Goal: Task Accomplishment & Management: Manage account settings

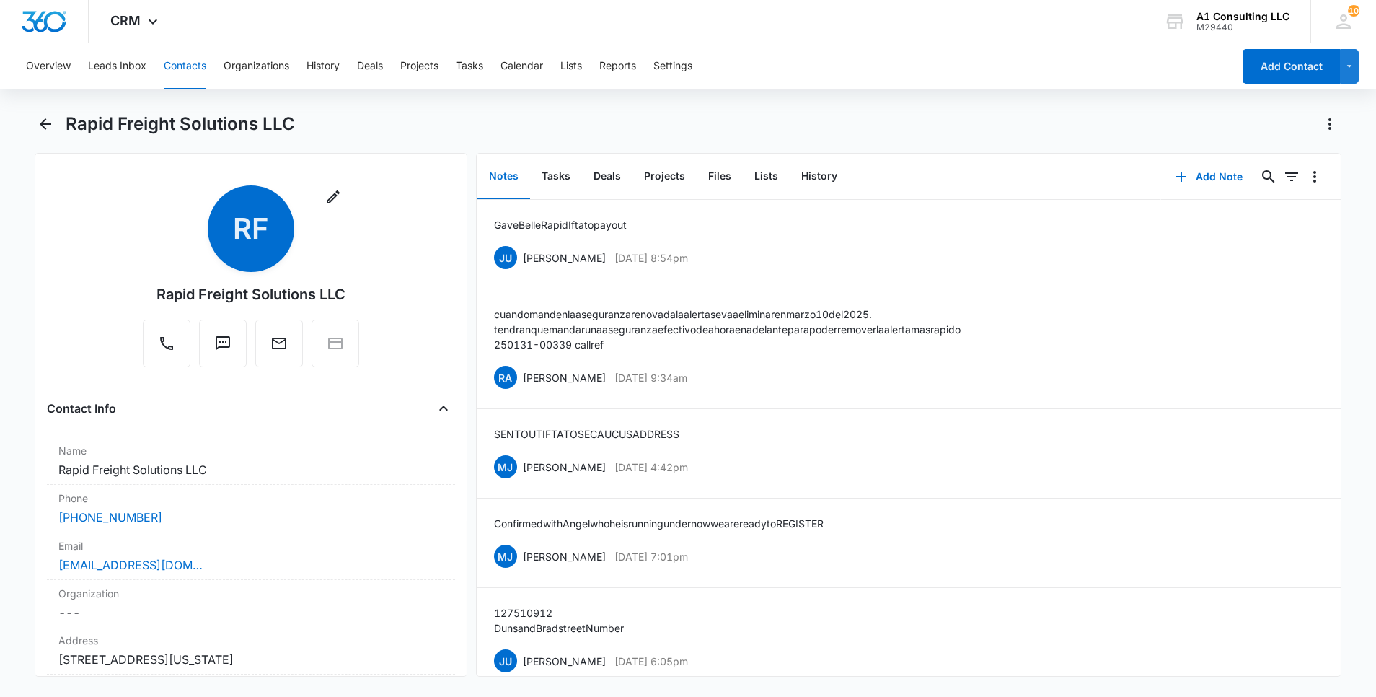
click at [188, 65] on button "Contacts" at bounding box center [185, 66] width 43 height 46
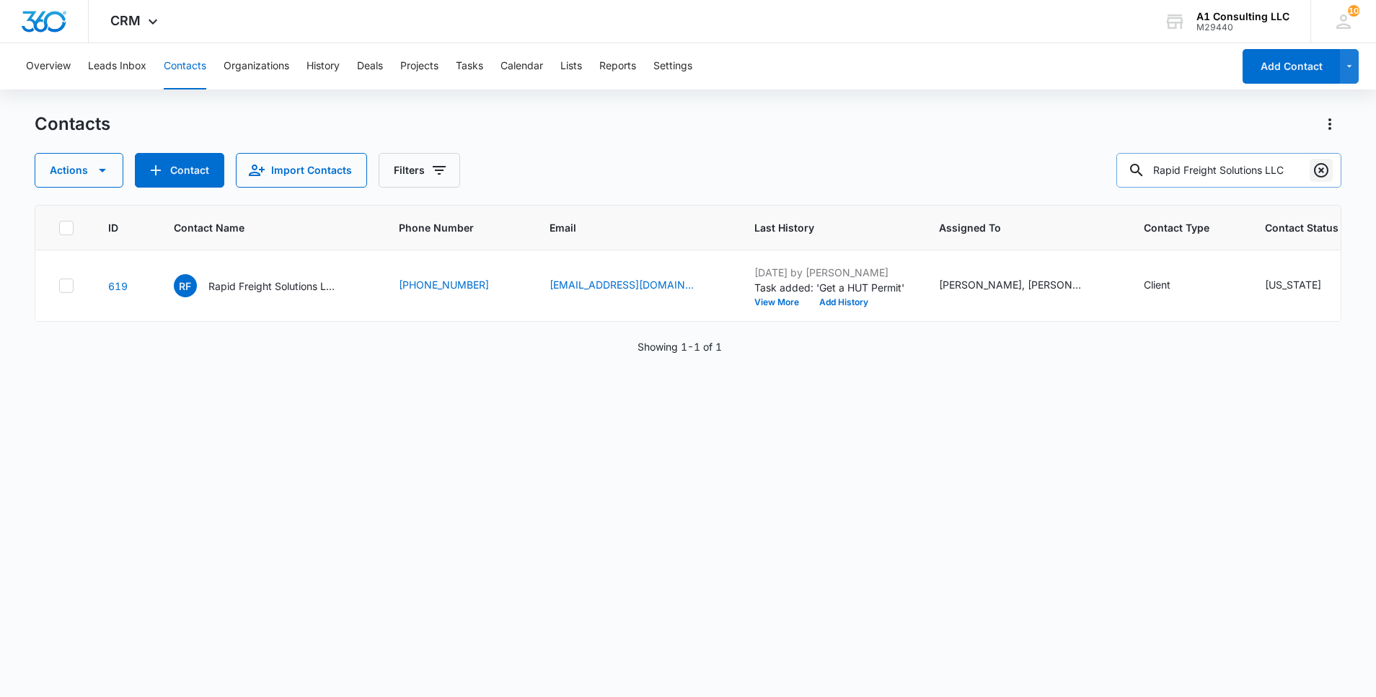
click at [1317, 164] on icon "Clear" at bounding box center [1321, 170] width 17 height 17
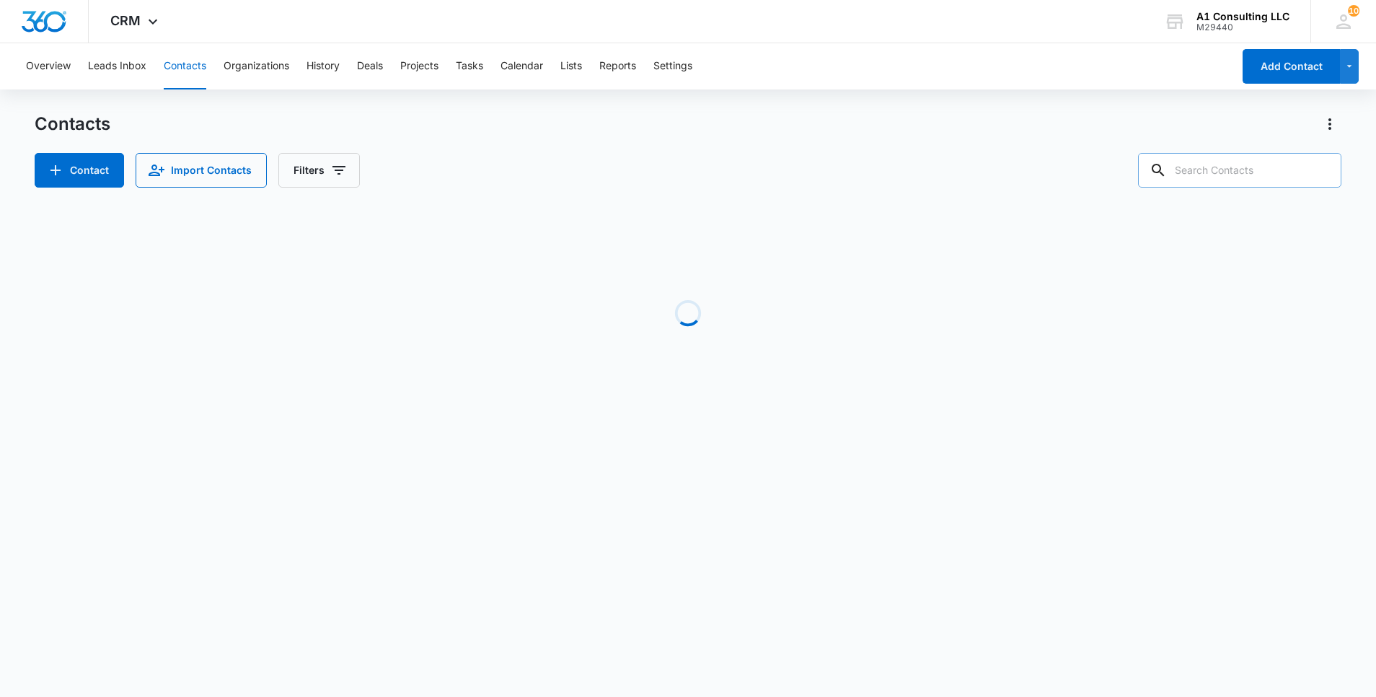
paste input "Triple Pee Corp"
type input "Triple Pee Corp"
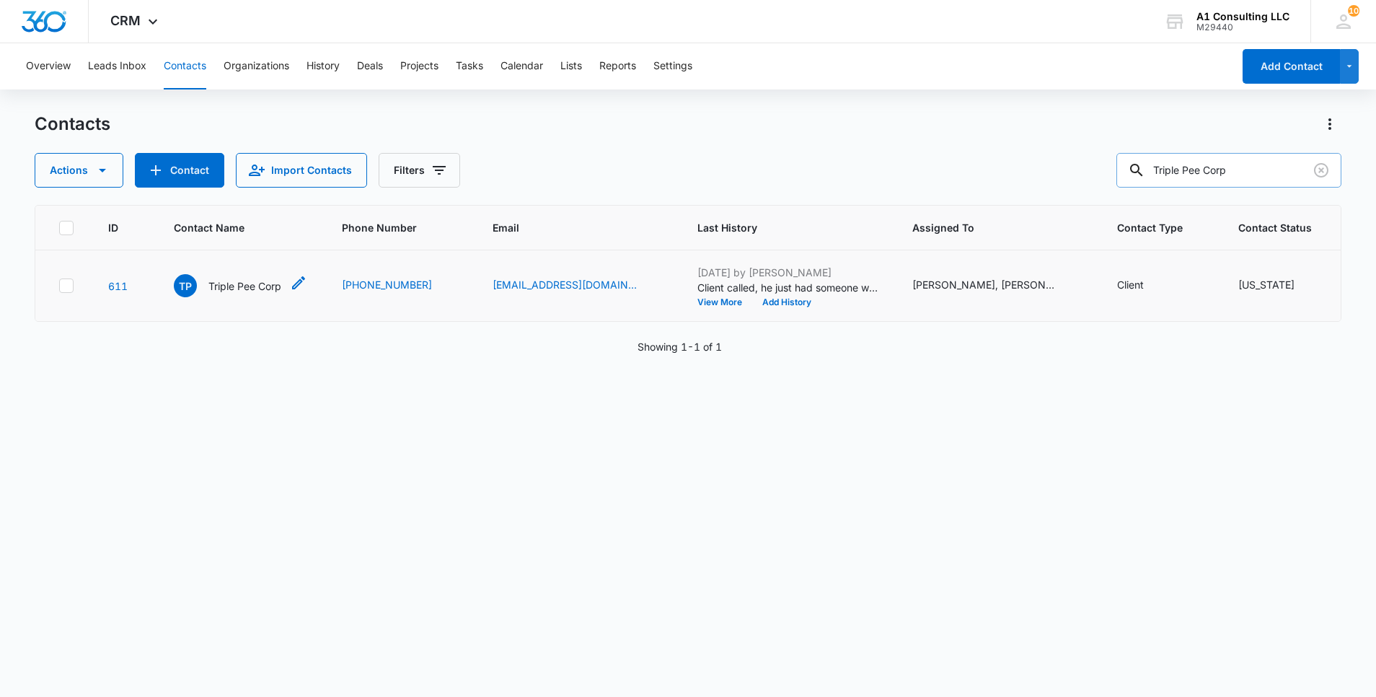
click at [231, 294] on p "Triple Pee Corp" at bounding box center [244, 285] width 73 height 15
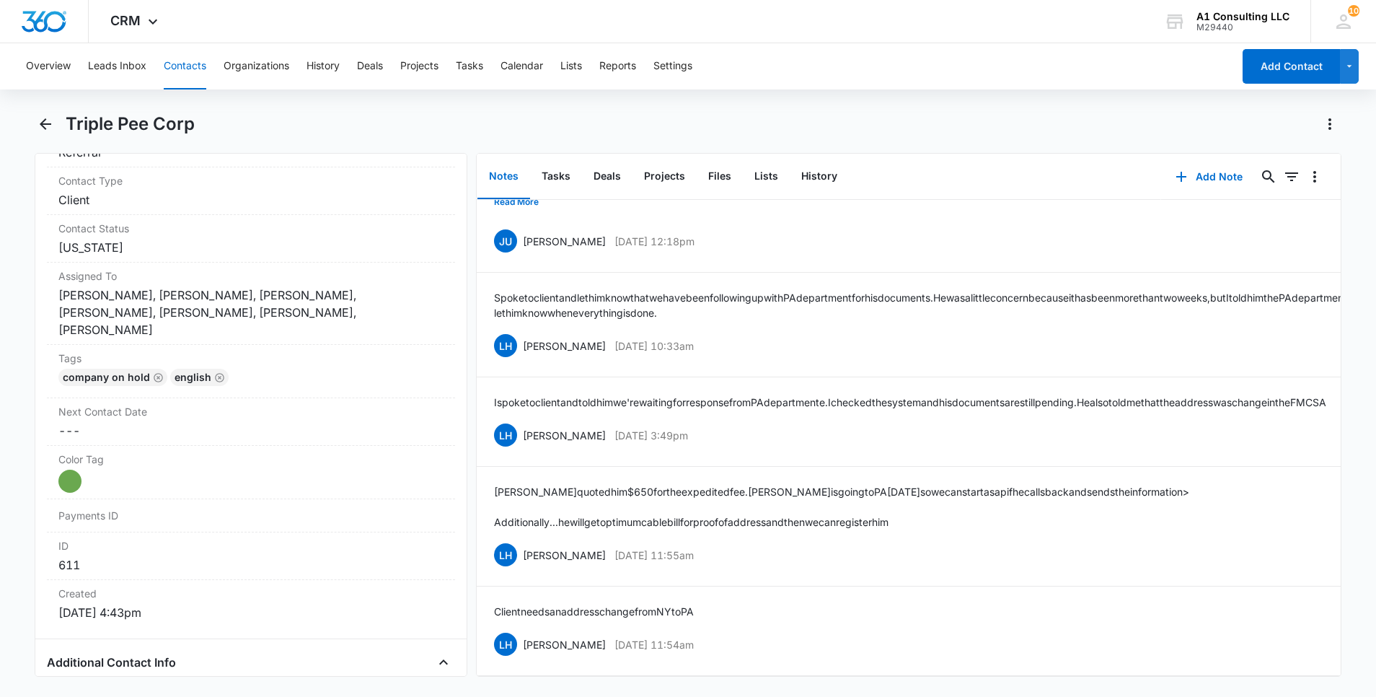
scroll to position [2324, 0]
click at [329, 351] on label "Tags" at bounding box center [250, 358] width 385 height 15
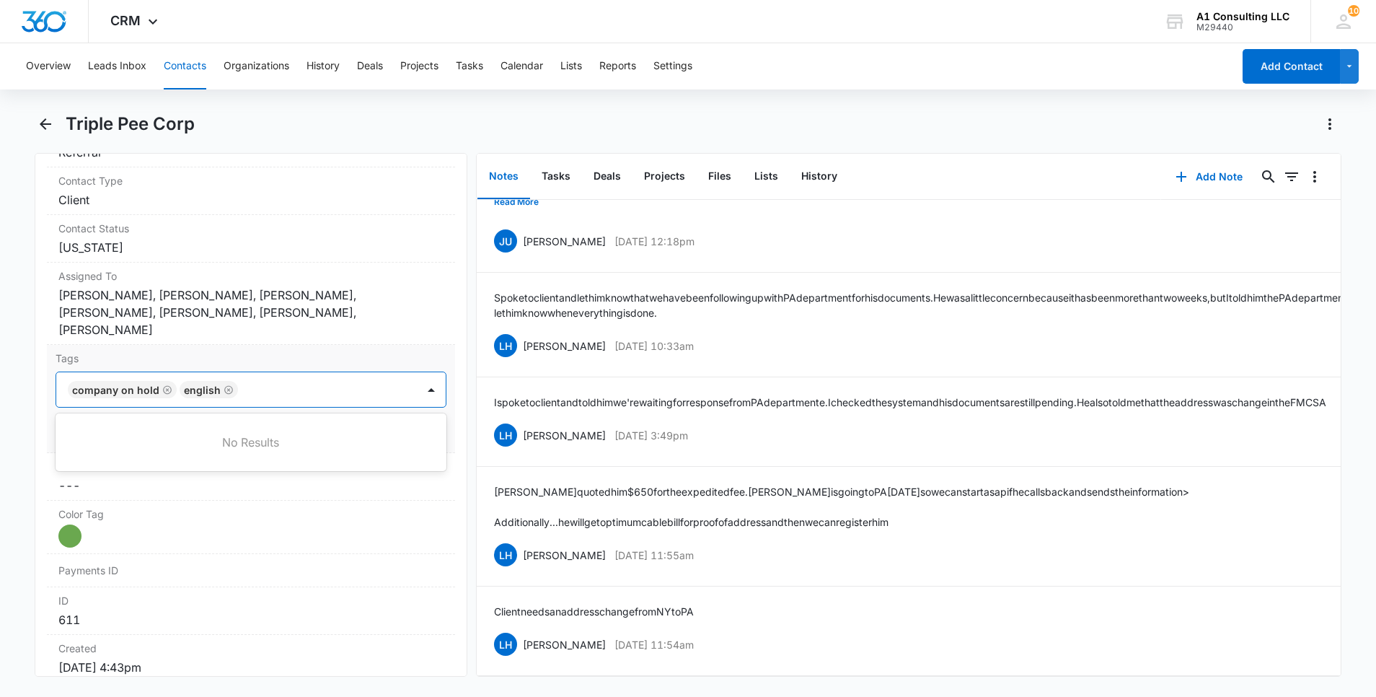
click at [333, 379] on div at bounding box center [328, 389] width 173 height 20
type input "gh"
click at [218, 460] on div "GHL Conversion" at bounding box center [249, 467] width 353 height 15
click at [0, 439] on html "CRM Apps Websites Forms CRM Email Social Content Ads Intelligence Files Brand S…" at bounding box center [688, 348] width 1376 height 697
click at [438, 418] on div "Tags COMPANY ON HOLD English GHL Conversion Cancel Save Changes" at bounding box center [251, 399] width 408 height 108
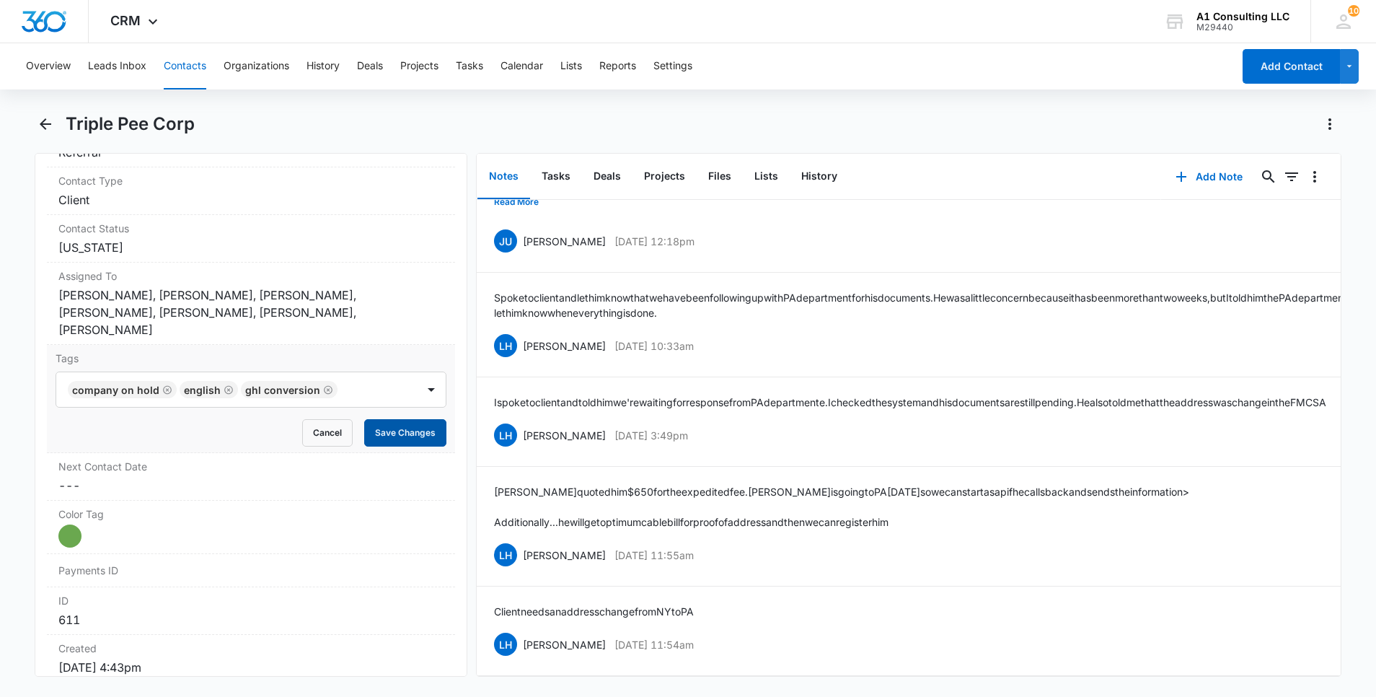
click at [408, 419] on button "Save Changes" at bounding box center [405, 432] width 82 height 27
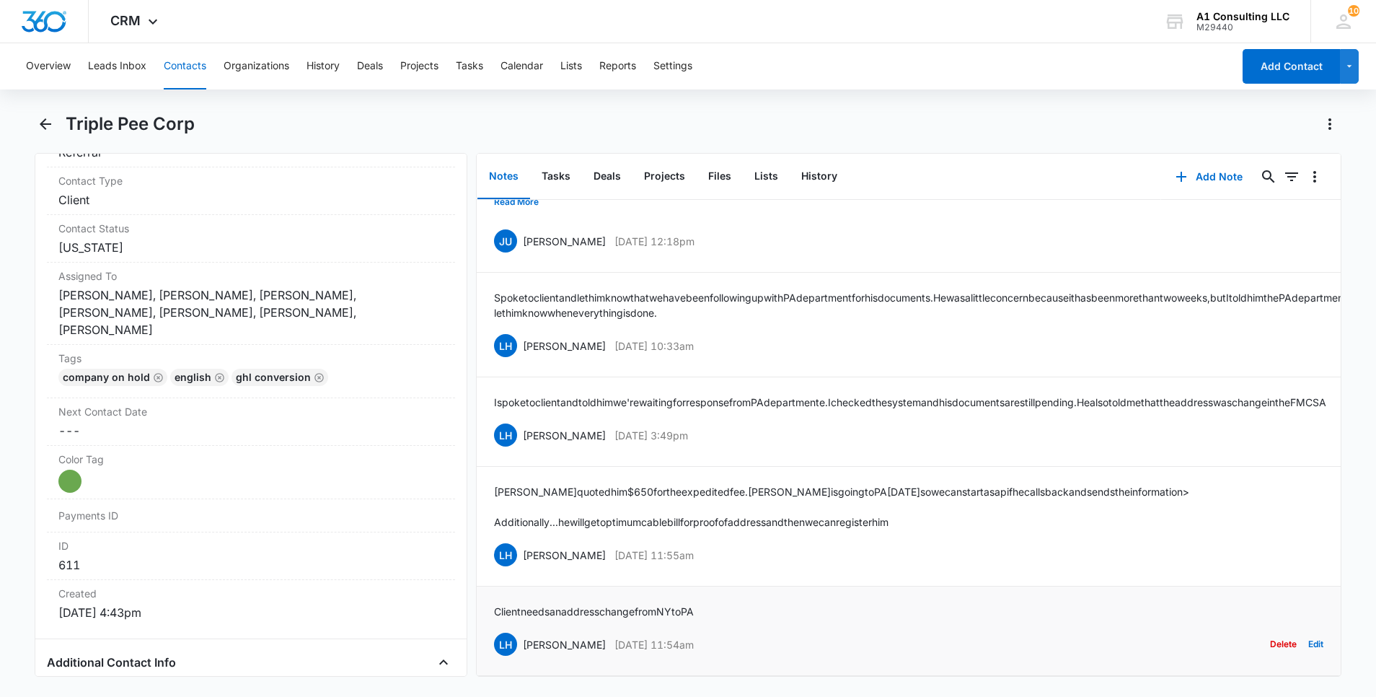
drag, startPoint x: 698, startPoint y: 629, endPoint x: 525, endPoint y: 627, distance: 173.2
click at [525, 631] on div "LH [PERSON_NAME] [DATE] 11:54am Delete Edit" at bounding box center [909, 644] width 830 height 27
copy div "[PERSON_NAME] [DATE] 11:54am"
drag, startPoint x: 667, startPoint y: 592, endPoint x: 488, endPoint y: 594, distance: 178.2
click at [488, 594] on li "Client needs an address change from [GEOGRAPHIC_DATA] to [GEOGRAPHIC_DATA] LH […" at bounding box center [909, 631] width 864 height 89
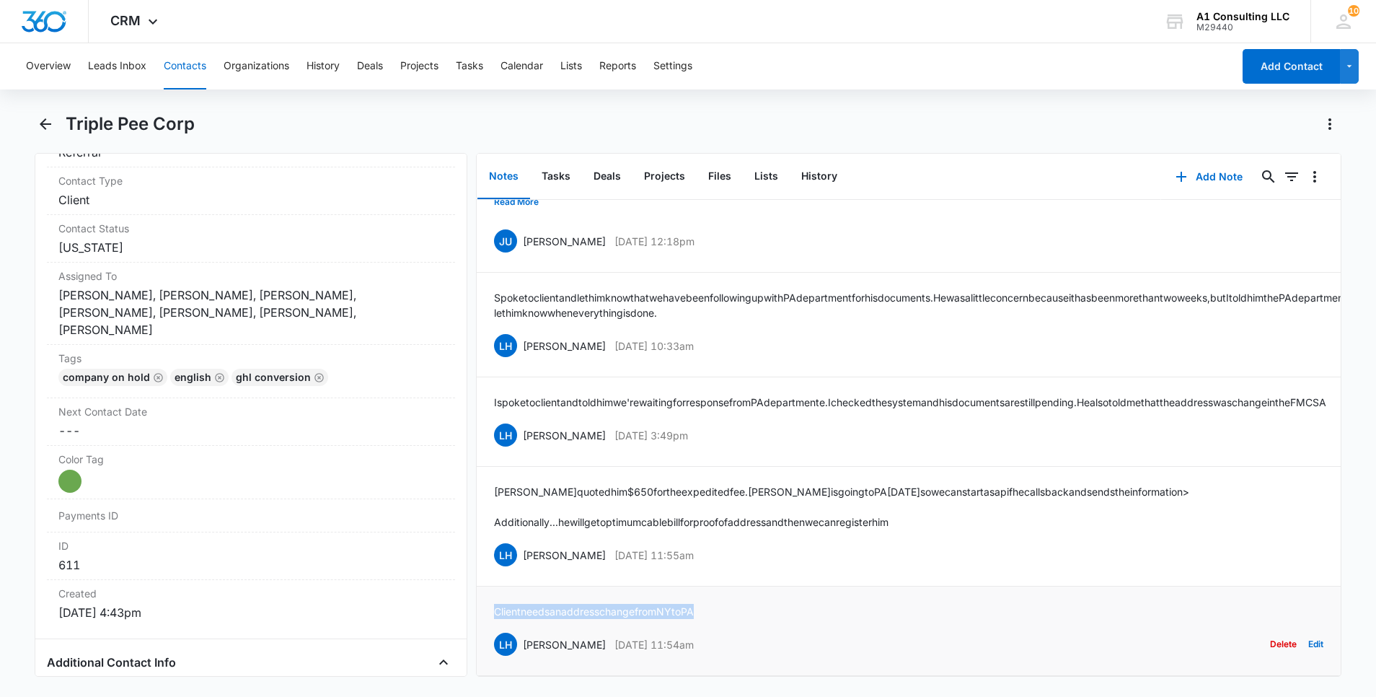
copy p "Client needs an address change from [GEOGRAPHIC_DATA] to [GEOGRAPHIC_DATA]"
drag, startPoint x: 624, startPoint y: 540, endPoint x: 518, endPoint y: 553, distance: 106.9
click at [518, 553] on li "[PERSON_NAME] quoted him $650 for the expedited fee. [PERSON_NAME] is going to …" at bounding box center [909, 527] width 864 height 120
copy div "[PERSON_NAME] [DATE] 11:55am"
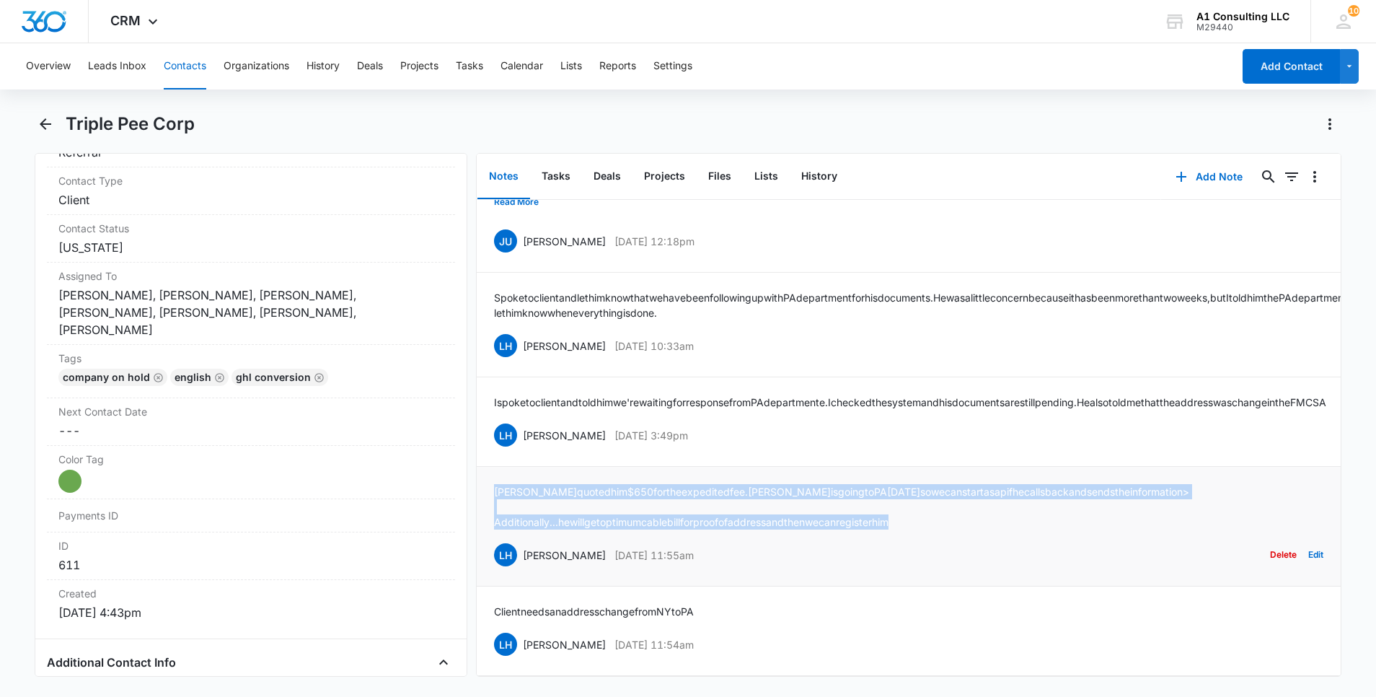
drag, startPoint x: 796, startPoint y: 494, endPoint x: 491, endPoint y: 465, distance: 306.5
click at [491, 467] on li "[PERSON_NAME] quoted him $650 for the expedited fee. [PERSON_NAME] is going to …" at bounding box center [909, 527] width 864 height 120
copy div "[PERSON_NAME] quoted him $650 for the expedited fee. [PERSON_NAME] is going to …"
drag, startPoint x: 722, startPoint y: 423, endPoint x: 526, endPoint y: 445, distance: 197.5
click at [526, 445] on li "I spoke to client and told him we're waiting for response from PA departmente. …" at bounding box center [909, 421] width 864 height 89
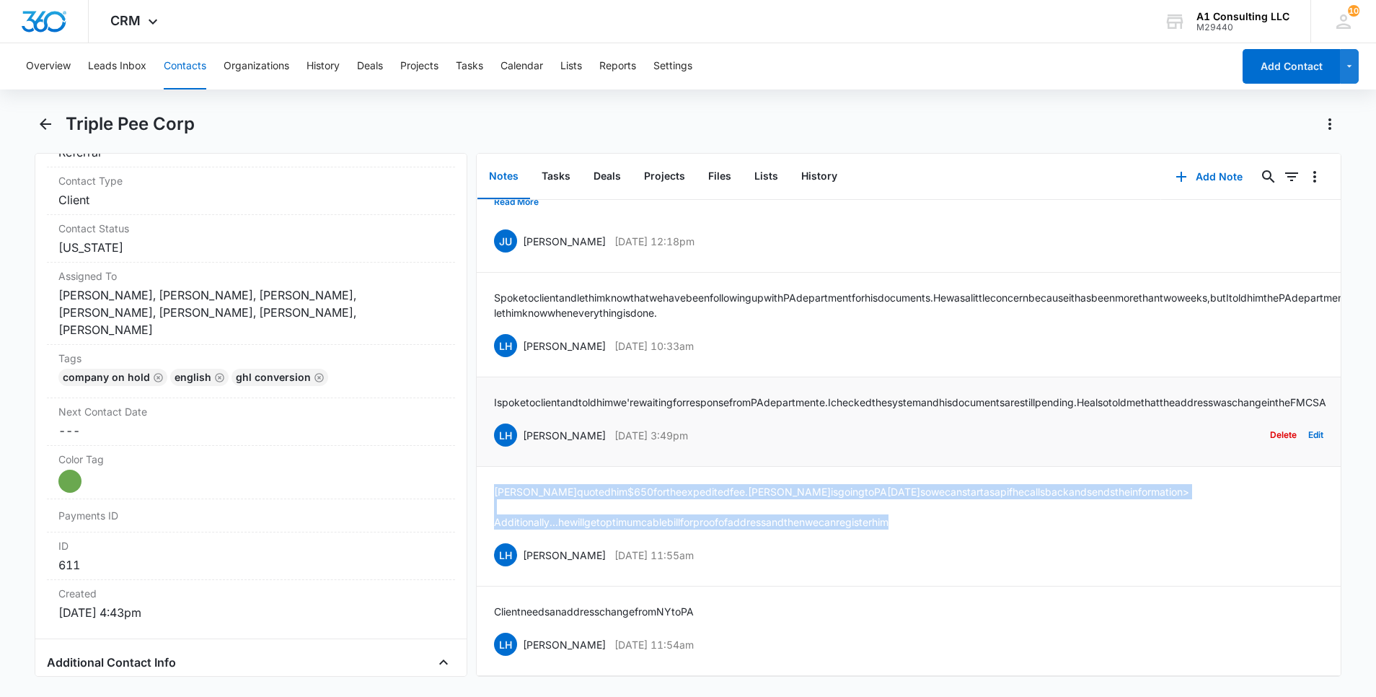
copy div "[PERSON_NAME] [DATE] 3:49pm"
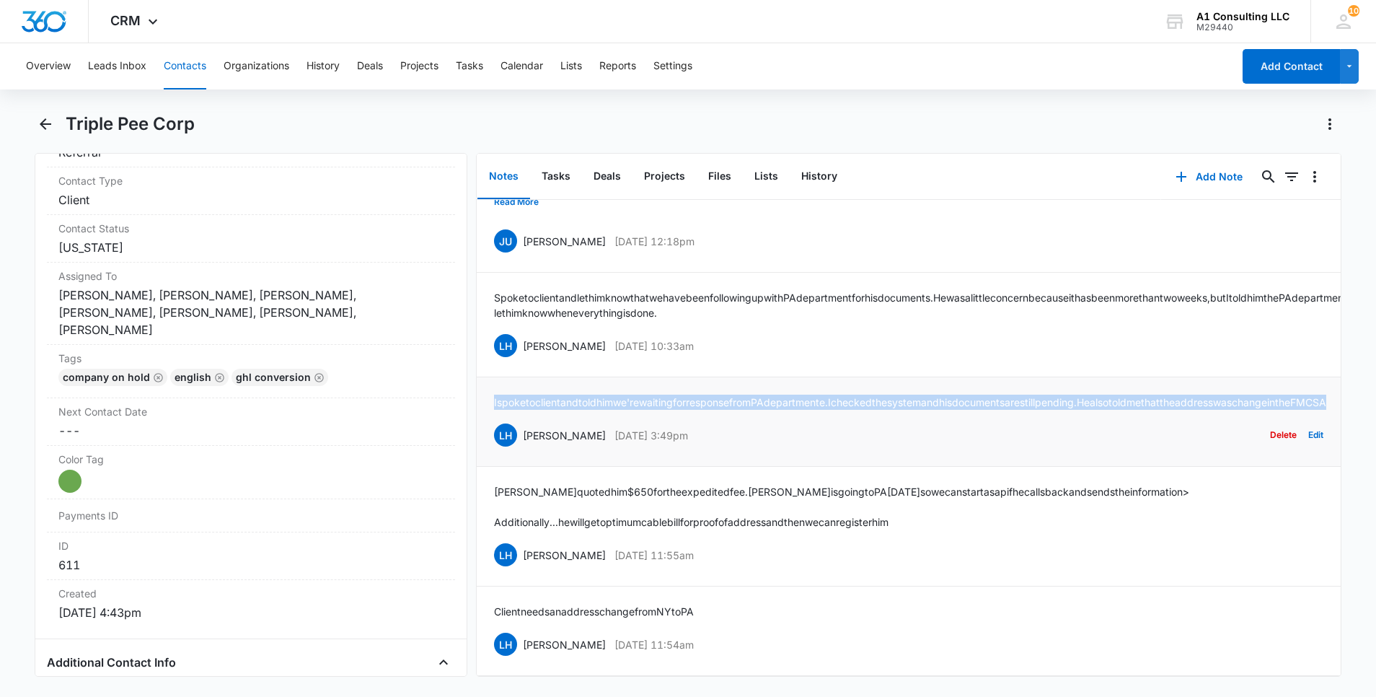
drag, startPoint x: 639, startPoint y: 383, endPoint x: 495, endPoint y: 369, distance: 144.9
click at [495, 395] on p "I spoke to client and told him we're waiting for response from PA departmente. …" at bounding box center [910, 402] width 833 height 15
copy p "I spoke to client and told him we're waiting for response from PA departmente. …"
drag, startPoint x: 714, startPoint y: 313, endPoint x: 524, endPoint y: 322, distance: 190.7
click at [524, 332] on div "LH [PERSON_NAME] [DATE] 10:33am Delete Edit" at bounding box center [909, 345] width 830 height 27
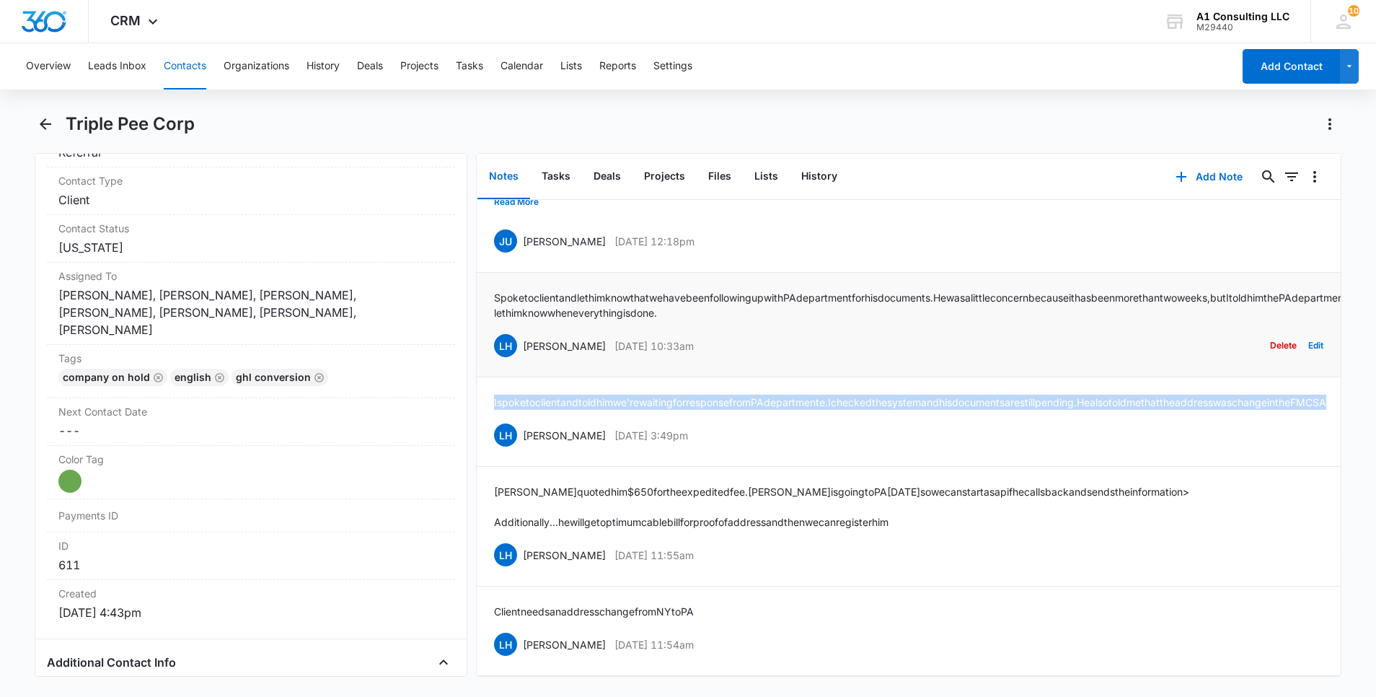
copy div "[PERSON_NAME] [DATE] 10:33am"
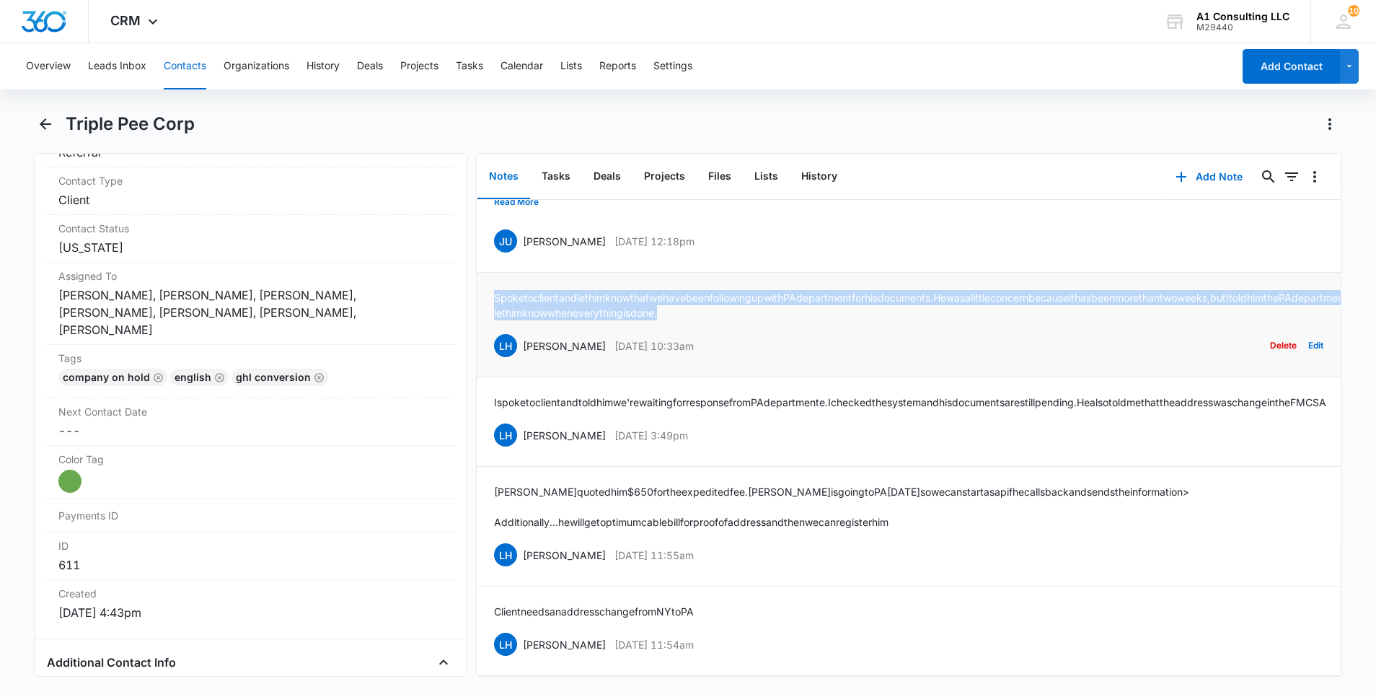
drag, startPoint x: 1221, startPoint y: 285, endPoint x: 489, endPoint y: 265, distance: 732.5
click at [489, 273] on li "Spoke to client and let him know that we have been following up with PA departm…" at bounding box center [909, 325] width 864 height 105
copy p "Spoke to client and let him know that we have been following up with PA departm…"
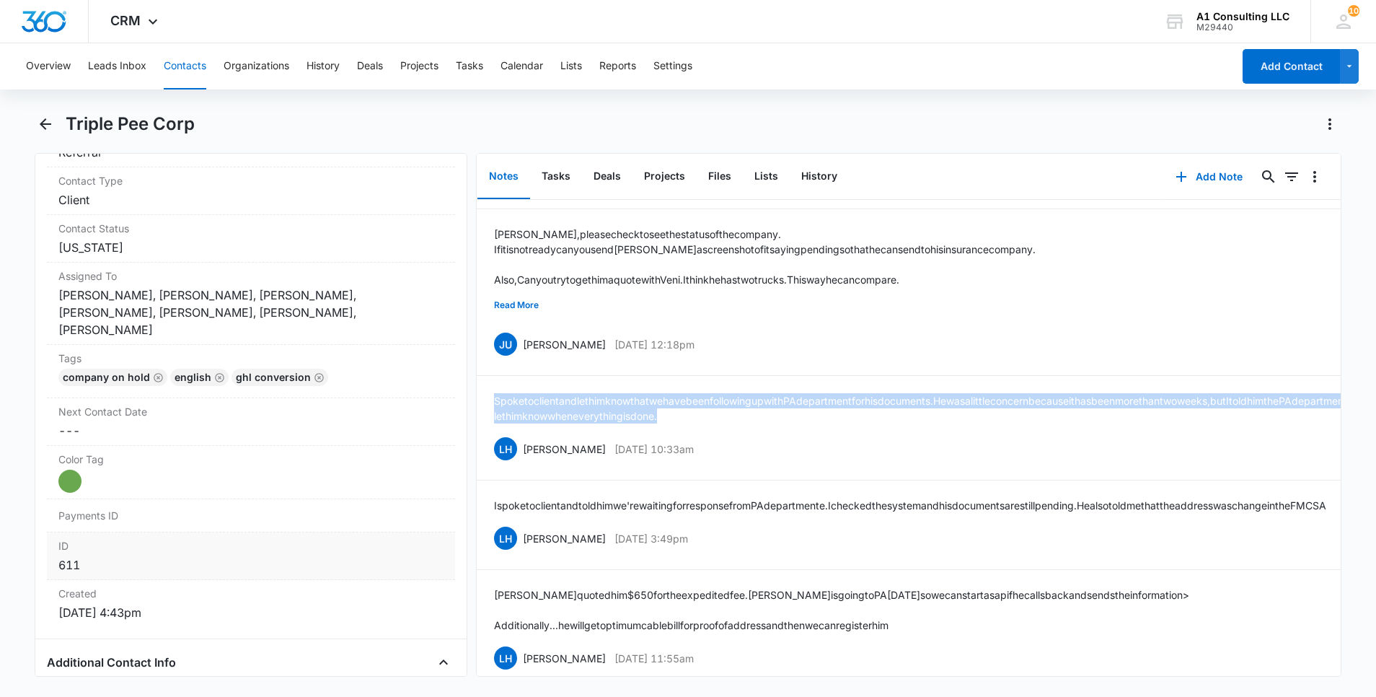
scroll to position [2064, 0]
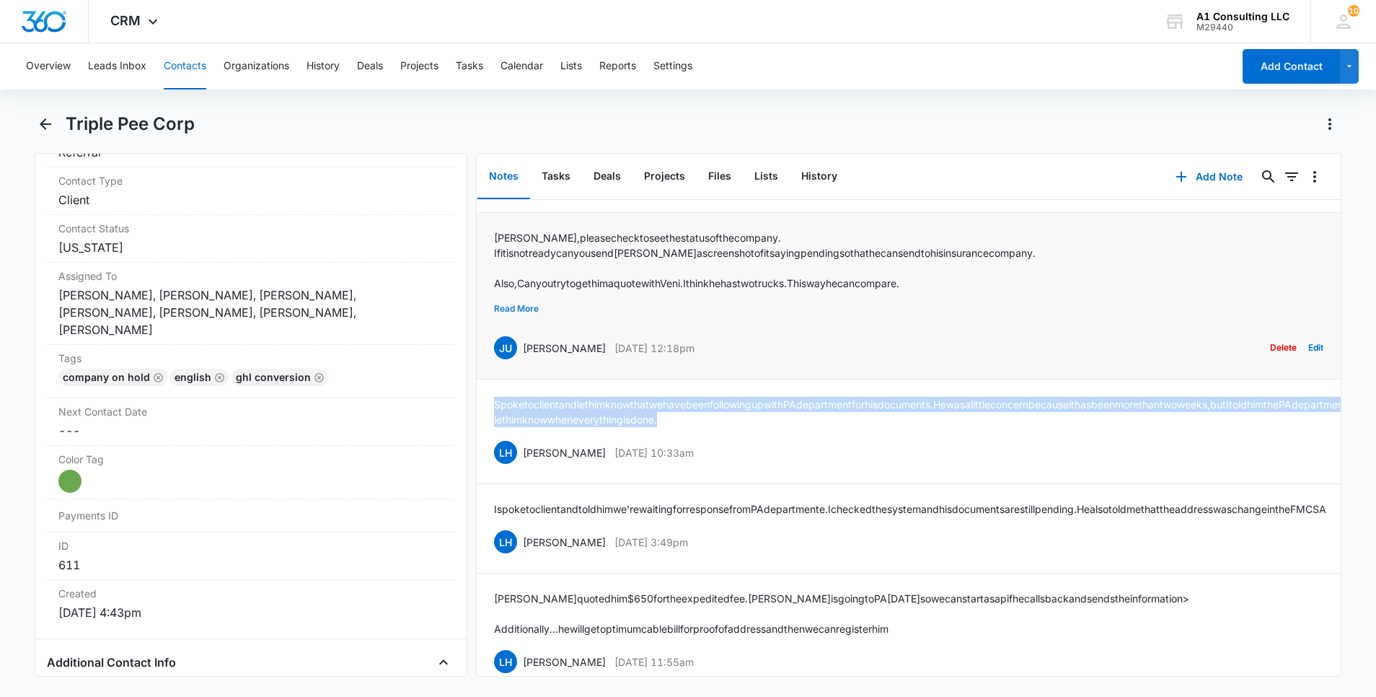
click at [517, 322] on button "Read More" at bounding box center [516, 308] width 45 height 27
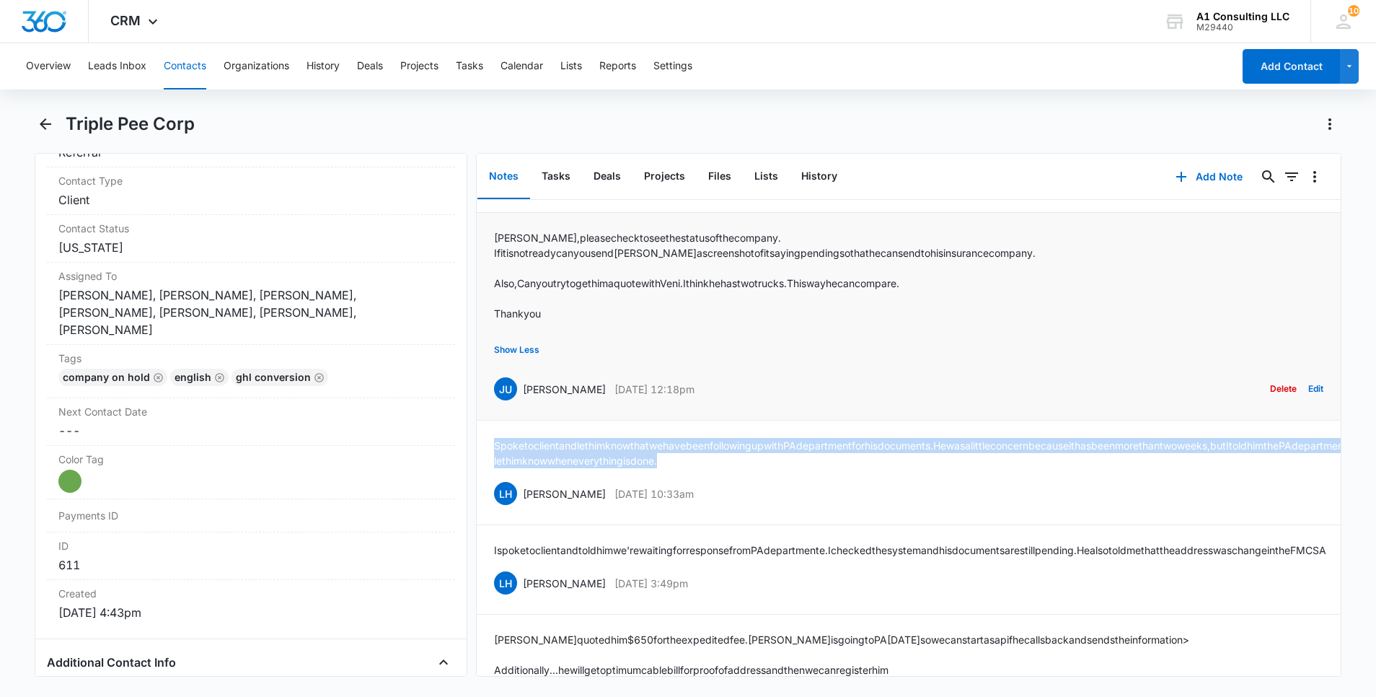
drag, startPoint x: 716, startPoint y: 516, endPoint x: 524, endPoint y: 514, distance: 192.6
click at [524, 403] on div "JU [PERSON_NAME] [DATE] 12:18pm Delete Edit" at bounding box center [909, 388] width 830 height 27
copy div "[PERSON_NAME] [DATE] 12:18pm"
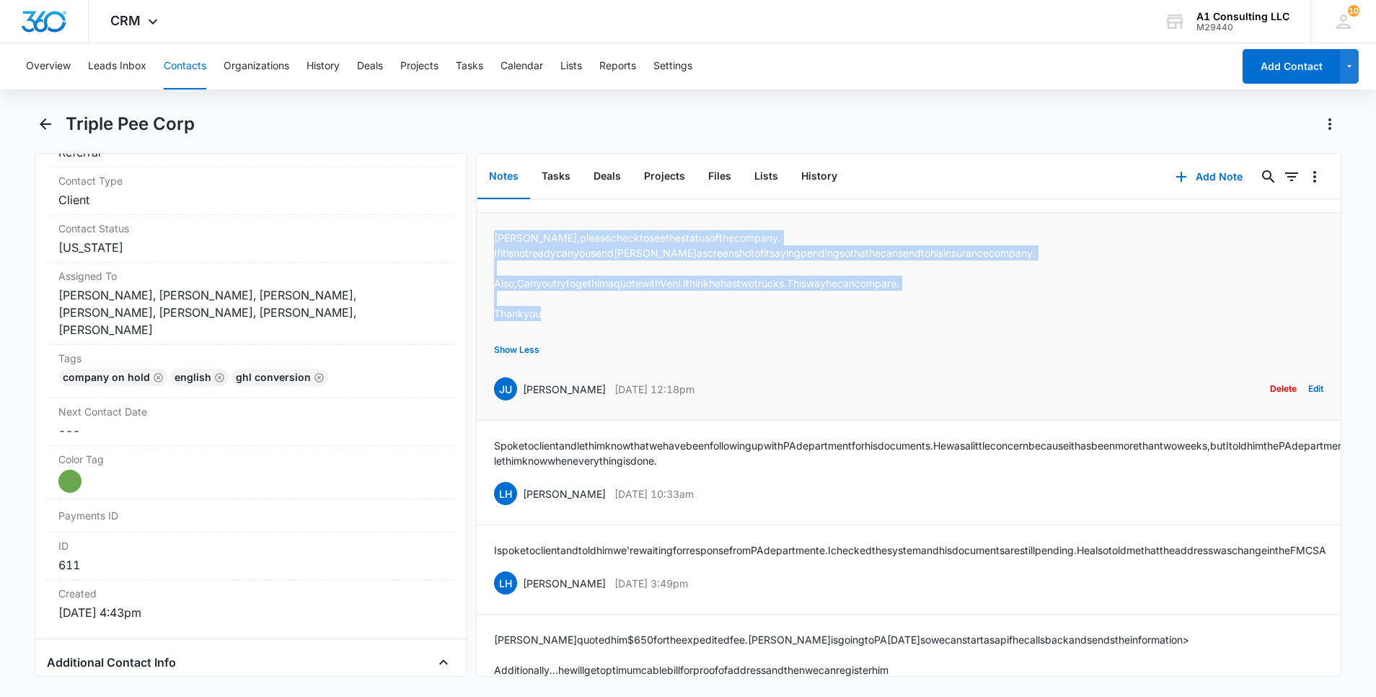
drag, startPoint x: 552, startPoint y: 439, endPoint x: 493, endPoint y: 362, distance: 96.2
click at [494, 336] on div "[PERSON_NAME], please check to see the status of the company. If it is not read…" at bounding box center [909, 283] width 830 height 106
copy div "[PERSON_NAME], please check to see the status of the company. If it is not read…"
drag, startPoint x: 579, startPoint y: 304, endPoint x: 517, endPoint y: 307, distance: 62.1
click at [517, 195] on div "LH [PERSON_NAME] [DATE] 3:35pm Delete Edit" at bounding box center [909, 180] width 830 height 27
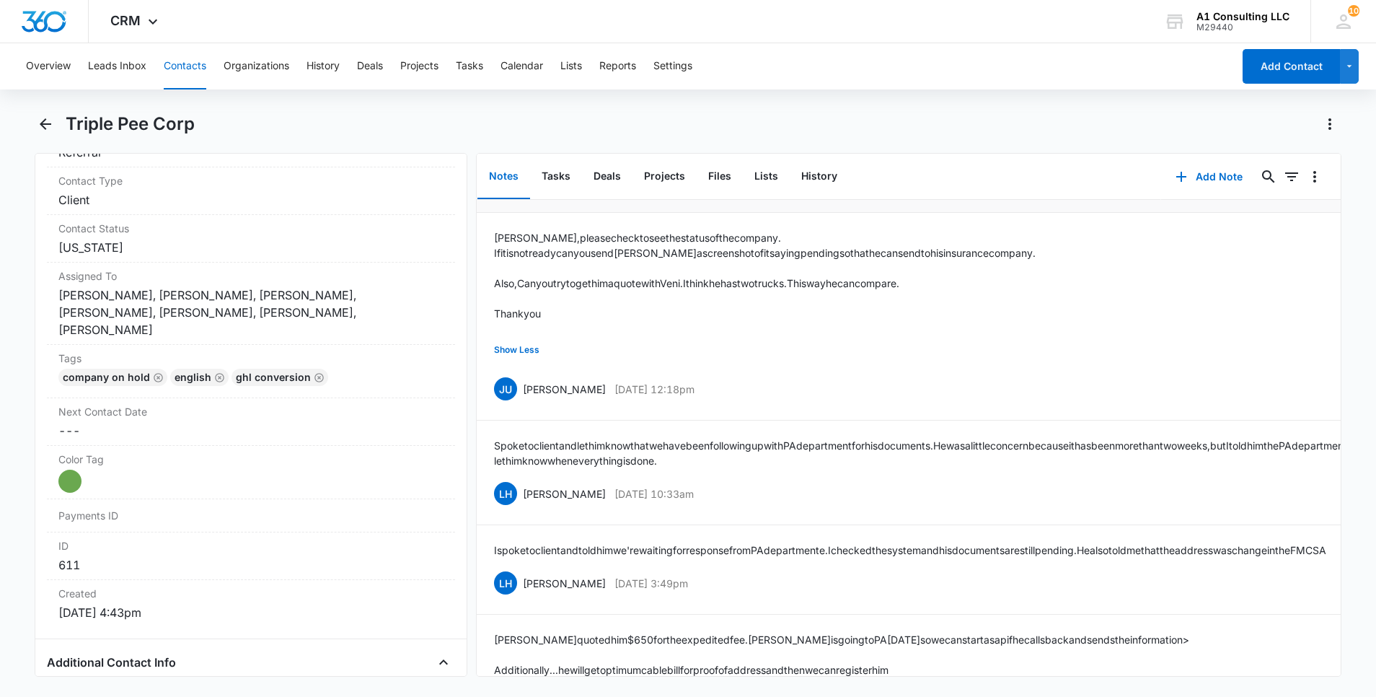
drag, startPoint x: 750, startPoint y: 268, endPoint x: 488, endPoint y: 243, distance: 263.1
click at [488, 213] on li "Old address: [STREET_ADDRESS][PERSON_NAME] LH [PERSON_NAME] [DATE] 3:35pm Delet…" at bounding box center [909, 160] width 864 height 105
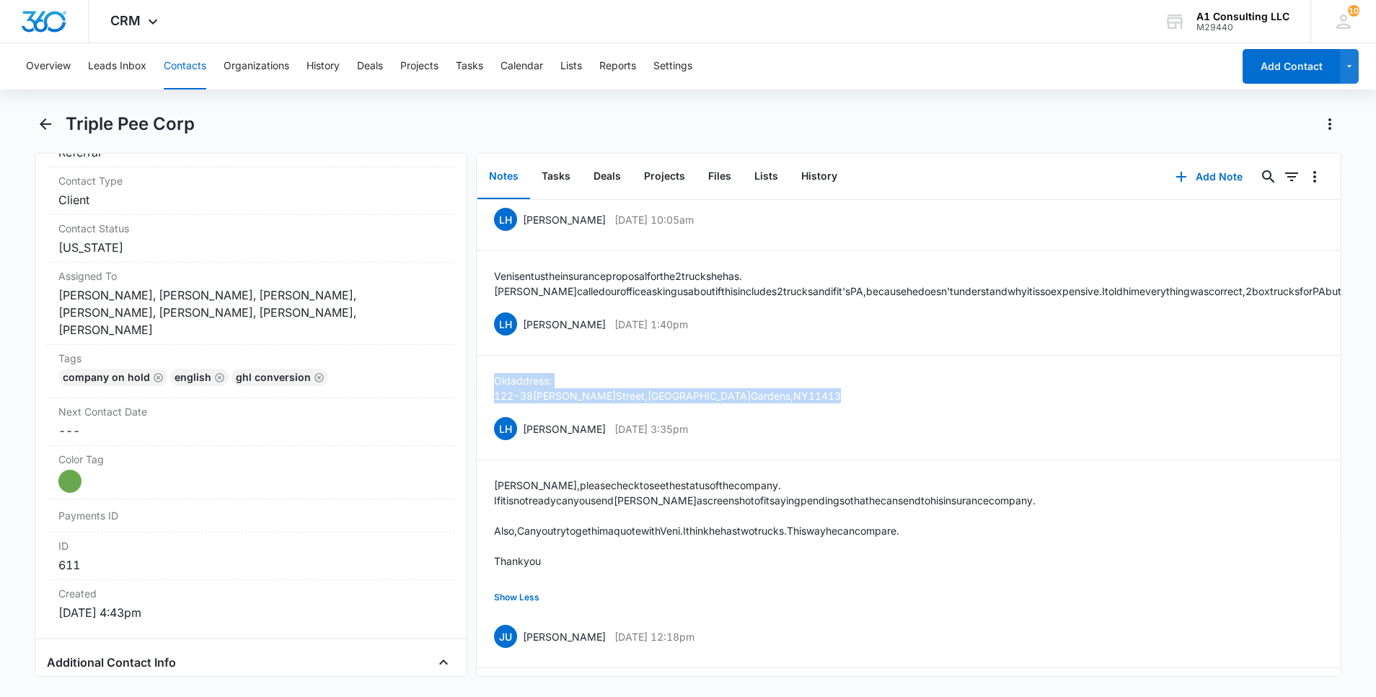
scroll to position [1804, 0]
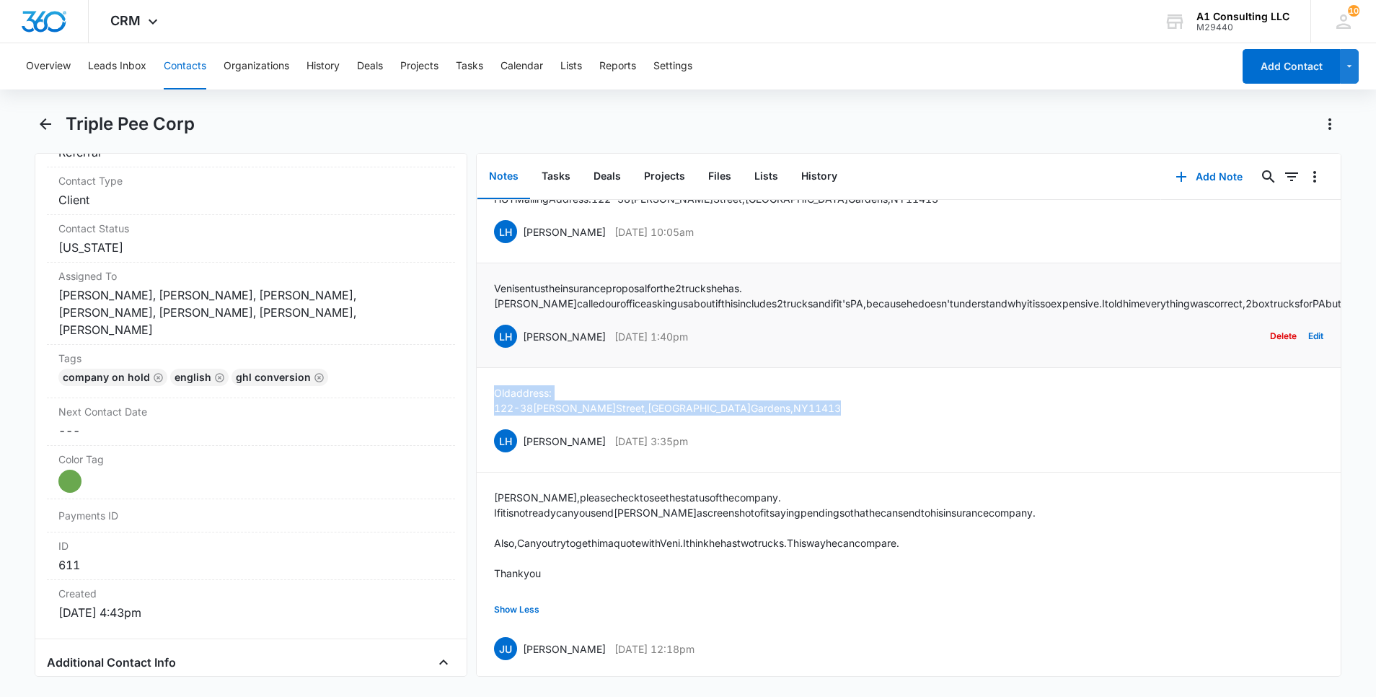
drag, startPoint x: 731, startPoint y: 458, endPoint x: 524, endPoint y: 471, distance: 206.7
click at [524, 368] on li "[PERSON_NAME] sent us the insurance proposal for the 2 trucks he has. [PERSON_N…" at bounding box center [909, 315] width 864 height 105
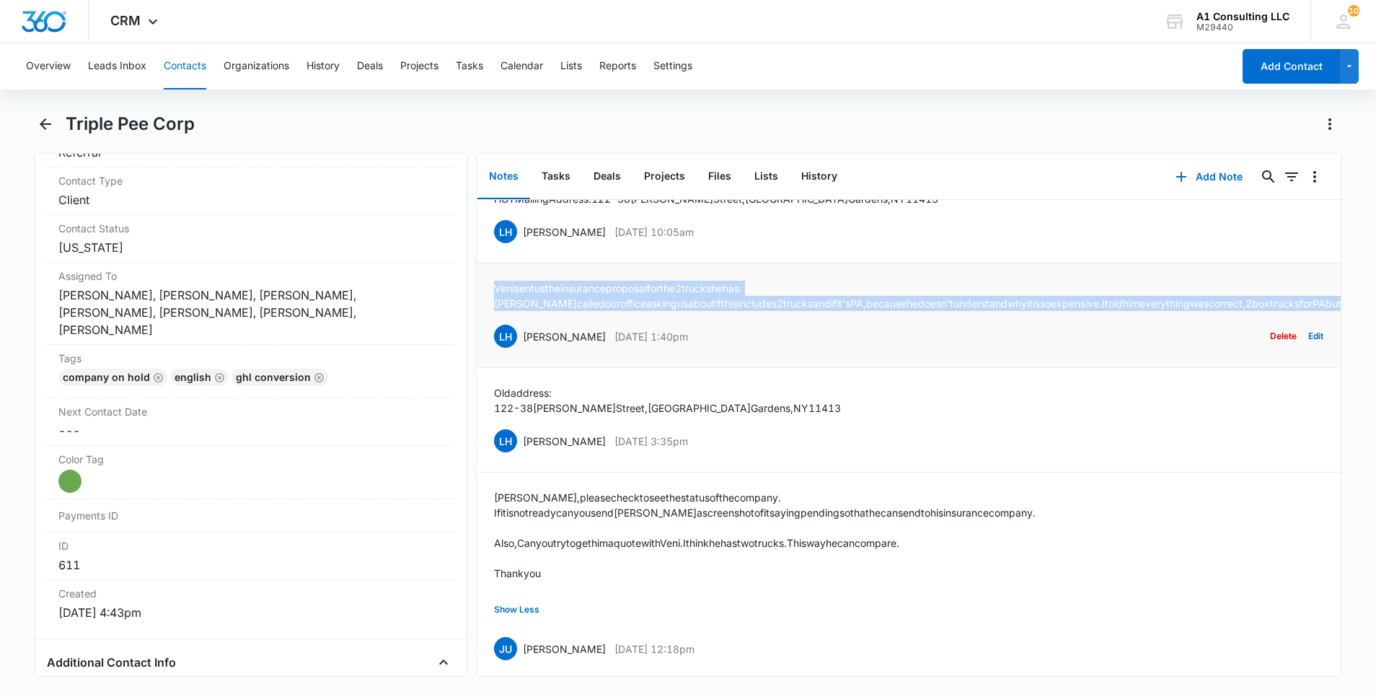
drag, startPoint x: 555, startPoint y: 428, endPoint x: 488, endPoint y: 395, distance: 74.8
click at [488, 368] on li "[PERSON_NAME] sent us the insurance proposal for the 2 trucks he has. [PERSON_N…" at bounding box center [909, 315] width 864 height 105
drag, startPoint x: 656, startPoint y: 355, endPoint x: 514, endPoint y: 358, distance: 142.1
click at [514, 263] on li "HUT Mailing Address: [STREET_ADDRESS][PERSON_NAME] LH [PERSON_NAME] [DATE] 10:0…" at bounding box center [909, 218] width 864 height 89
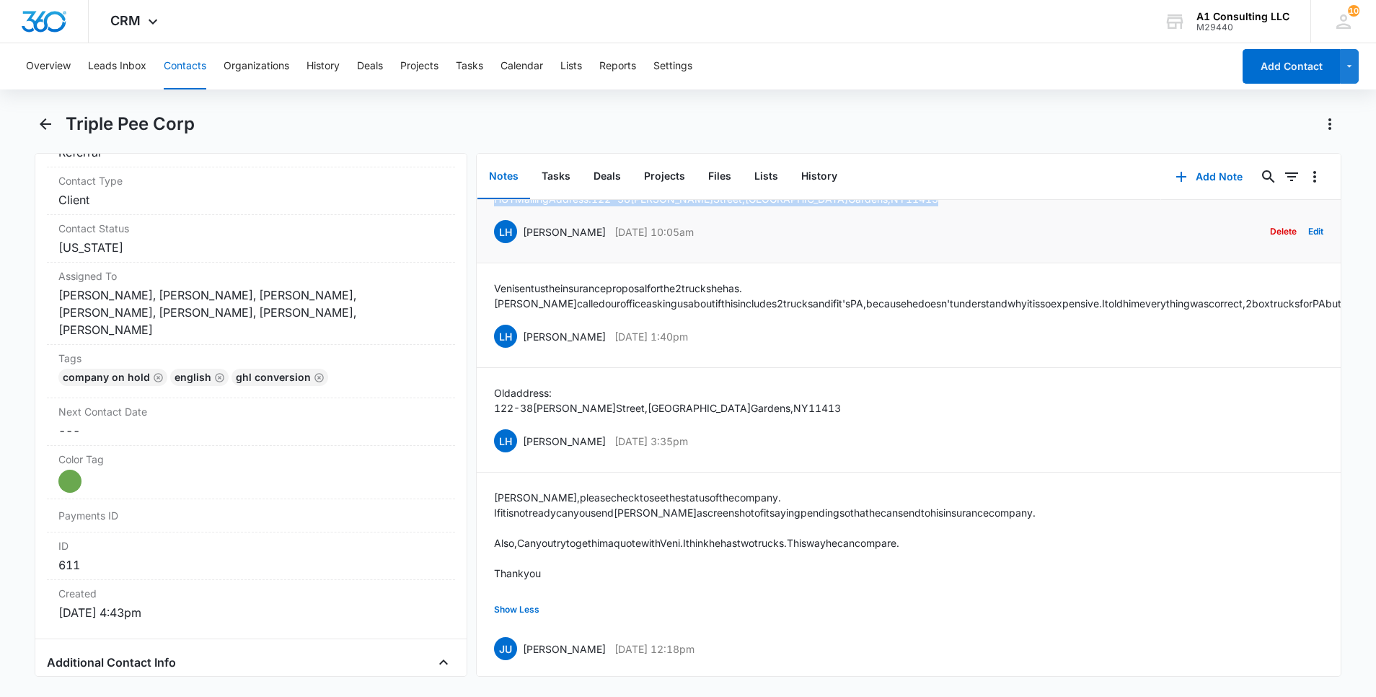
drag, startPoint x: 855, startPoint y: 303, endPoint x: 498, endPoint y: 309, distance: 357.1
click at [498, 245] on div "HUT Mailing Address: [STREET_ADDRESS][PERSON_NAME] LH [PERSON_NAME] [DATE] 10:0…" at bounding box center [909, 218] width 830 height 54
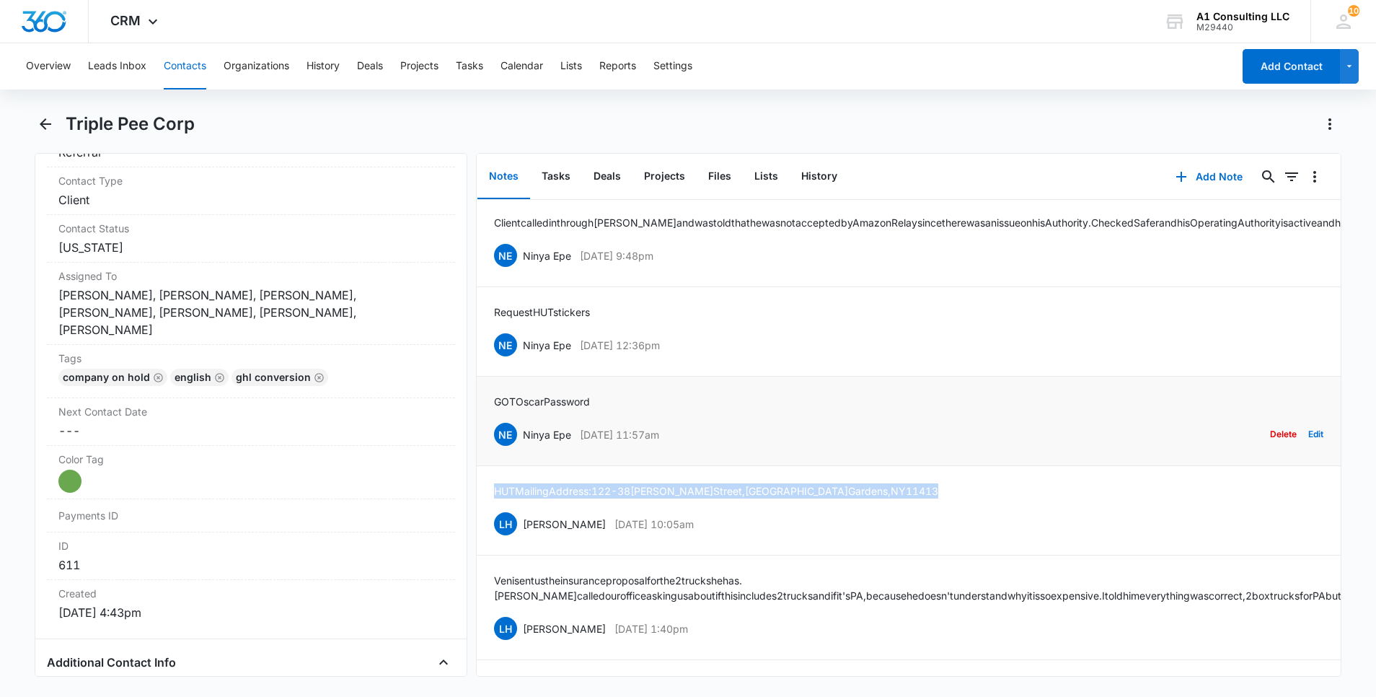
scroll to position [1501, 0]
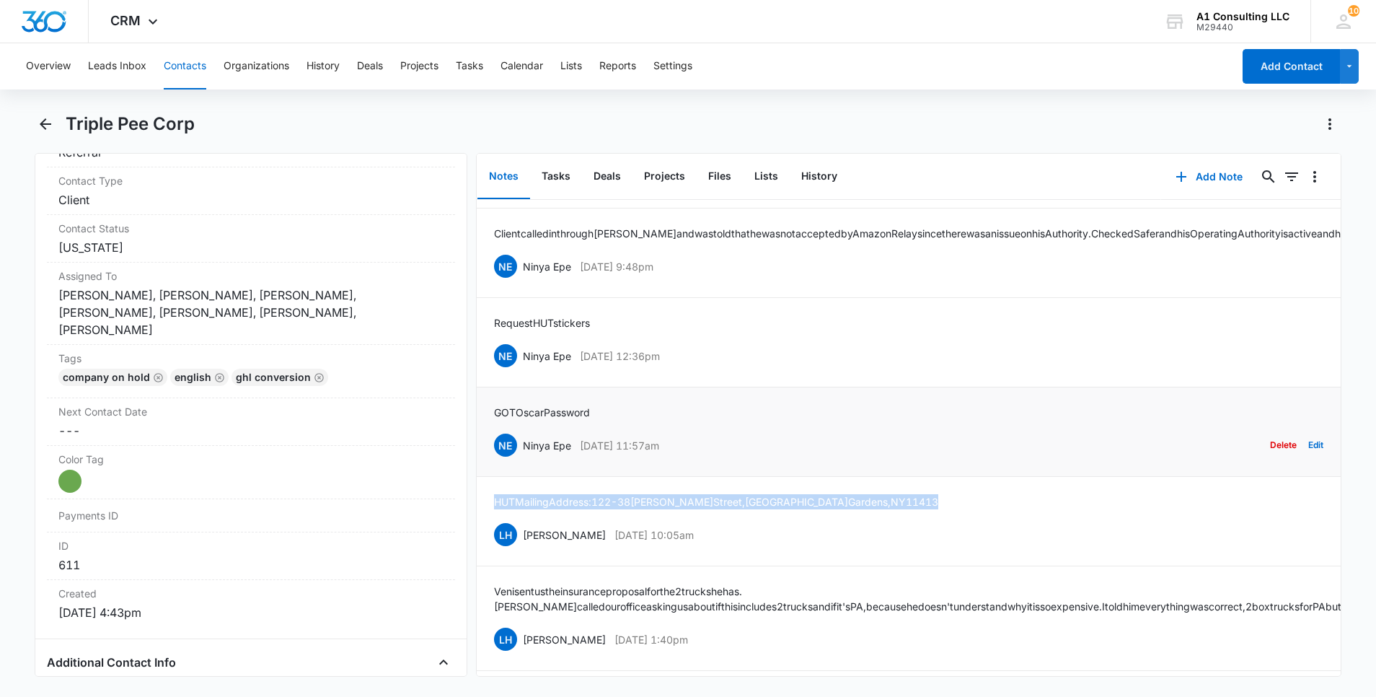
drag, startPoint x: 675, startPoint y: 553, endPoint x: 526, endPoint y: 559, distance: 148.7
click at [526, 459] on div "NE Ninya Epe [DATE] 11:57am Delete Edit" at bounding box center [909, 444] width 830 height 27
drag, startPoint x: 602, startPoint y: 518, endPoint x: 488, endPoint y: 521, distance: 114.0
click at [488, 477] on li "GOT Oscar Password NE Ninya Epe [DATE] 11:57am Delete Edit" at bounding box center [909, 431] width 864 height 89
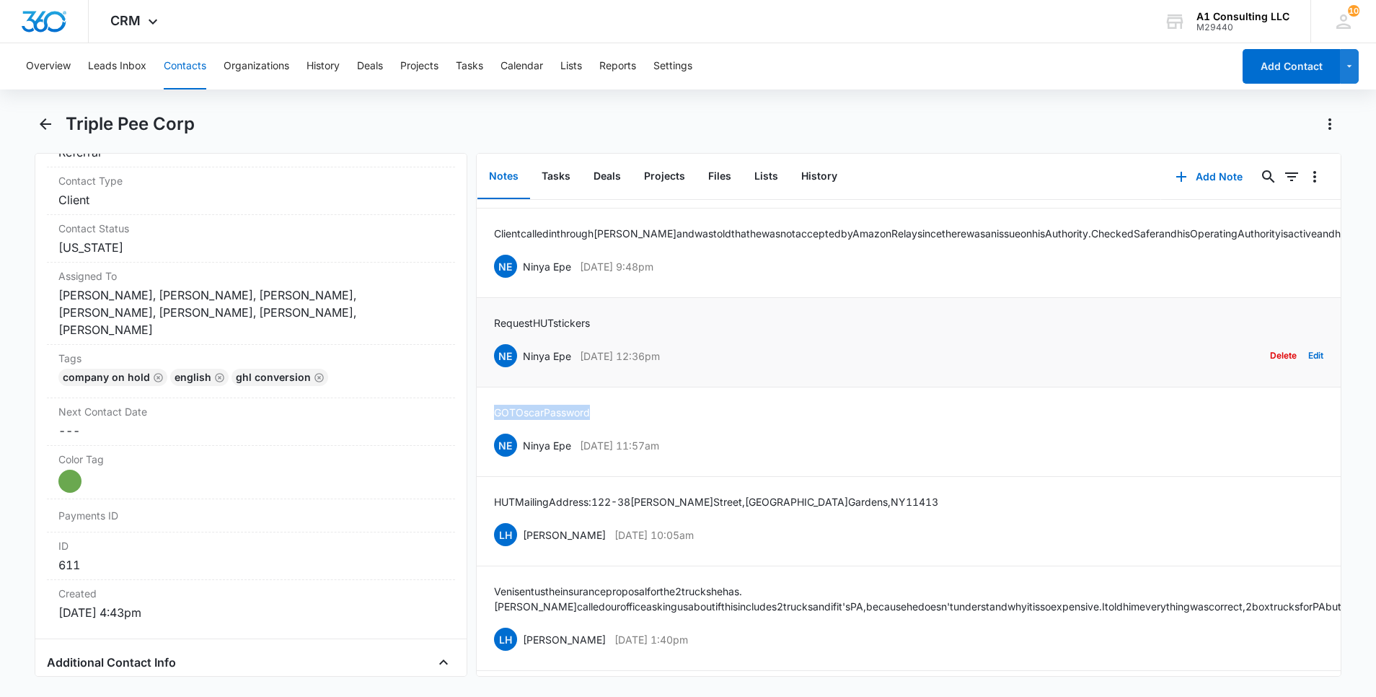
drag, startPoint x: 711, startPoint y: 462, endPoint x: 523, endPoint y: 466, distance: 187.6
click at [523, 369] on div "NE Ninya Epe [DATE] 12:36pm Delete Edit" at bounding box center [909, 355] width 830 height 27
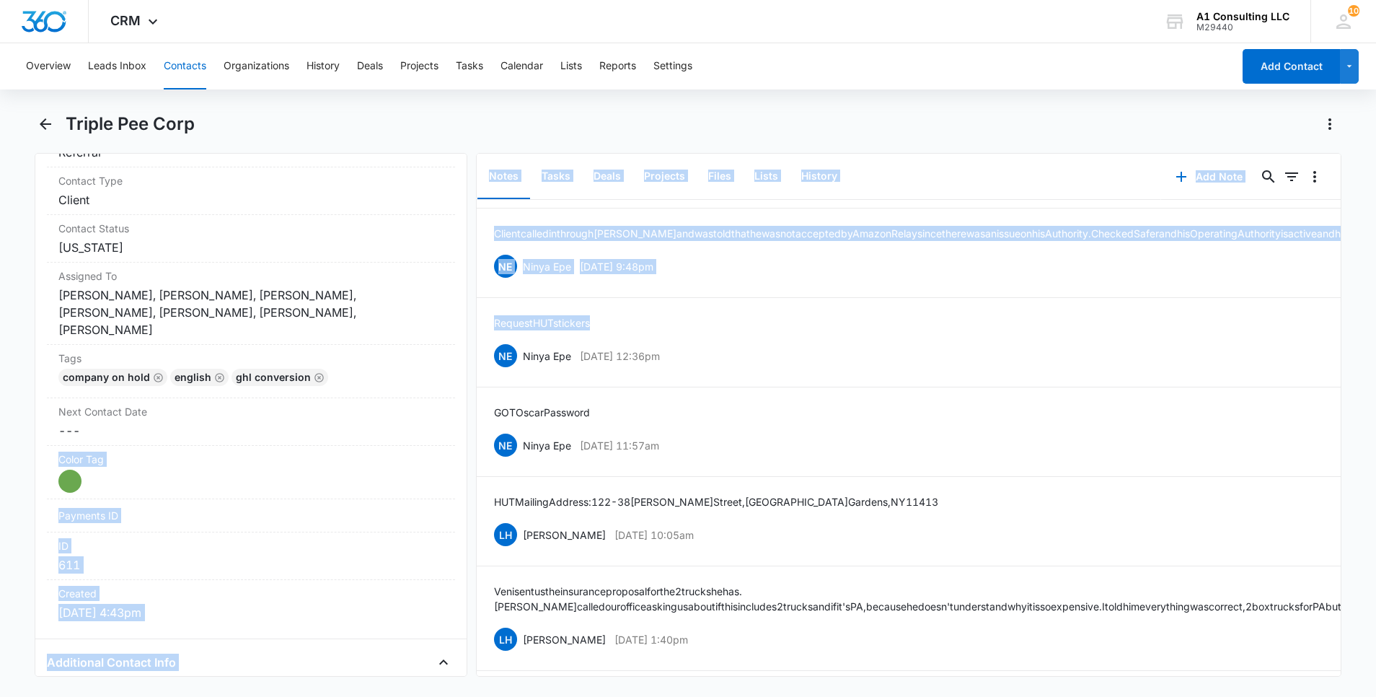
drag, startPoint x: 605, startPoint y: 424, endPoint x: 462, endPoint y: 427, distance: 142.9
click at [462, 427] on div "Remove TP Triple Pee Corp Contact Info Name Cancel Save Changes Triple Pee Corp…" at bounding box center [689, 415] width 1308 height 524
drag, startPoint x: 462, startPoint y: 427, endPoint x: 585, endPoint y: 423, distance: 123.4
click at [585, 330] on p "Request HUT stickers" at bounding box center [542, 322] width 96 height 15
click at [609, 369] on div "Request HUT stickers NE Ninya Epe [DATE] 12:36pm Delete Edit" at bounding box center [909, 342] width 830 height 54
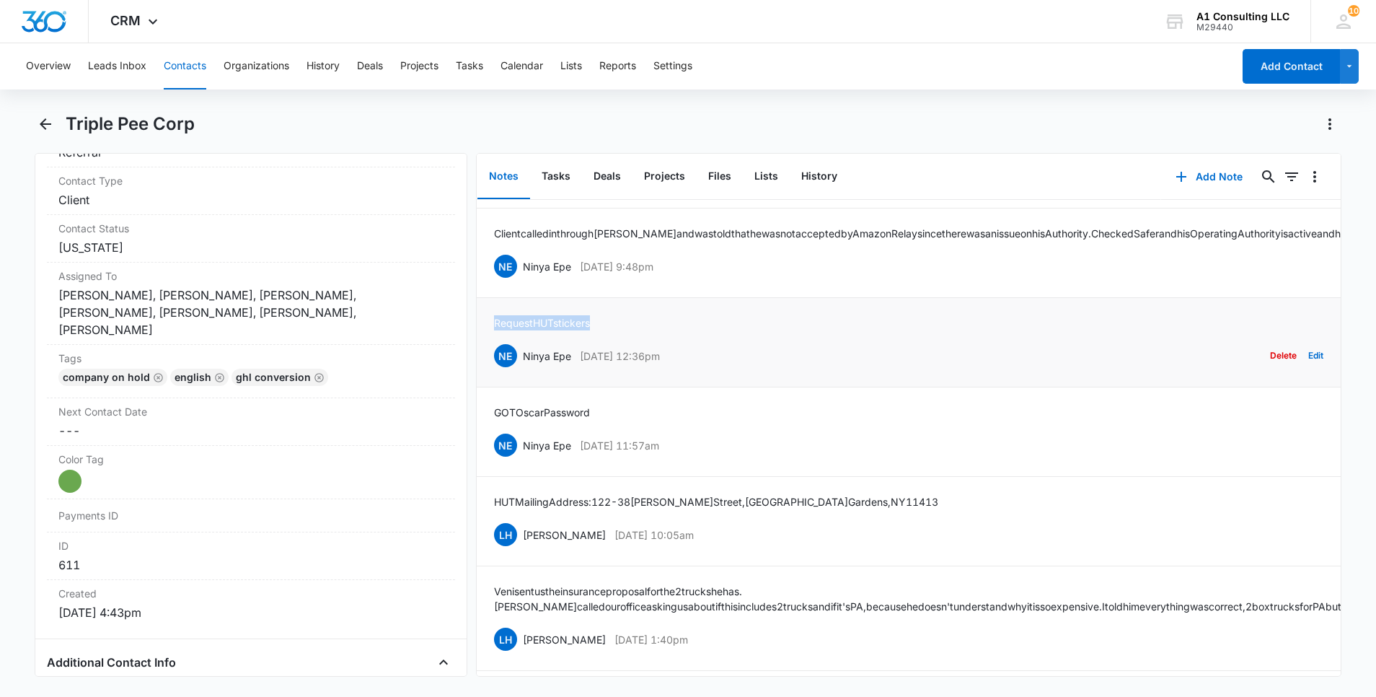
drag, startPoint x: 608, startPoint y: 430, endPoint x: 483, endPoint y: 431, distance: 124.8
click at [483, 387] on li "Request HUT stickers NE Ninya Epe [DATE] 12:36pm Delete Edit" at bounding box center [909, 342] width 864 height 89
drag, startPoint x: 690, startPoint y: 369, endPoint x: 524, endPoint y: 372, distance: 165.9
click at [524, 278] on div "NE Ninya Epe [DATE] 9:48pm" at bounding box center [573, 266] width 159 height 23
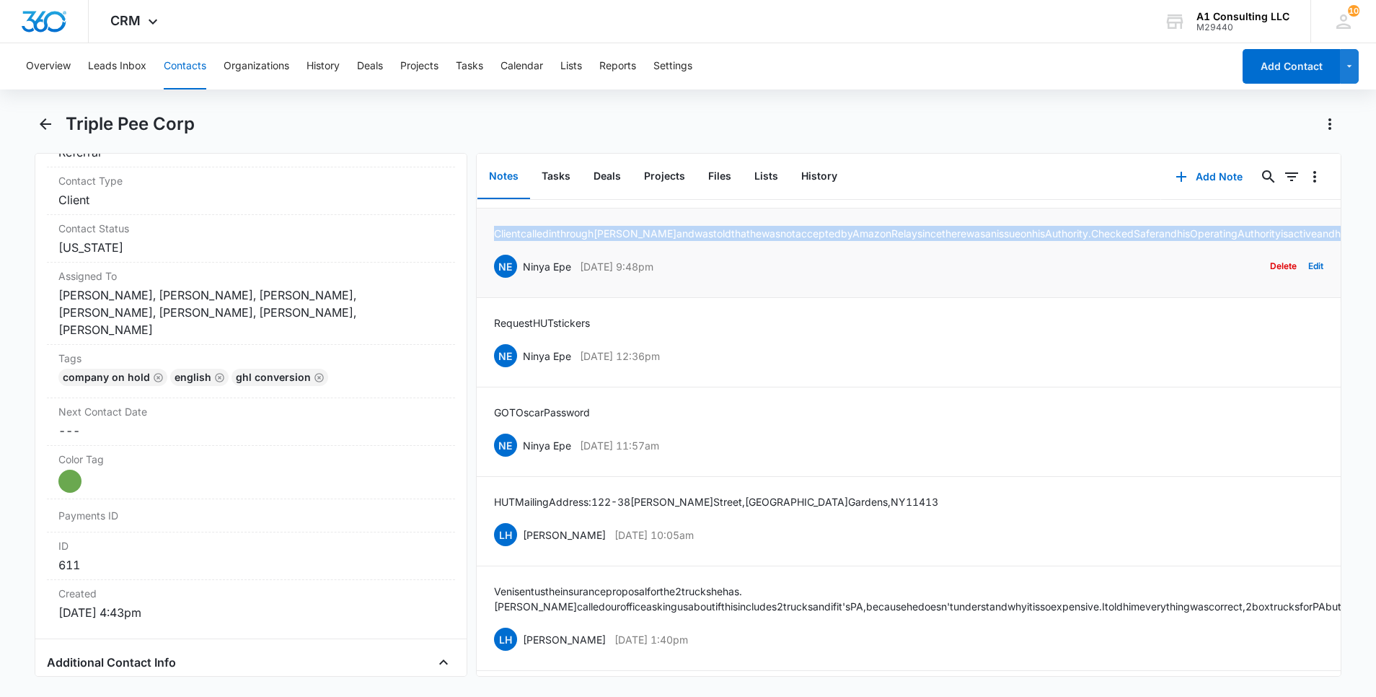
drag, startPoint x: 1098, startPoint y: 343, endPoint x: 491, endPoint y: 322, distance: 607.0
click at [491, 298] on li "Client called in through [PERSON_NAME] and was told that he was not accepted by…" at bounding box center [909, 252] width 864 height 89
drag, startPoint x: 608, startPoint y: 268, endPoint x: 522, endPoint y: 267, distance: 85.9
click at [522, 190] on div "LH [PERSON_NAME] [DATE] 10:43am Delete Edit" at bounding box center [909, 176] width 830 height 27
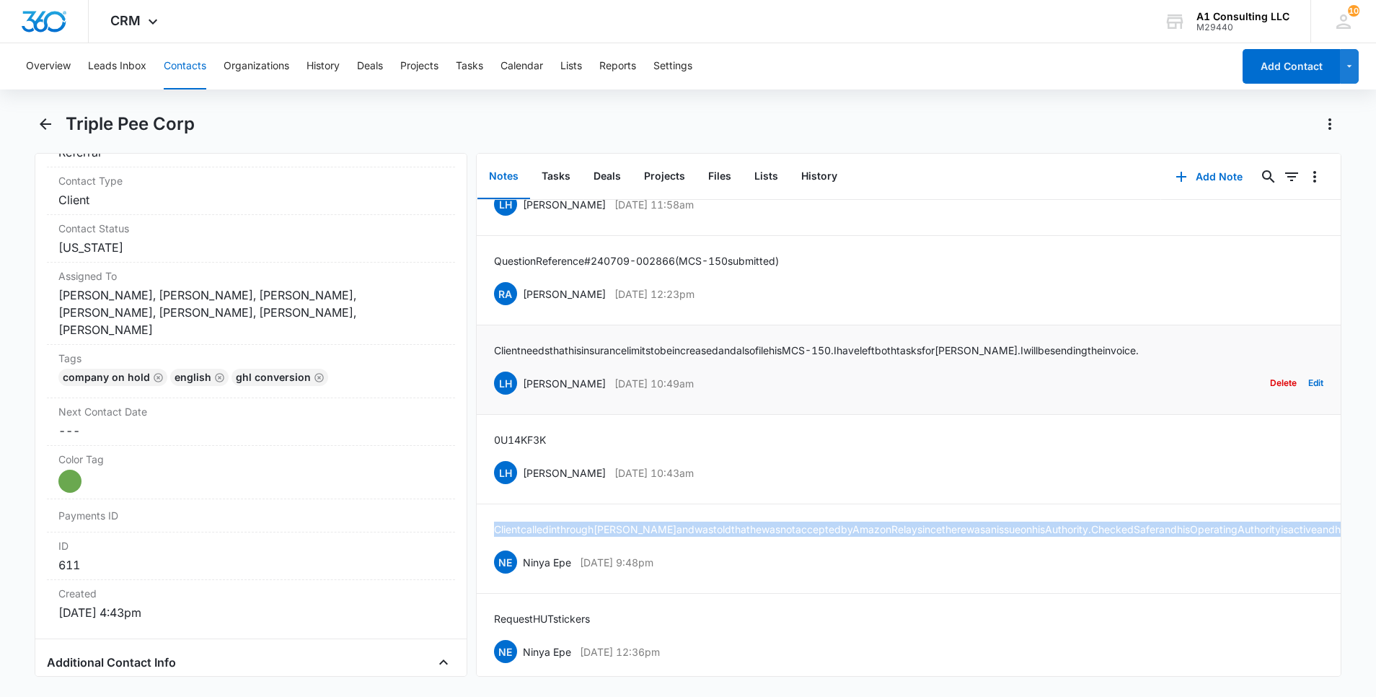
scroll to position [1198, 0]
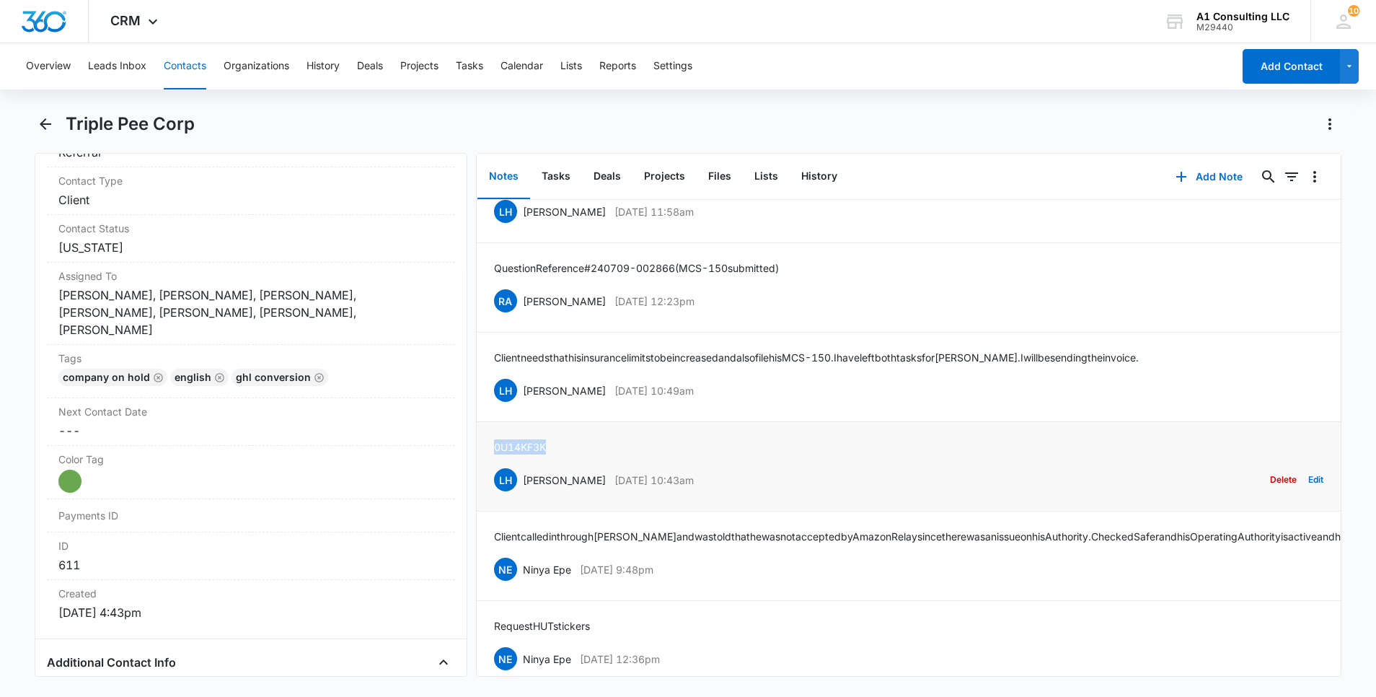
drag, startPoint x: 558, startPoint y: 543, endPoint x: 496, endPoint y: 541, distance: 61.3
click at [496, 493] on div "0U14KF3K LH [PERSON_NAME] [DATE] 10:43am Delete Edit" at bounding box center [909, 466] width 830 height 54
drag, startPoint x: 708, startPoint y: 482, endPoint x: 522, endPoint y: 490, distance: 187.0
click at [522, 404] on div "LH [PERSON_NAME] [DATE] 10:49am Delete Edit" at bounding box center [909, 390] width 830 height 27
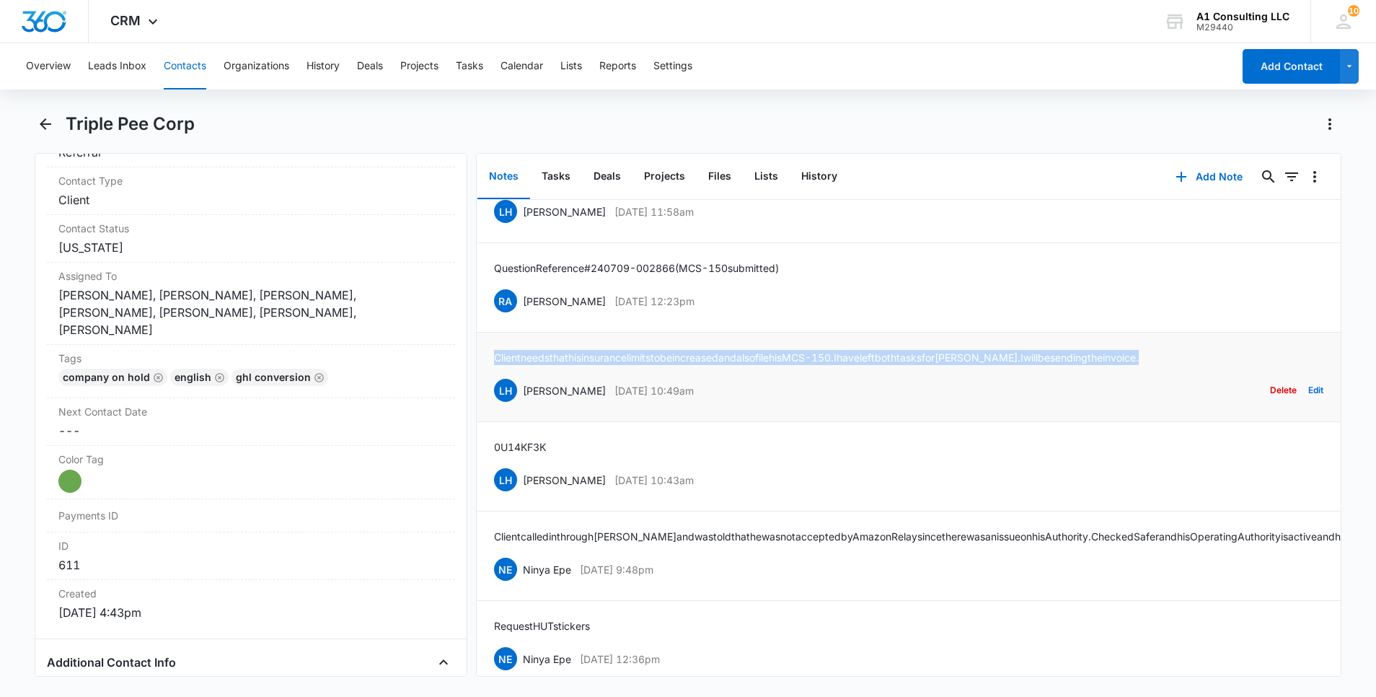
drag, startPoint x: 1172, startPoint y: 442, endPoint x: 486, endPoint y: 452, distance: 686.1
click at [486, 422] on li "Client needs that his insurance limits to be increased and also file his MCS-15…" at bounding box center [909, 377] width 864 height 89
drag, startPoint x: 732, startPoint y: 392, endPoint x: 522, endPoint y: 399, distance: 210.1
click at [522, 315] on div "RA [PERSON_NAME] [DATE] 12:23pm Delete Edit" at bounding box center [909, 300] width 830 height 27
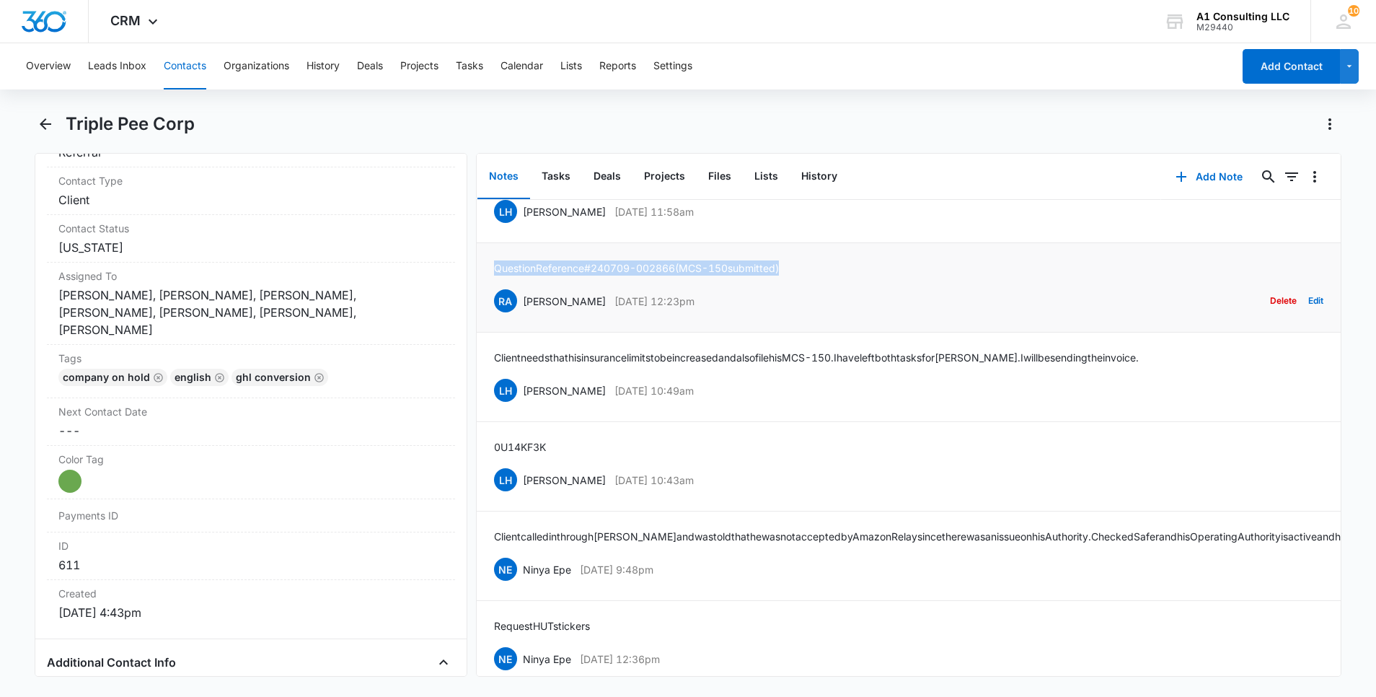
drag, startPoint x: 755, startPoint y: 358, endPoint x: 496, endPoint y: 358, distance: 258.3
click at [496, 315] on div "Question Reference # 240709-002866 (MCS-150 submitted) RA [PERSON_NAME] [DATE] …" at bounding box center [909, 287] width 830 height 54
drag, startPoint x: 675, startPoint y: 303, endPoint x: 523, endPoint y: 304, distance: 151.5
click at [523, 225] on div "LH [PERSON_NAME] [DATE] 11:58am Delete Edit" at bounding box center [909, 211] width 830 height 27
drag, startPoint x: 594, startPoint y: 269, endPoint x: 489, endPoint y: 270, distance: 104.6
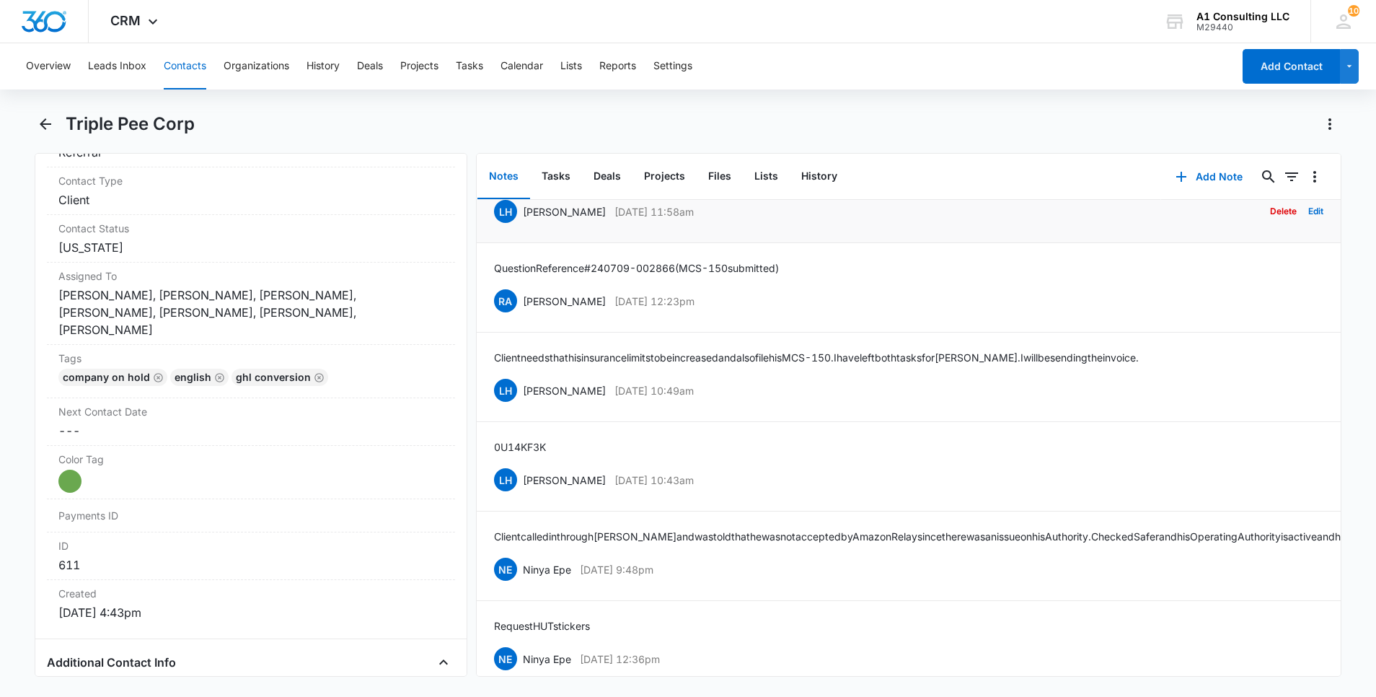
click at [489, 243] on li "Sent [PERSON_NAME] Tax Id for submission to FMCSA LH [PERSON_NAME] [DATE] 11:58…" at bounding box center [909, 198] width 864 height 89
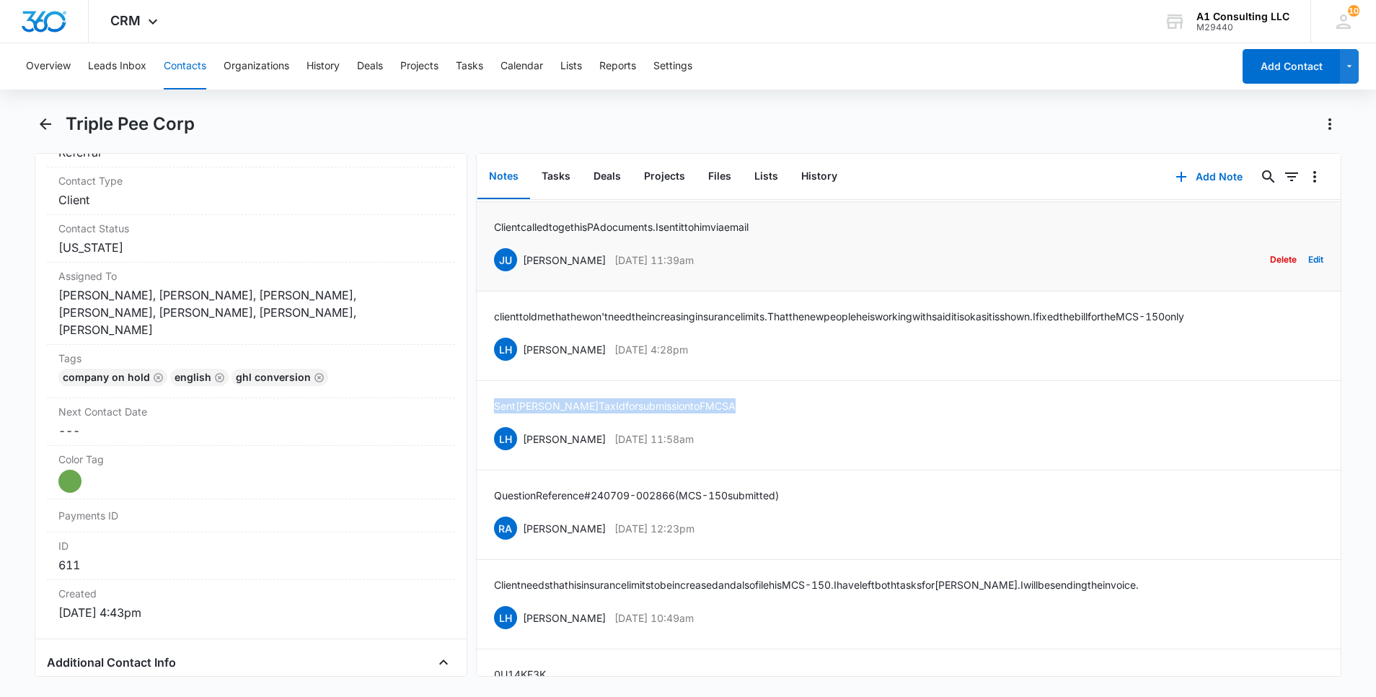
scroll to position [939, 0]
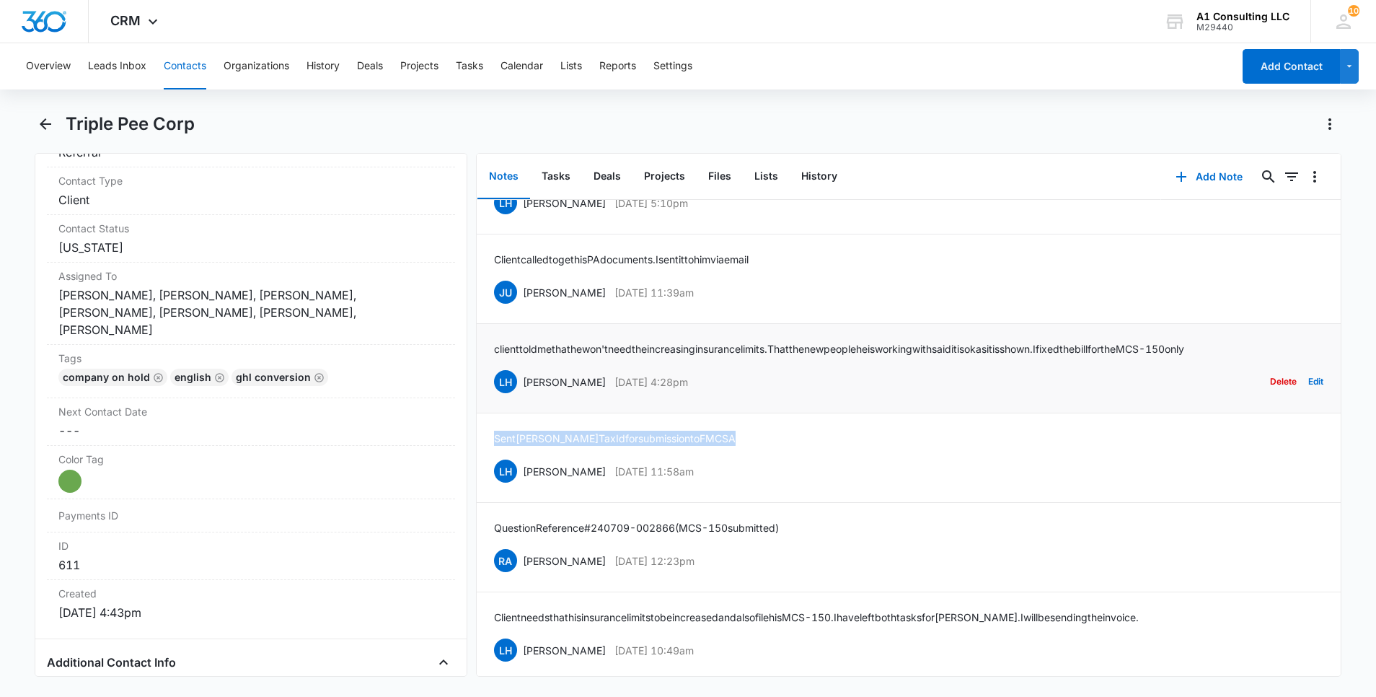
drag, startPoint x: 667, startPoint y: 475, endPoint x: 520, endPoint y: 478, distance: 147.2
click at [520, 393] on div "LH [PERSON_NAME] [DATE] 4:28pm" at bounding box center [591, 381] width 194 height 23
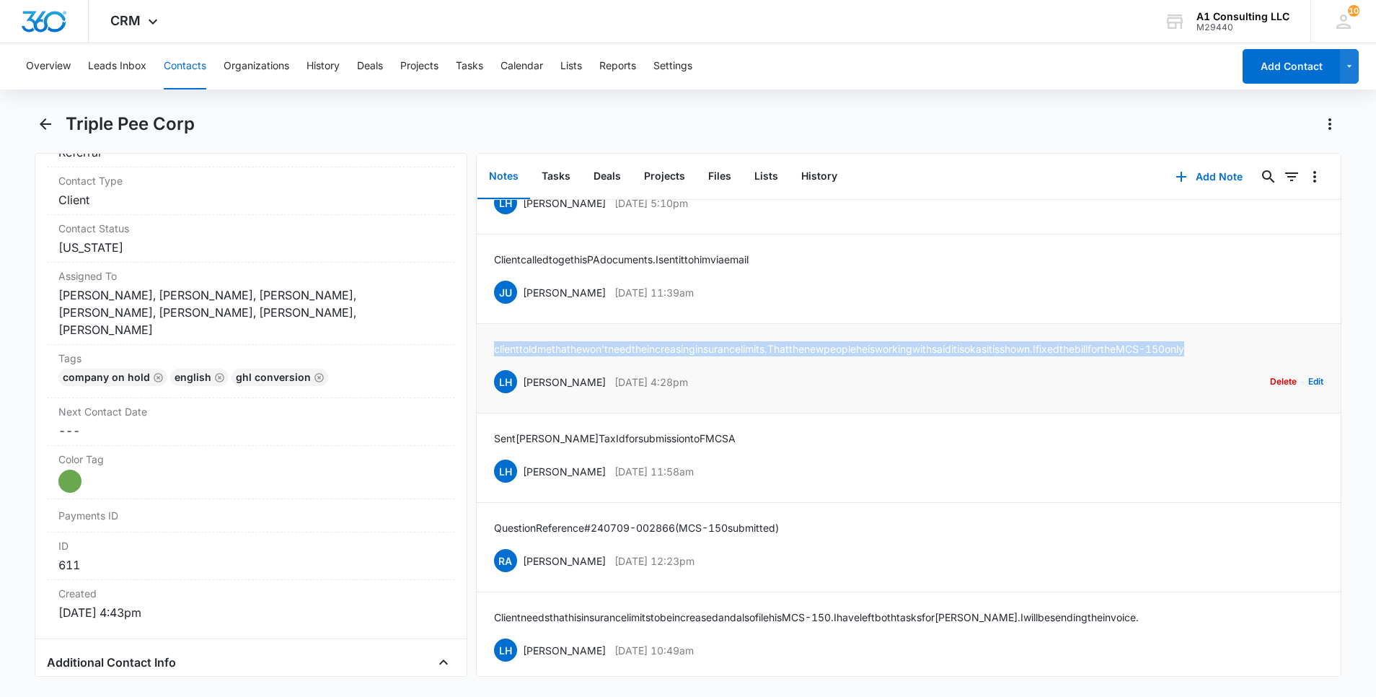
drag, startPoint x: 1296, startPoint y: 442, endPoint x: 486, endPoint y: 451, distance: 809.5
click at [486, 413] on li "client told me that he won't need the increasing insurance limits. That the new…" at bounding box center [909, 368] width 864 height 89
drag, startPoint x: 713, startPoint y: 384, endPoint x: 517, endPoint y: 390, distance: 196.3
click at [517, 306] on div "JU [PERSON_NAME] [DATE] 11:39am Delete Edit" at bounding box center [909, 291] width 830 height 27
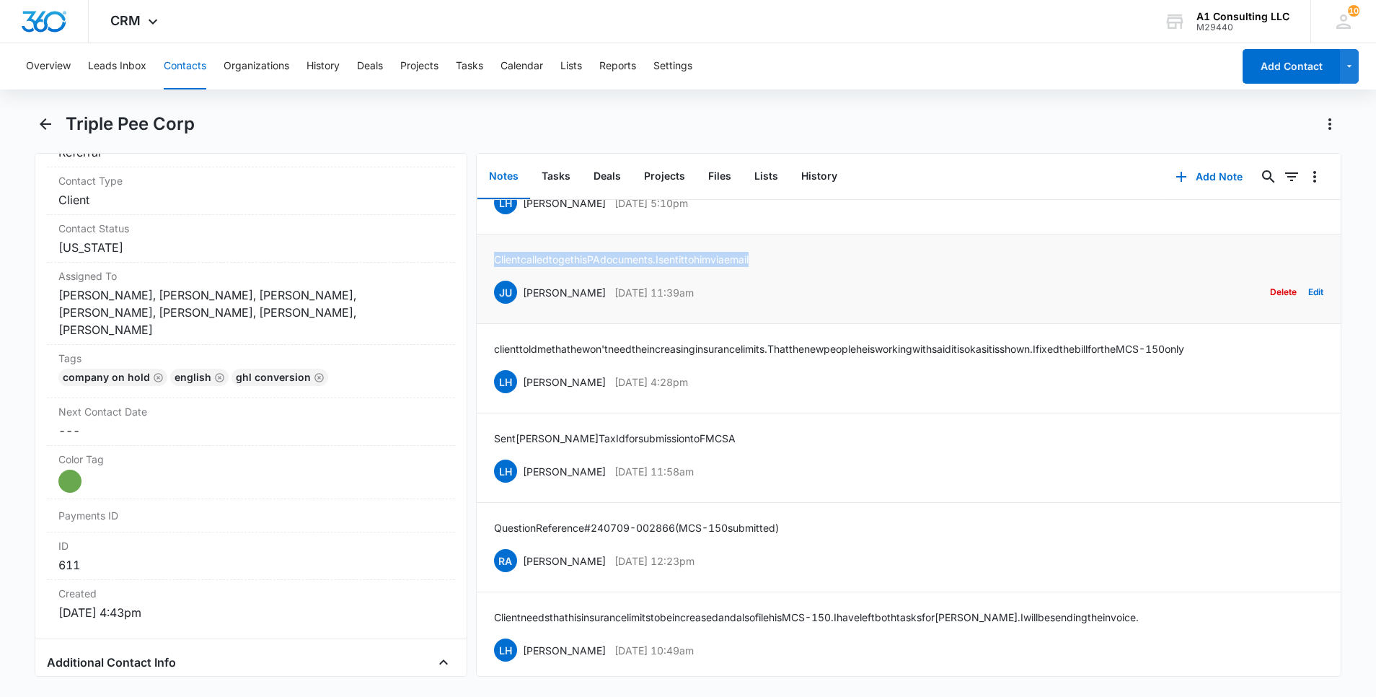
drag, startPoint x: 654, startPoint y: 349, endPoint x: 488, endPoint y: 353, distance: 166.0
click at [488, 324] on li "Client called to get his PA documents. I sent it to him via email JU [PERSON_NA…" at bounding box center [909, 278] width 864 height 89
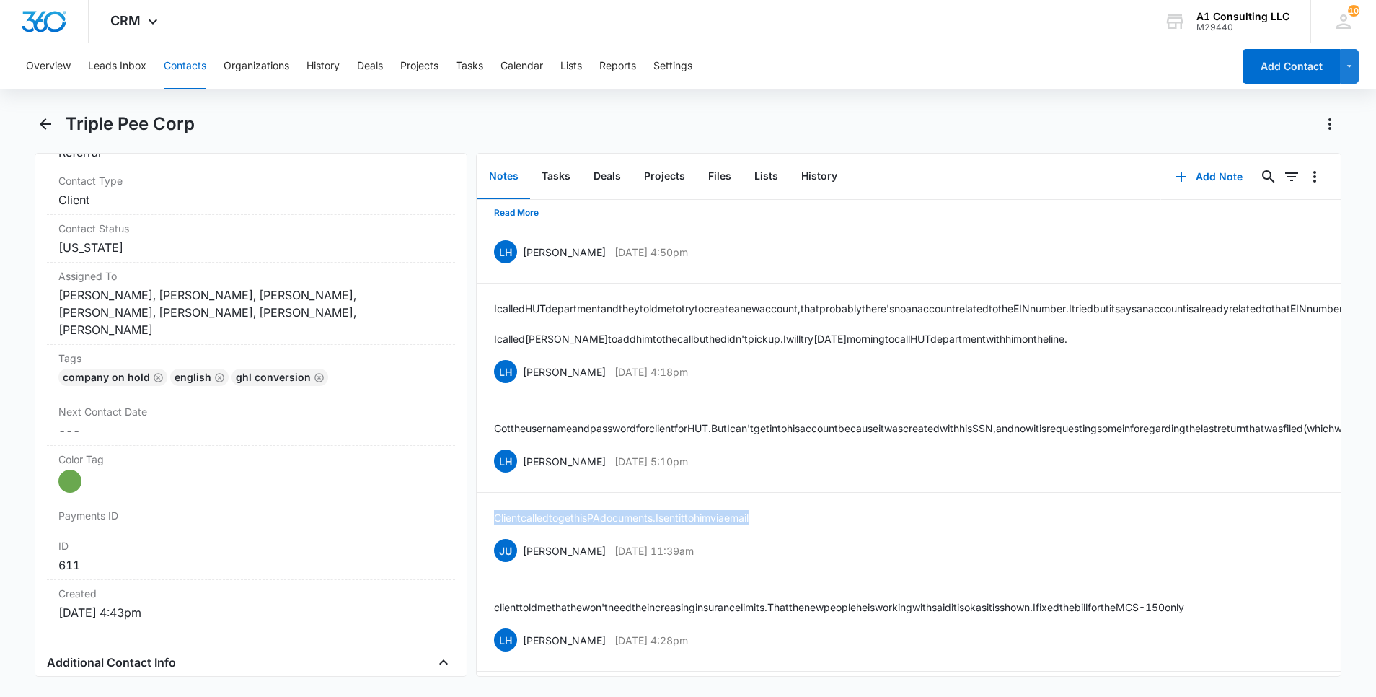
scroll to position [679, 0]
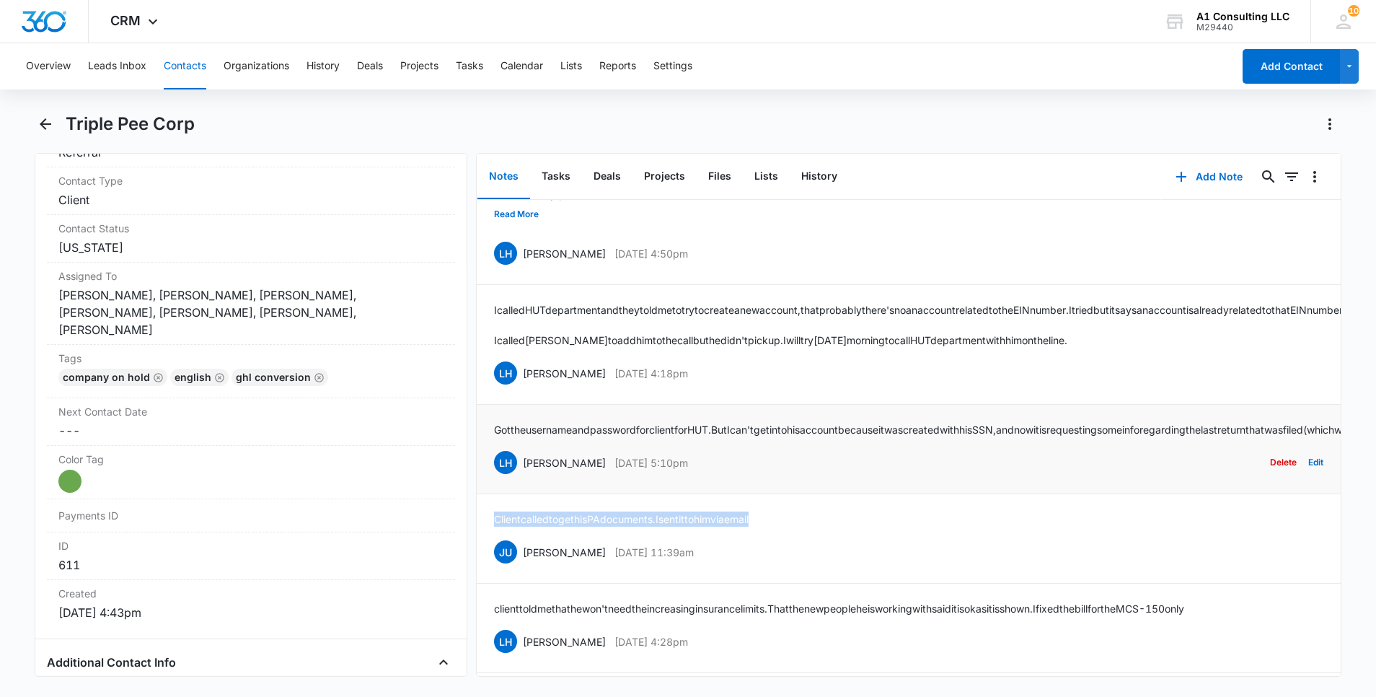
drag, startPoint x: 719, startPoint y: 553, endPoint x: 512, endPoint y: 553, distance: 207.0
click at [512, 476] on div "LH [PERSON_NAME] [DATE] 5:10pm Delete Edit" at bounding box center [909, 462] width 830 height 27
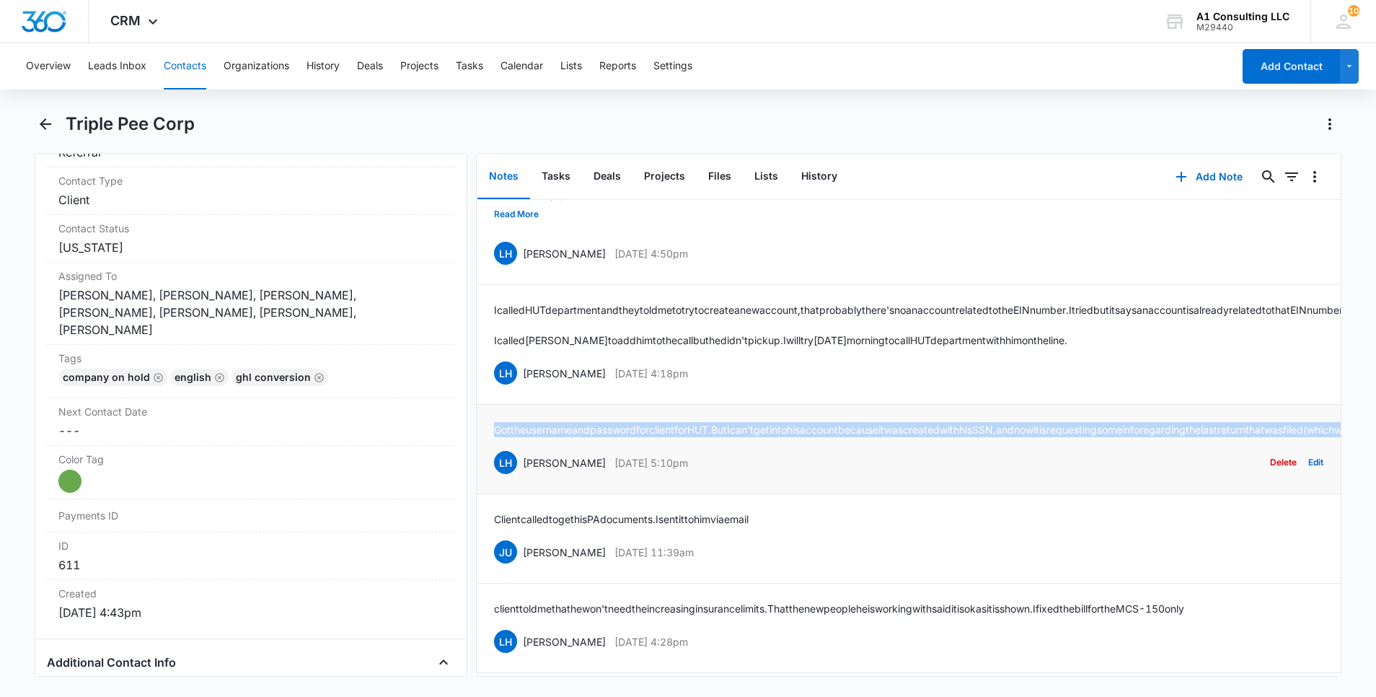
drag, startPoint x: 1073, startPoint y: 522, endPoint x: 488, endPoint y: 510, distance: 585.9
click at [488, 494] on li "Got the username and password for client for HUT. But I can't get into his acco…" at bounding box center [909, 449] width 864 height 89
drag, startPoint x: 710, startPoint y: 447, endPoint x: 522, endPoint y: 452, distance: 187.6
click at [522, 387] on div "LH [PERSON_NAME] [DATE] 4:18pm Delete Edit" at bounding box center [909, 372] width 830 height 27
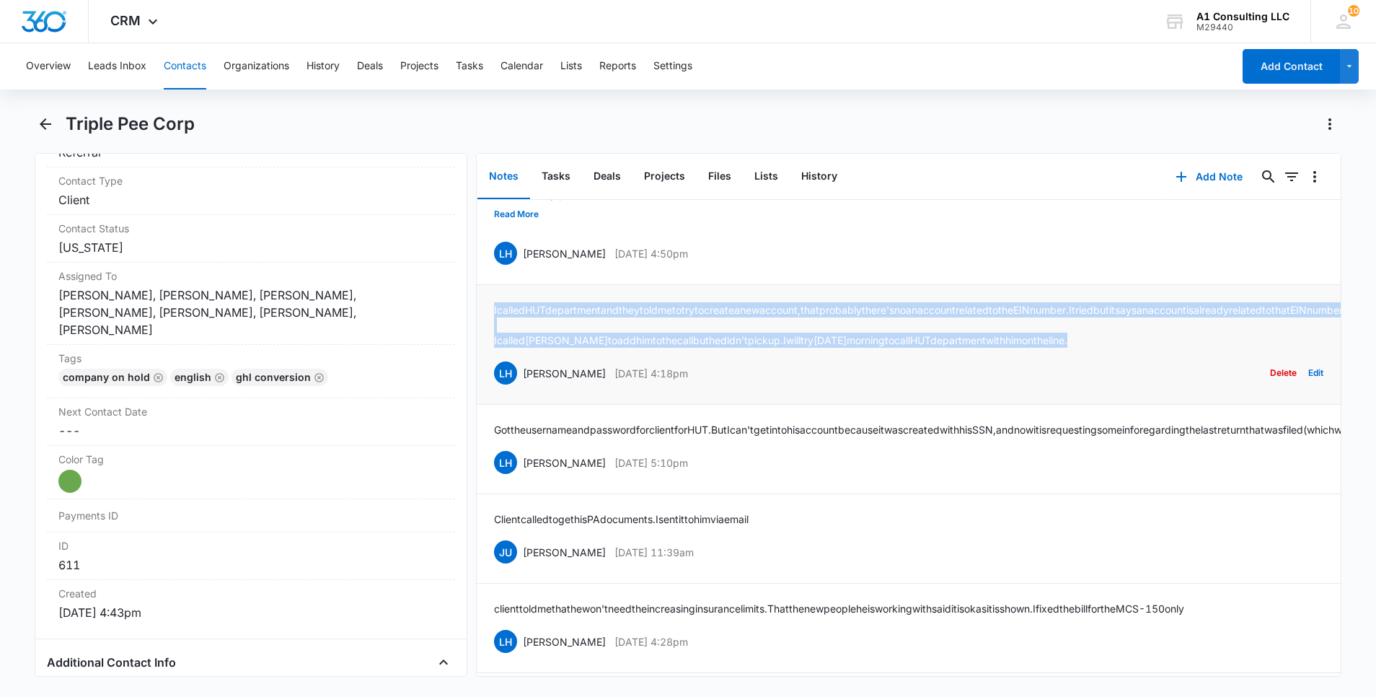
drag, startPoint x: 1121, startPoint y: 409, endPoint x: 486, endPoint y: 374, distance: 636.5
click at [486, 374] on li "I called HUT department and they told me to try to create a new account, that p…" at bounding box center [909, 345] width 864 height 120
click at [522, 228] on button "Read More" at bounding box center [516, 214] width 45 height 27
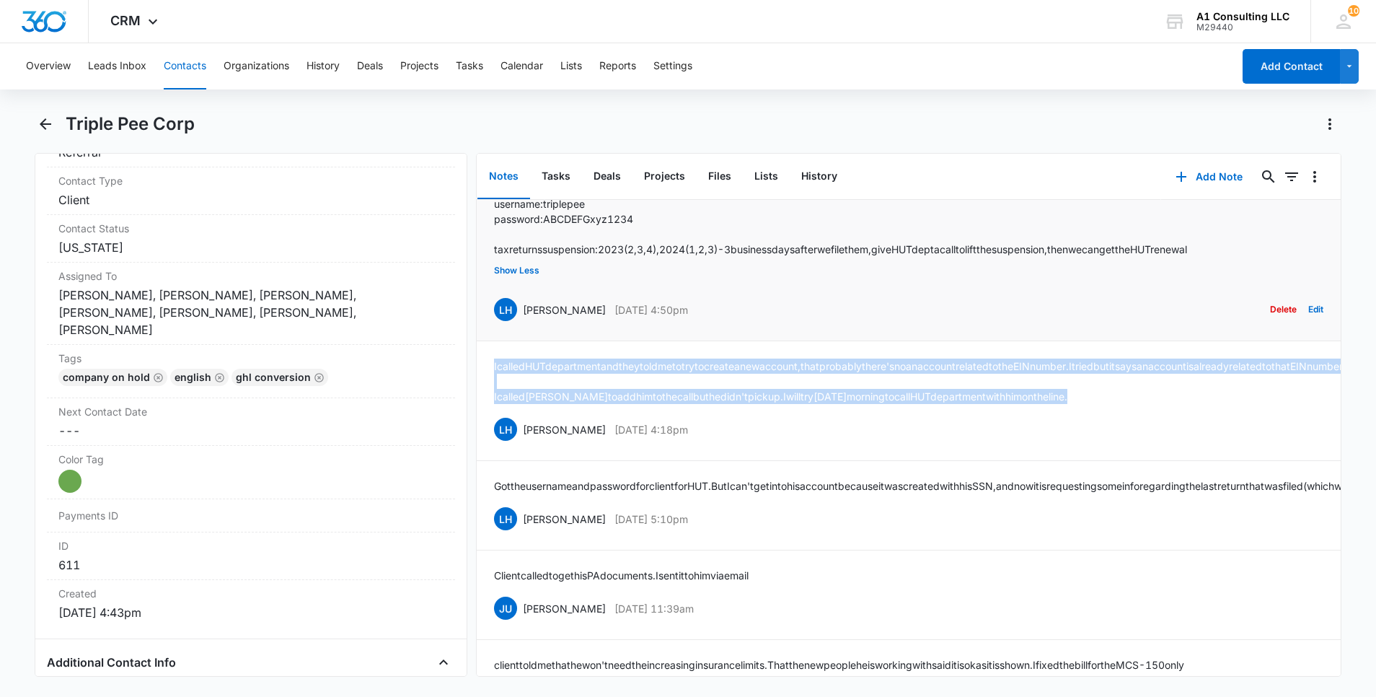
drag, startPoint x: 721, startPoint y: 369, endPoint x: 522, endPoint y: 369, distance: 198.4
click at [522, 323] on div "LH [PERSON_NAME] [DATE] 4:50pm Delete Edit" at bounding box center [909, 309] width 830 height 27
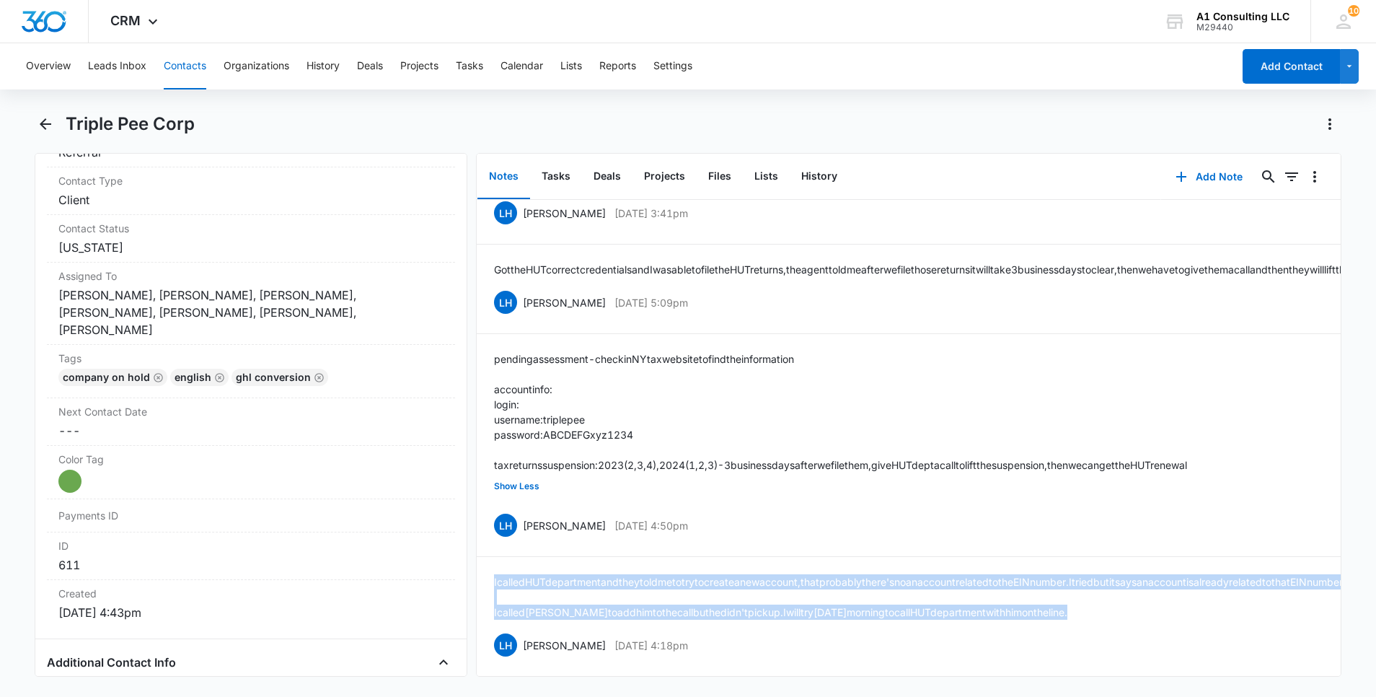
scroll to position [419, 0]
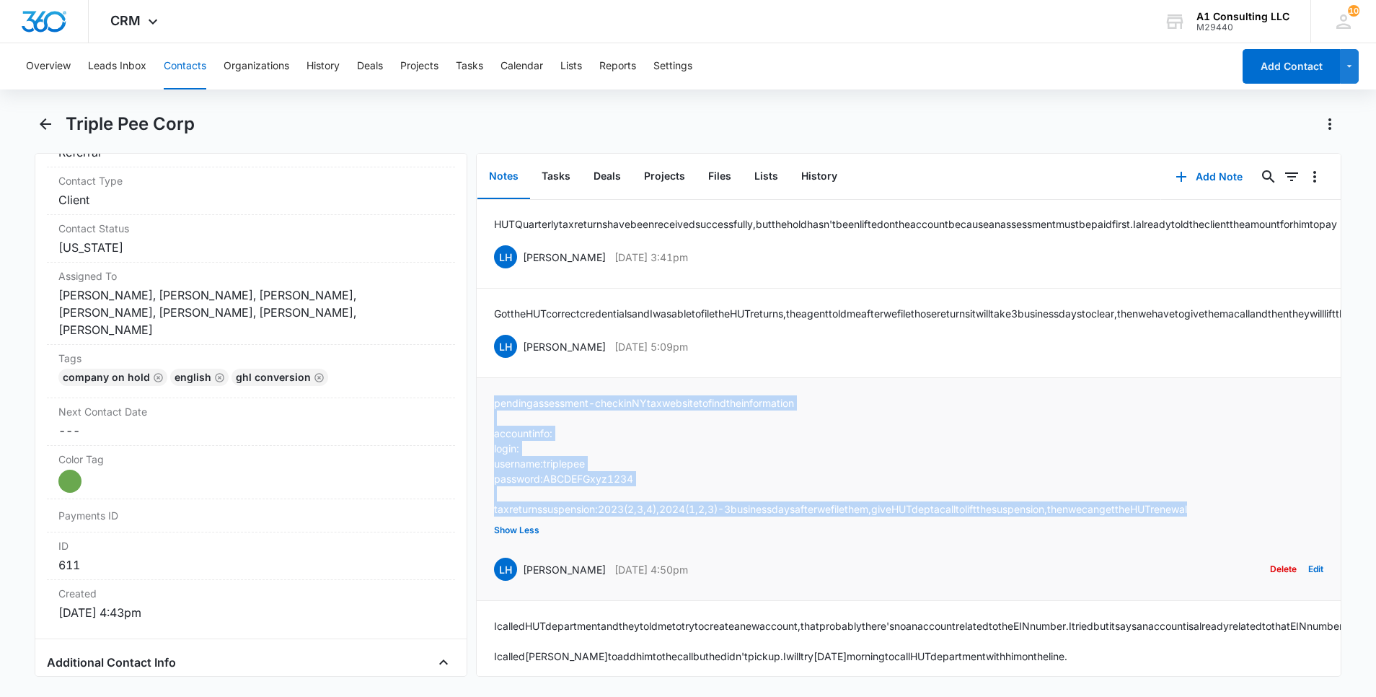
drag, startPoint x: 1283, startPoint y: 564, endPoint x: 494, endPoint y: 456, distance: 796.6
click at [494, 456] on div "pending assessment - check in NY tax website to find the information account in…" at bounding box center [909, 489] width 830 height 188
drag, startPoint x: 613, startPoint y: 413, endPoint x: 522, endPoint y: 418, distance: 91.0
click at [522, 360] on div "LH [PERSON_NAME] [DATE] 5:09pm Delete Edit" at bounding box center [909, 346] width 830 height 27
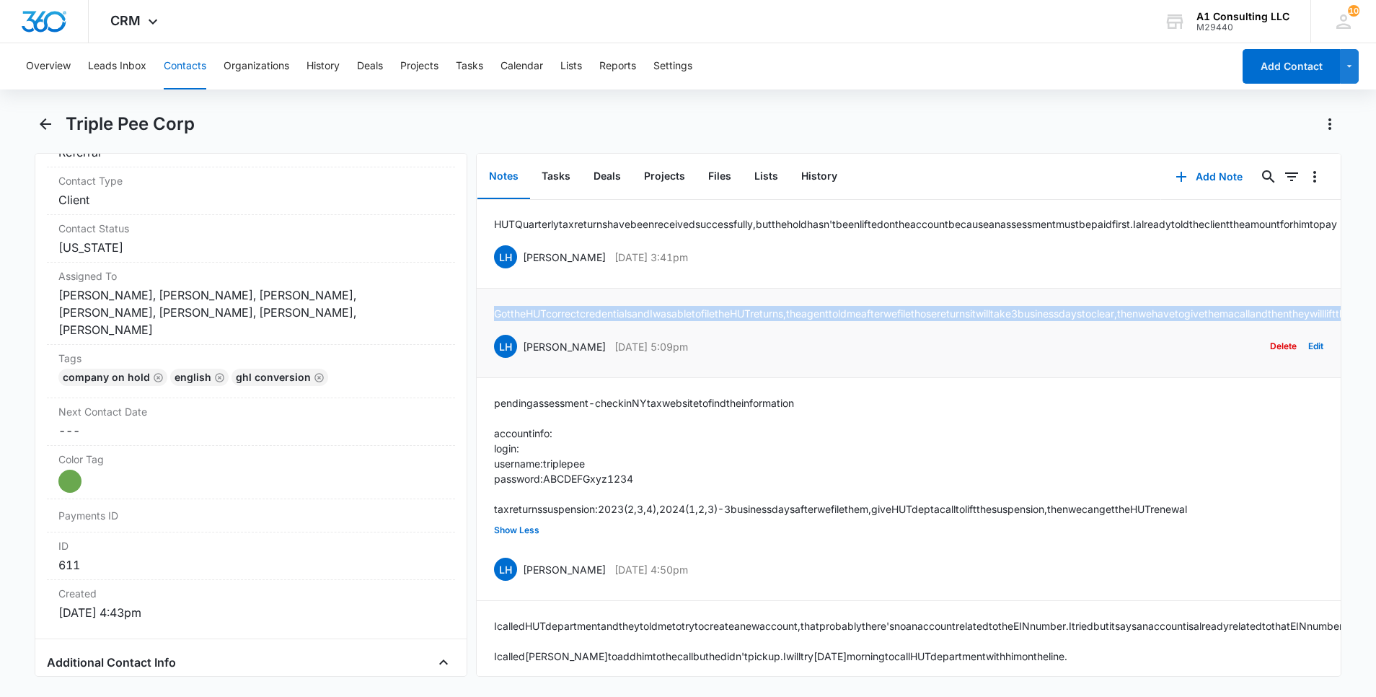
drag, startPoint x: 934, startPoint y: 379, endPoint x: 492, endPoint y: 359, distance: 442.0
click at [492, 359] on li "Got the HUT correct credentials and I was able to file the HUT returns, the age…" at bounding box center [909, 333] width 864 height 89
drag, startPoint x: 714, startPoint y: 304, endPoint x: 519, endPoint y: 306, distance: 194.8
click at [519, 271] on div "LH [PERSON_NAME] [DATE] 3:41pm Delete Edit" at bounding box center [909, 256] width 830 height 27
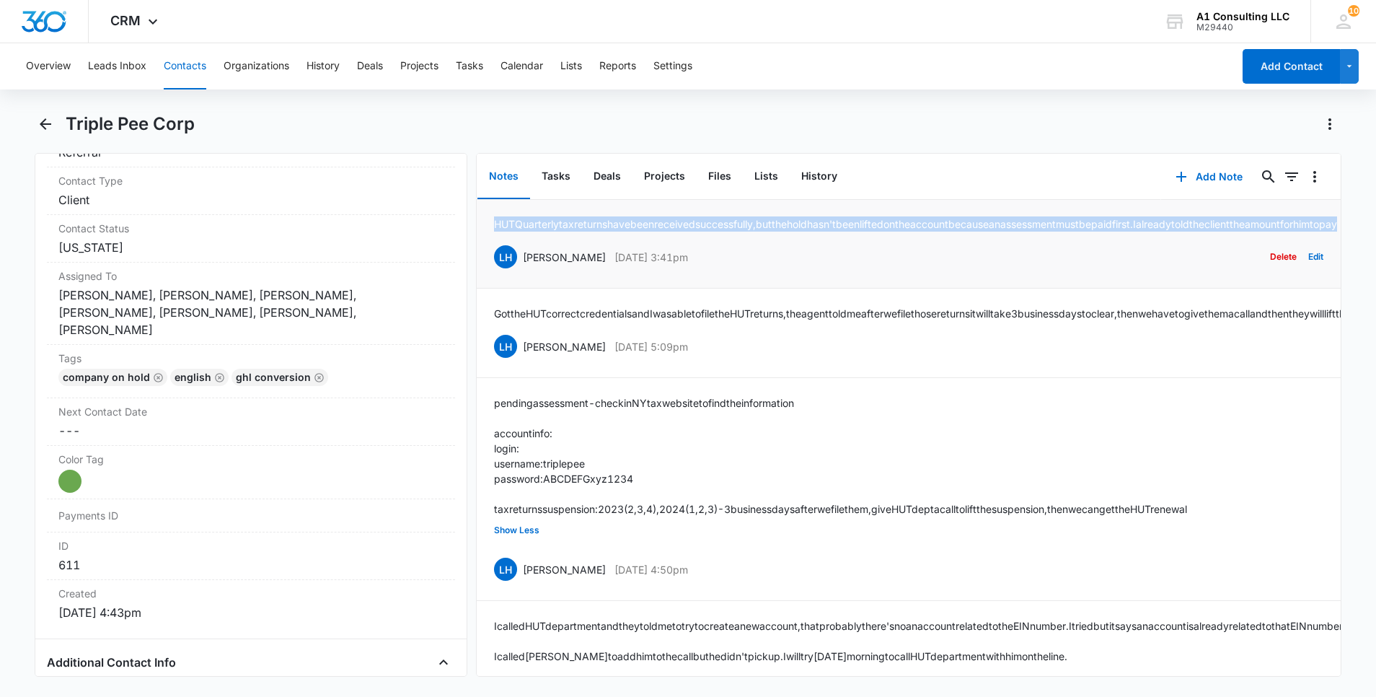
drag, startPoint x: 649, startPoint y: 270, endPoint x: 494, endPoint y: 256, distance: 155.7
click at [494, 232] on p "HUT Quarterly tax returns have been received successfully, but the hold hasn't …" at bounding box center [915, 223] width 843 height 15
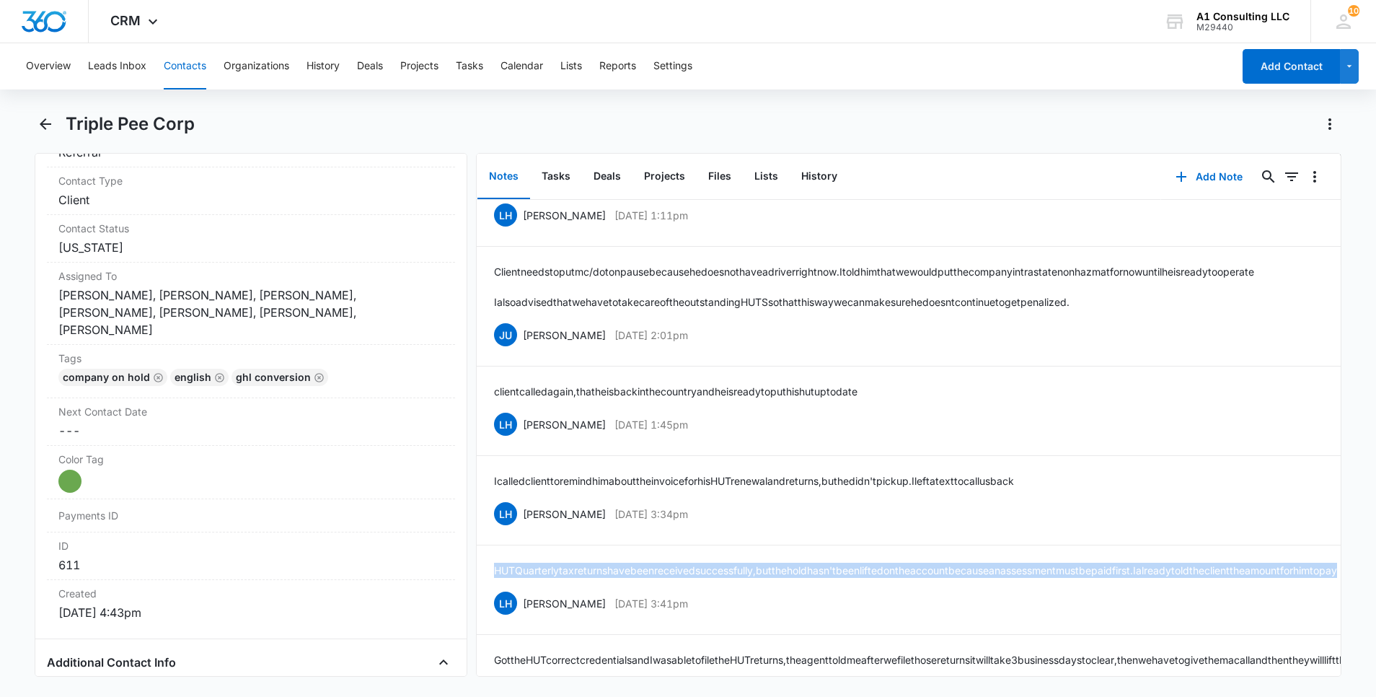
scroll to position [30, 0]
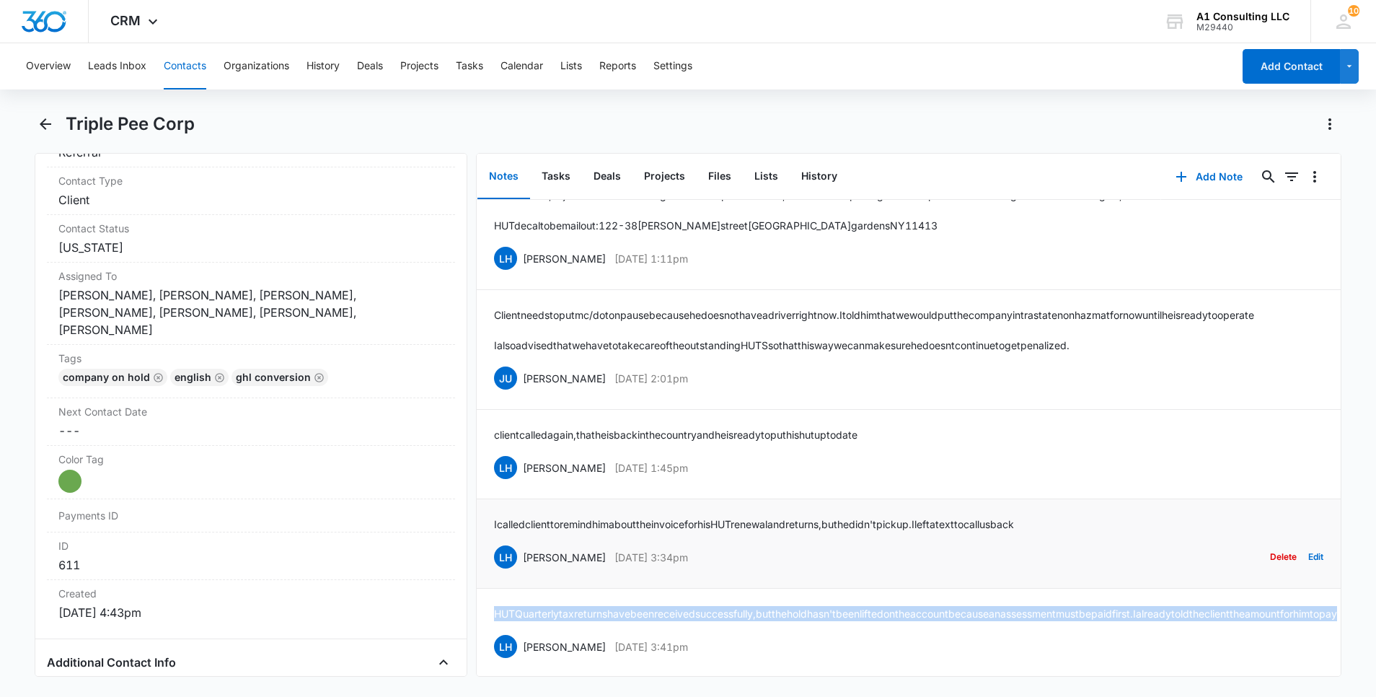
drag, startPoint x: 719, startPoint y: 594, endPoint x: 523, endPoint y: 594, distance: 196.2
click at [522, 571] on div "LH [PERSON_NAME] [DATE] 3:34pm Delete Edit" at bounding box center [909, 556] width 830 height 27
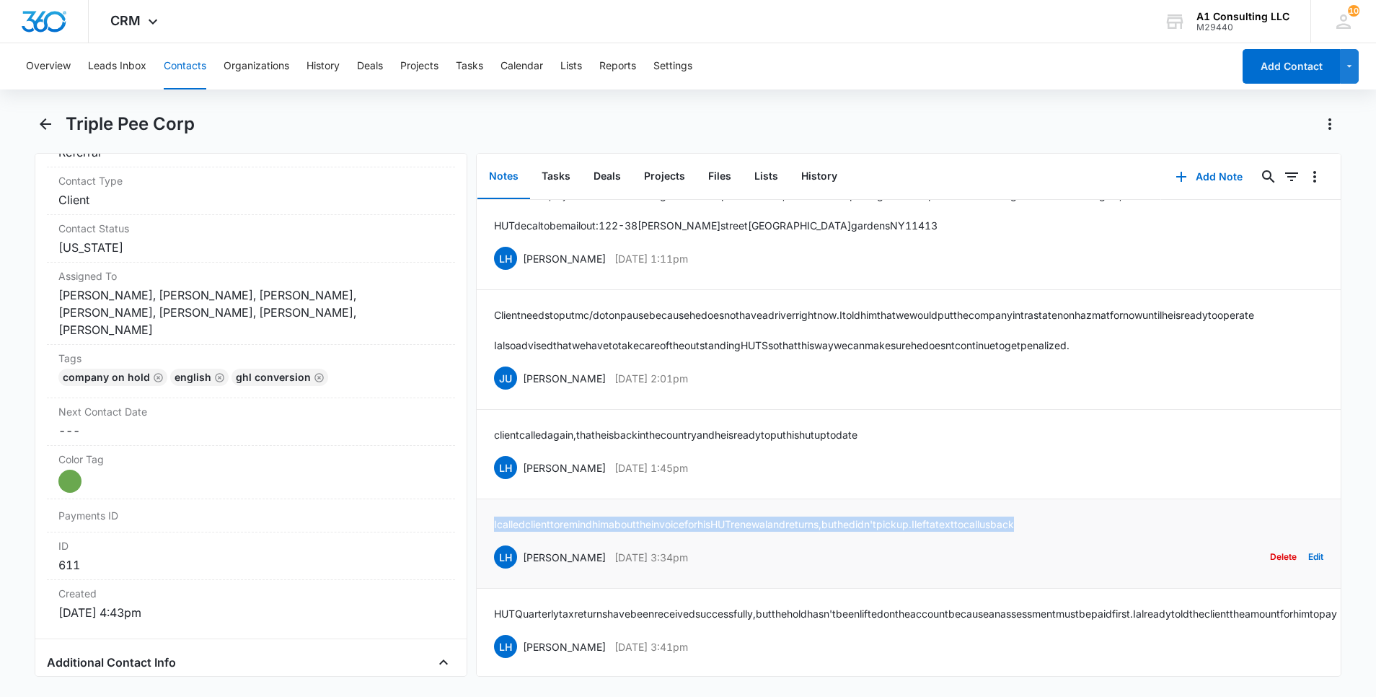
drag, startPoint x: 1086, startPoint y: 556, endPoint x: 487, endPoint y: 554, distance: 599.5
click at [487, 554] on li "I called client to remind him about the invoice for his HUT renewal and returns…" at bounding box center [909, 543] width 864 height 89
drag, startPoint x: 673, startPoint y: 496, endPoint x: 522, endPoint y: 498, distance: 150.8
click at [522, 481] on div "LH [PERSON_NAME] [DATE] 1:45pm Delete Edit" at bounding box center [909, 467] width 830 height 27
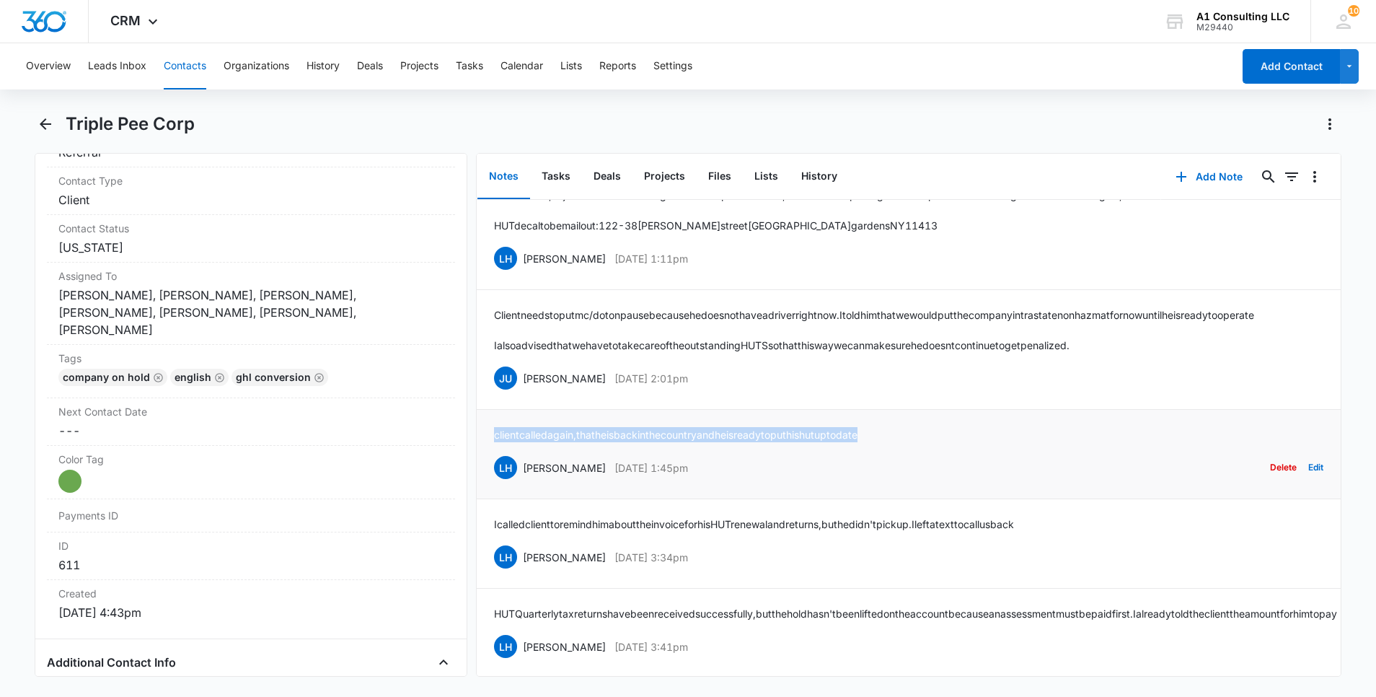
drag, startPoint x: 926, startPoint y: 465, endPoint x: 491, endPoint y: 467, distance: 435.0
click at [491, 467] on li "client called again, that he is back in the country and he is ready to put his …" at bounding box center [909, 454] width 864 height 89
drag, startPoint x: 729, startPoint y: 405, endPoint x: 524, endPoint y: 416, distance: 205.2
click at [524, 392] on div "JU [PERSON_NAME] [DATE] 2:01pm Delete Edit" at bounding box center [909, 377] width 830 height 27
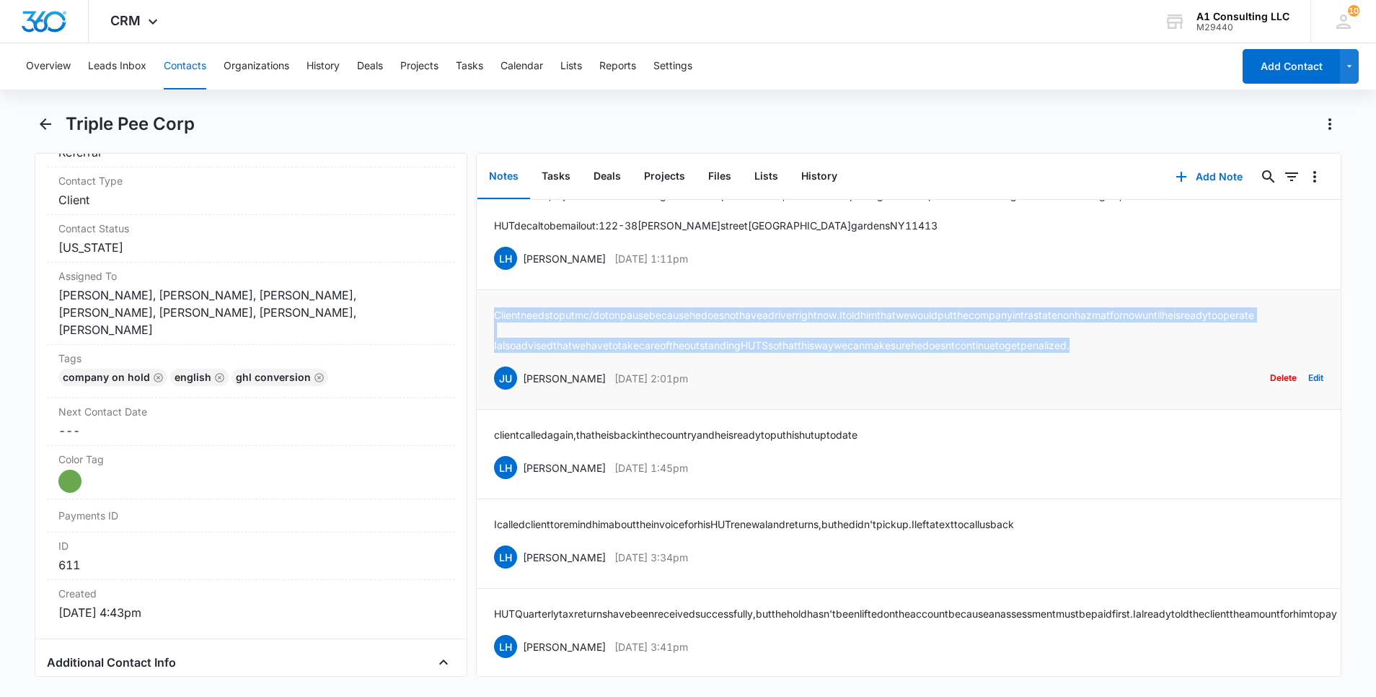
drag, startPoint x: 1146, startPoint y: 375, endPoint x: 493, endPoint y: 329, distance: 653.8
click at [494, 329] on div "Client needs to put mc/dot on pause because he does not have a driver right now…" at bounding box center [874, 329] width 760 height 45
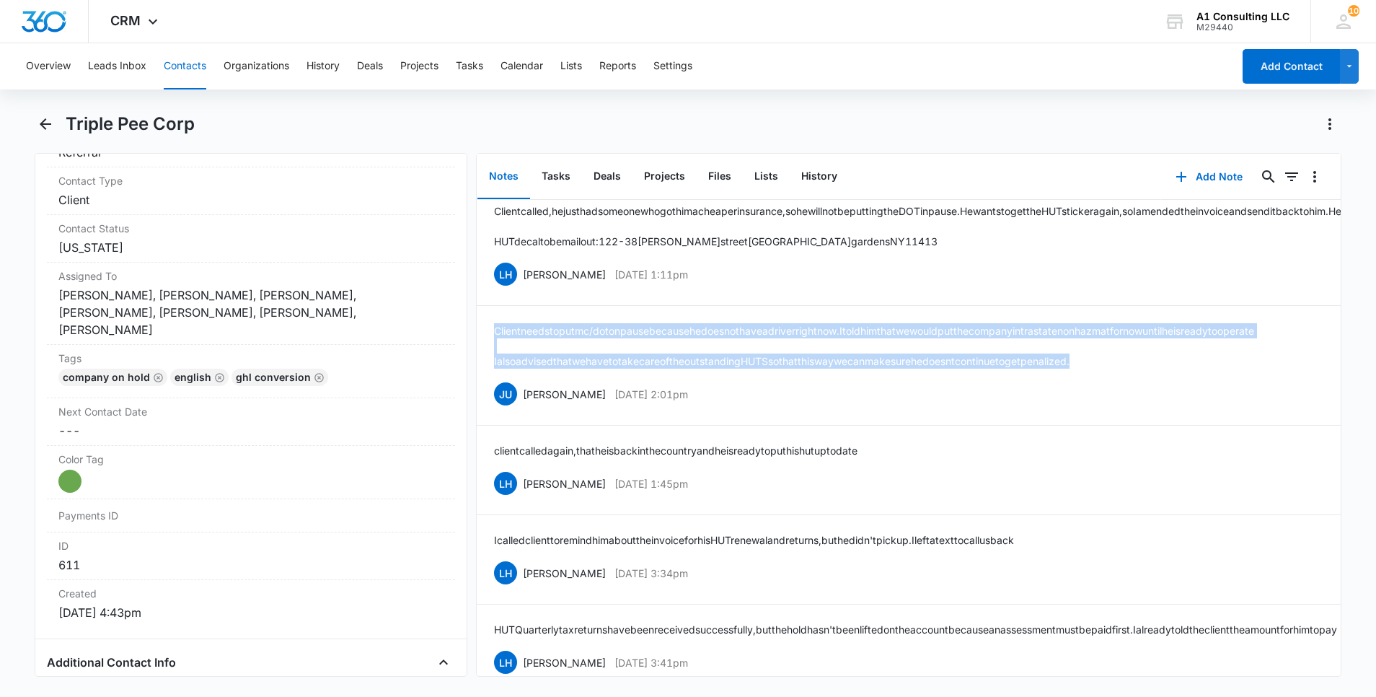
scroll to position [0, 0]
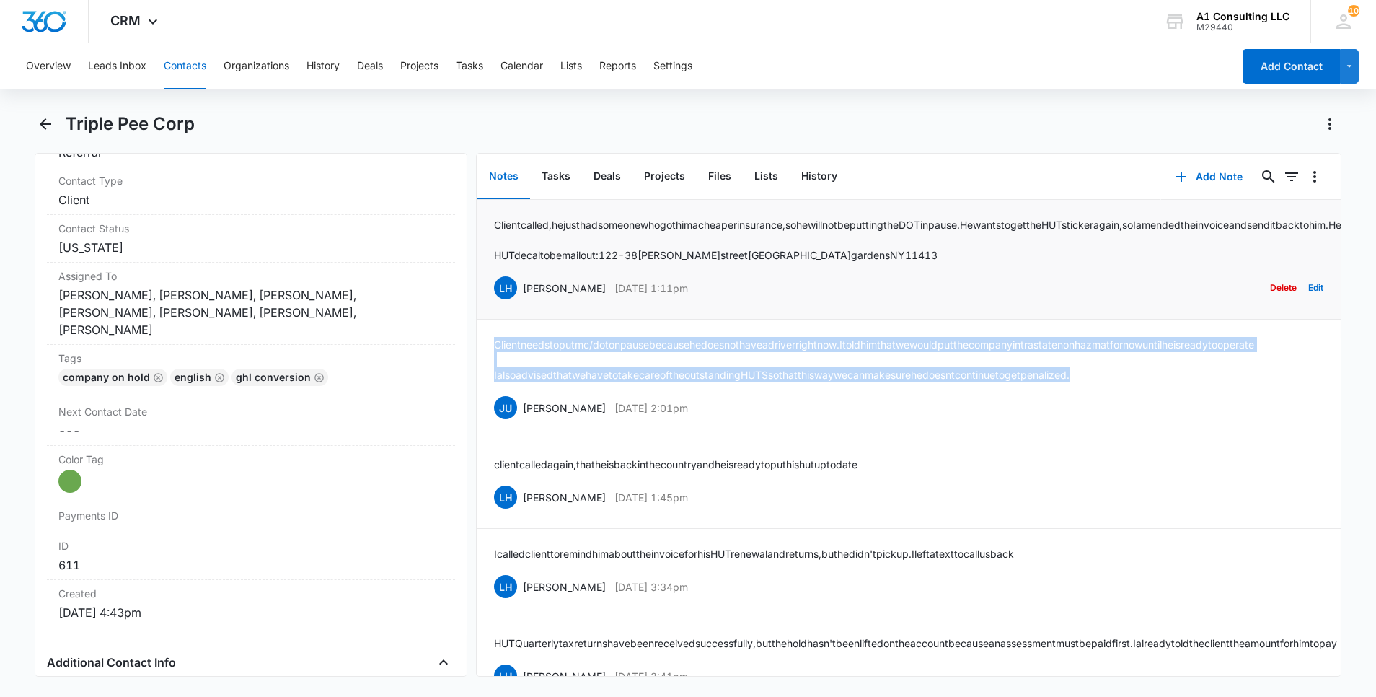
drag, startPoint x: 702, startPoint y: 302, endPoint x: 524, endPoint y: 294, distance: 177.7
click at [524, 294] on div "LH [PERSON_NAME] [DATE] 1:11pm Delete Edit" at bounding box center [909, 287] width 830 height 27
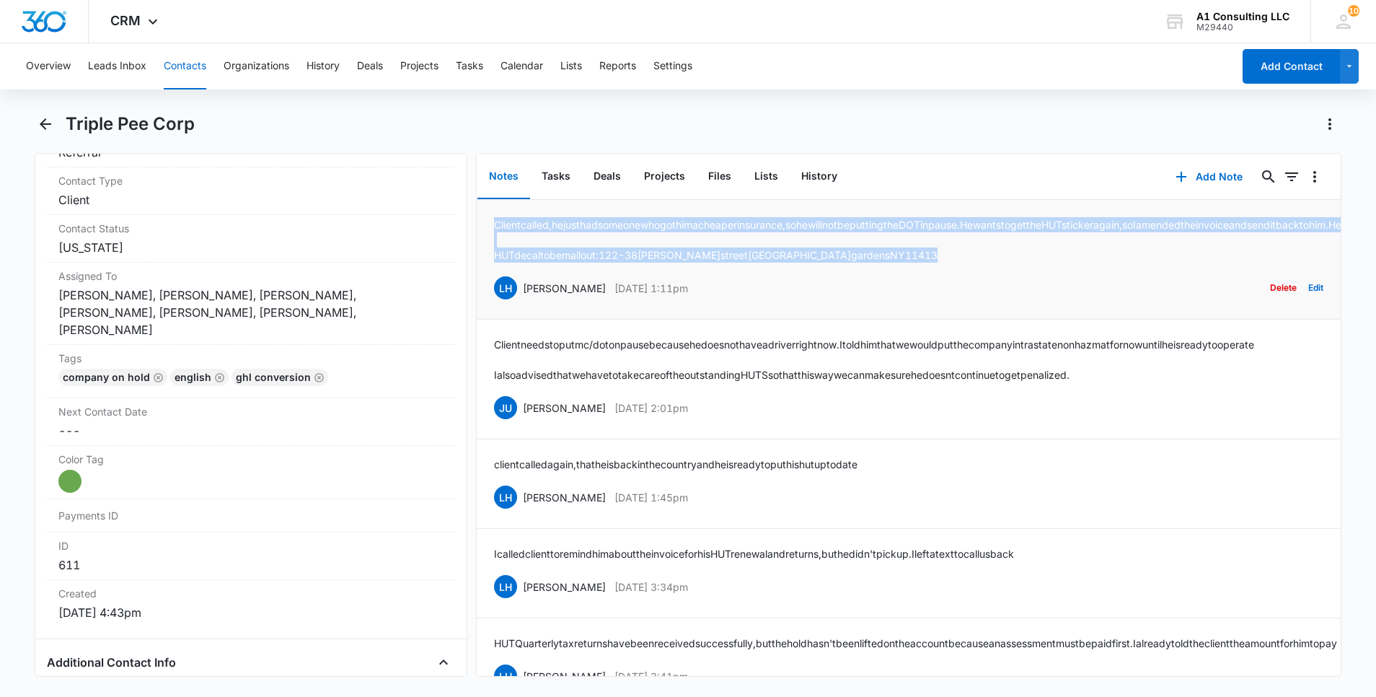
drag, startPoint x: 874, startPoint y: 270, endPoint x: 493, endPoint y: 226, distance: 383.4
click at [494, 226] on div "Client called, he just had someone who got him a cheaper insurance, so he will …" at bounding box center [982, 239] width 977 height 45
click at [192, 59] on button "Contacts" at bounding box center [185, 66] width 43 height 46
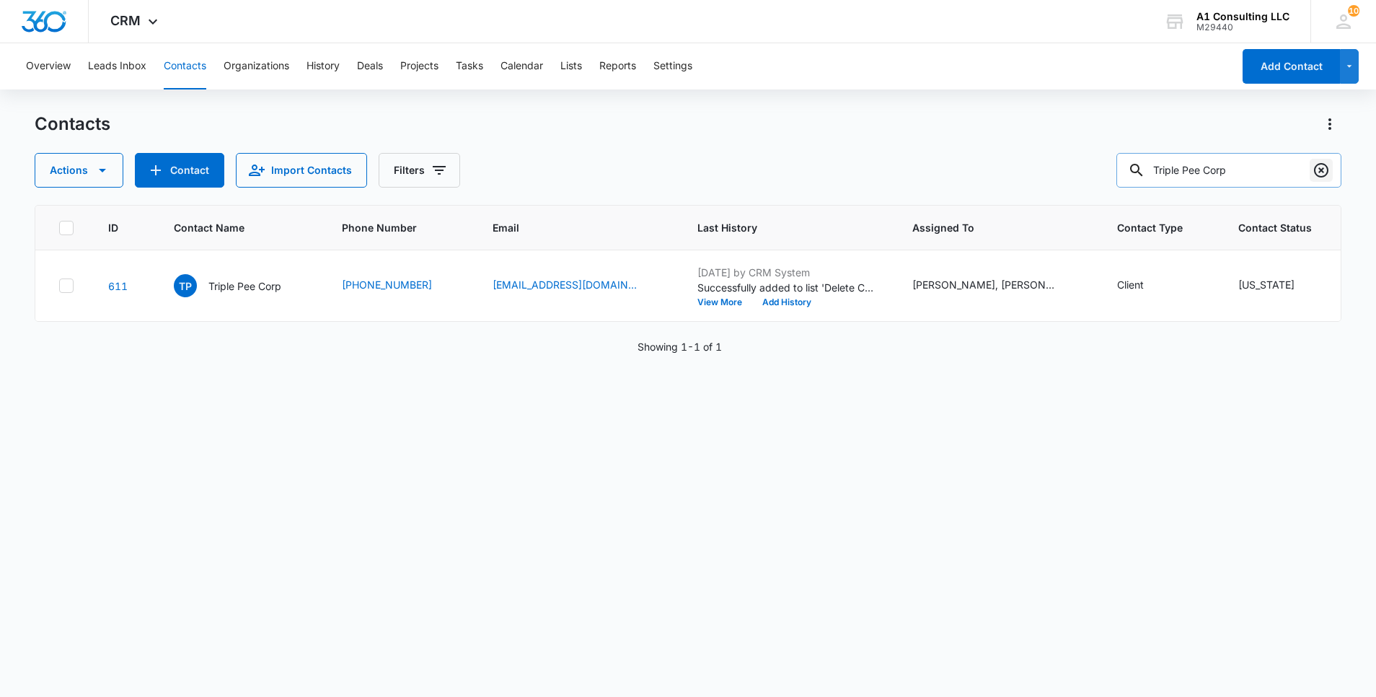
click at [1325, 177] on icon "Clear" at bounding box center [1321, 170] width 17 height 17
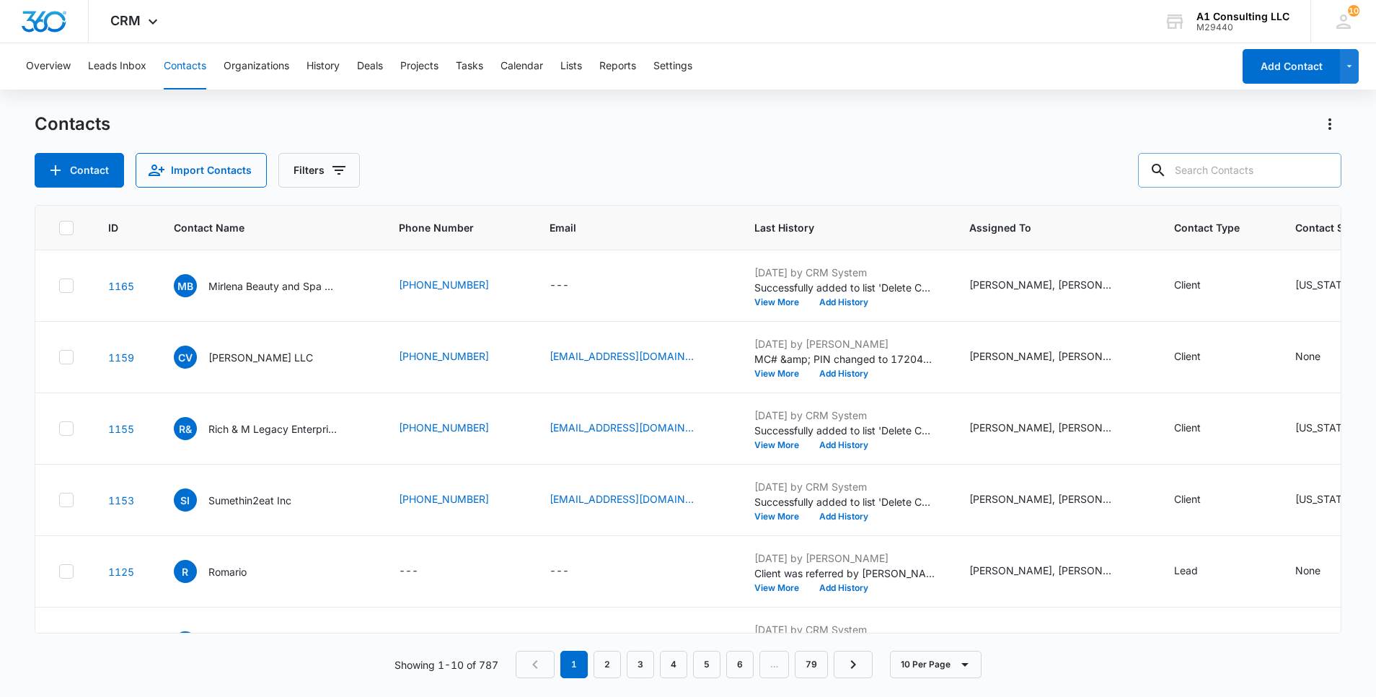
paste input "F White Transport Corp"
type input "F White Transport Corp"
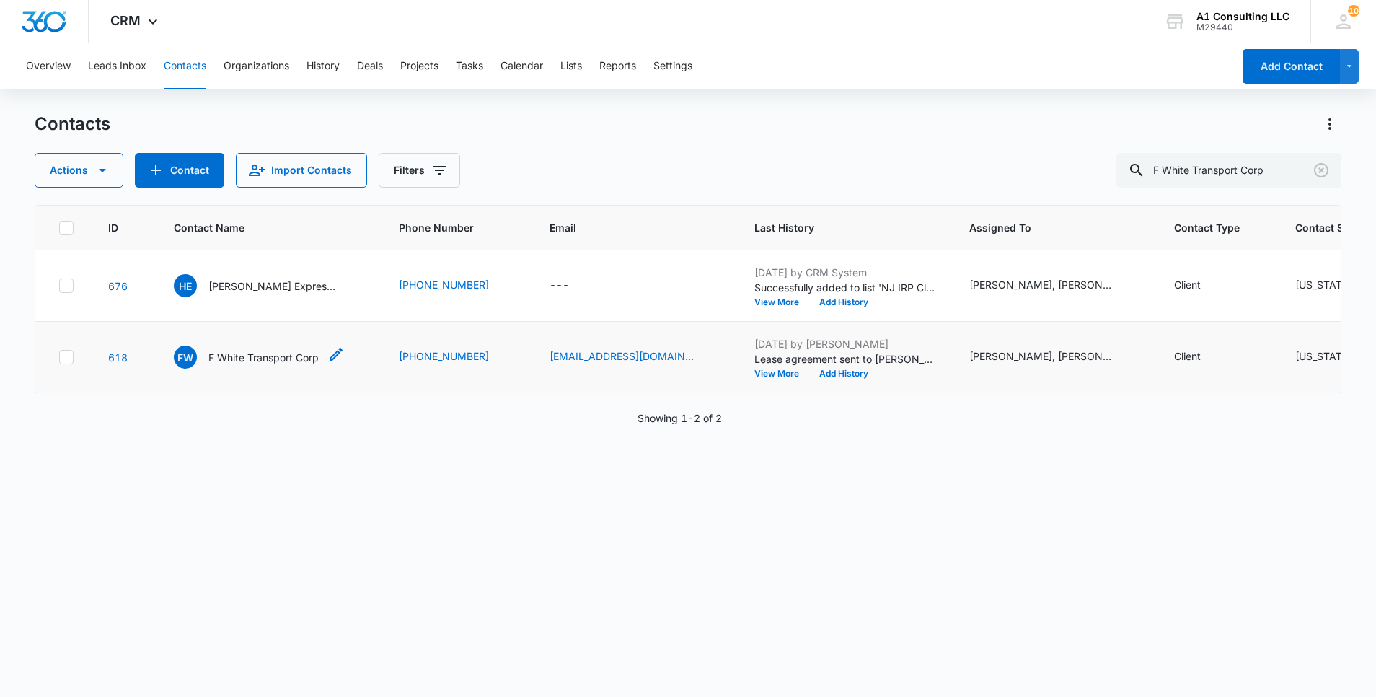
click at [257, 365] on p "F White Transport Corp" at bounding box center [263, 357] width 110 height 15
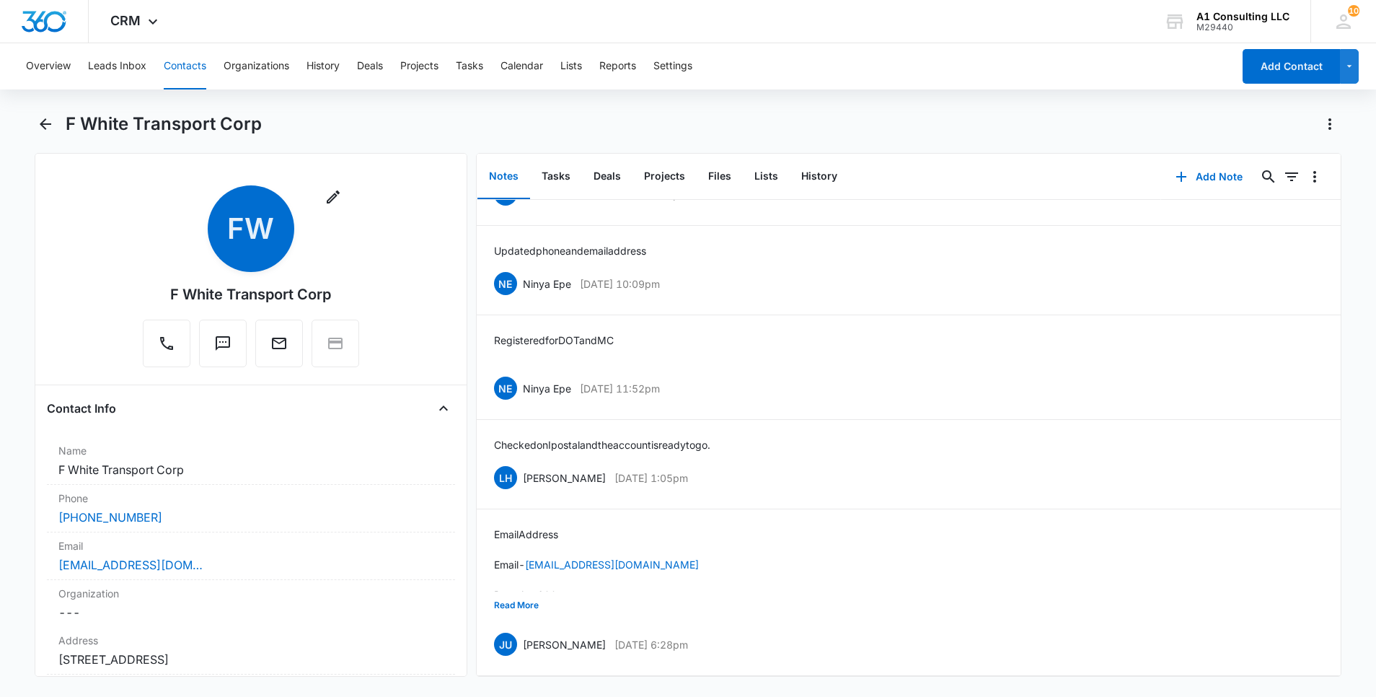
scroll to position [1607, 0]
click at [517, 597] on button "Read More" at bounding box center [516, 605] width 45 height 27
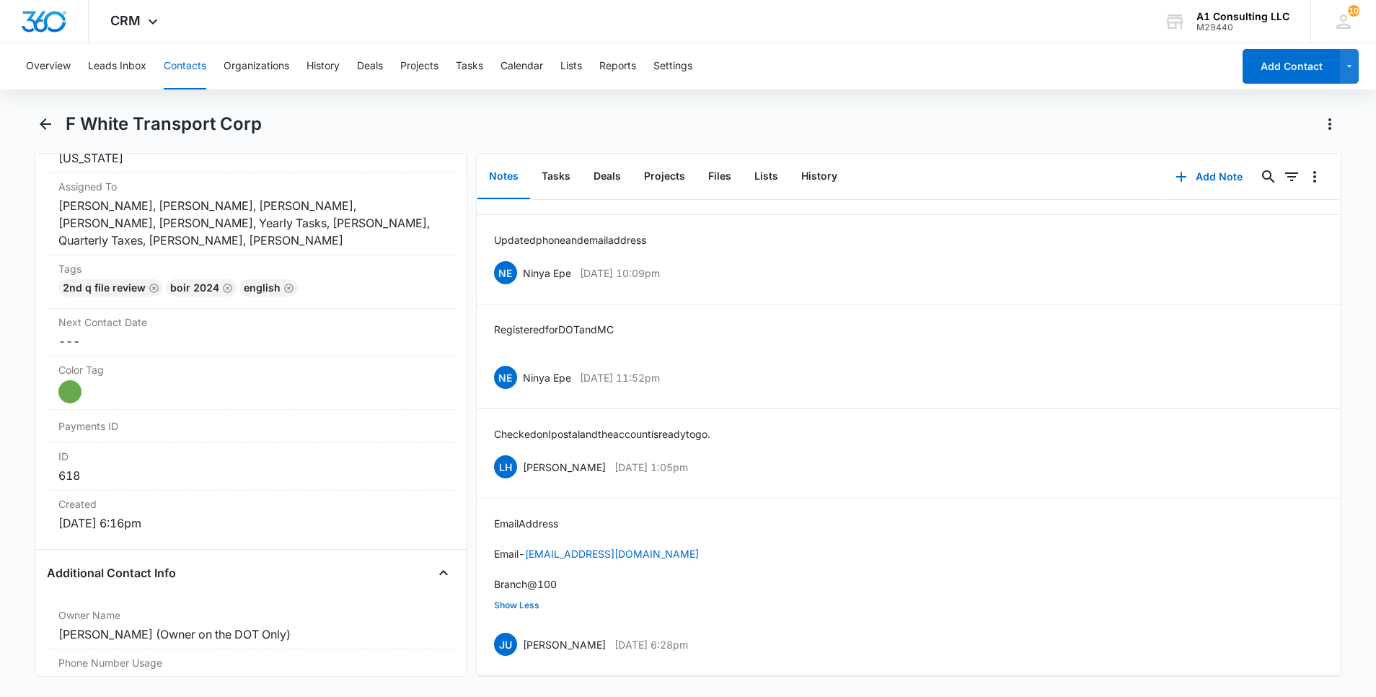
scroll to position [734, 0]
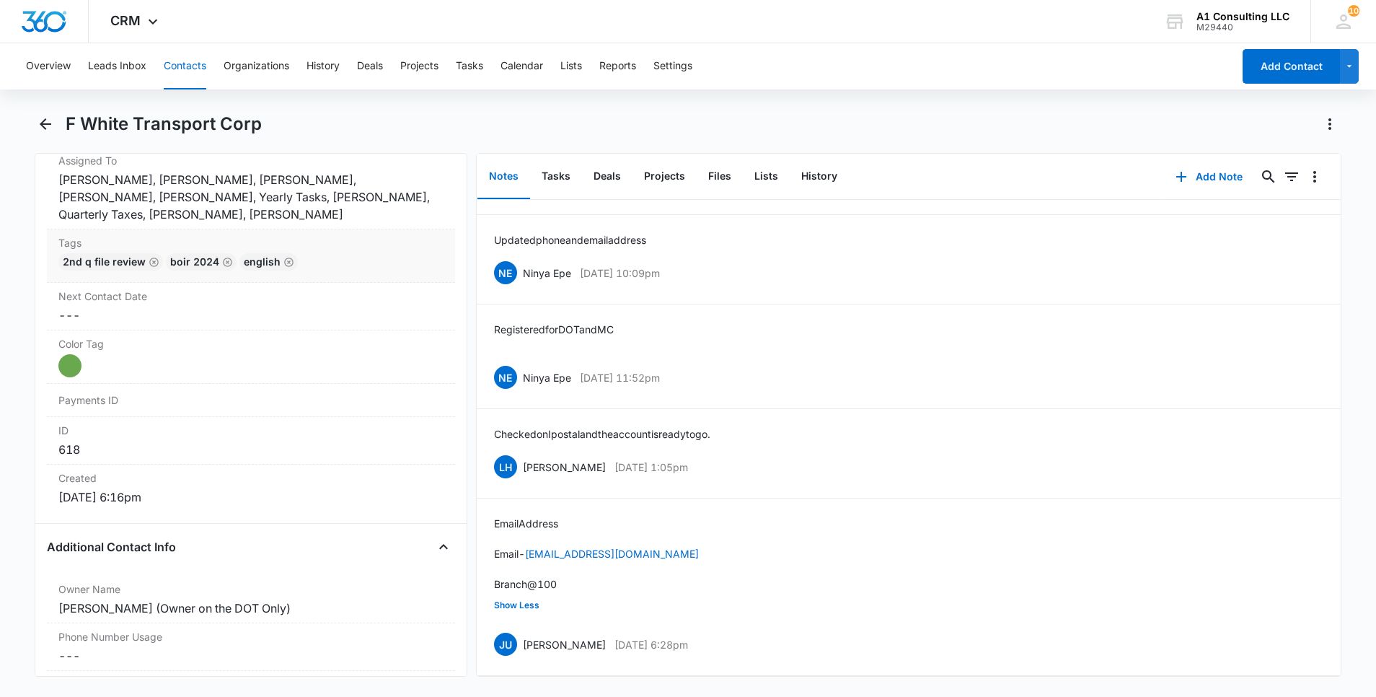
click at [379, 273] on div "2nd Q File Review BOIR 2024 English" at bounding box center [250, 264] width 385 height 23
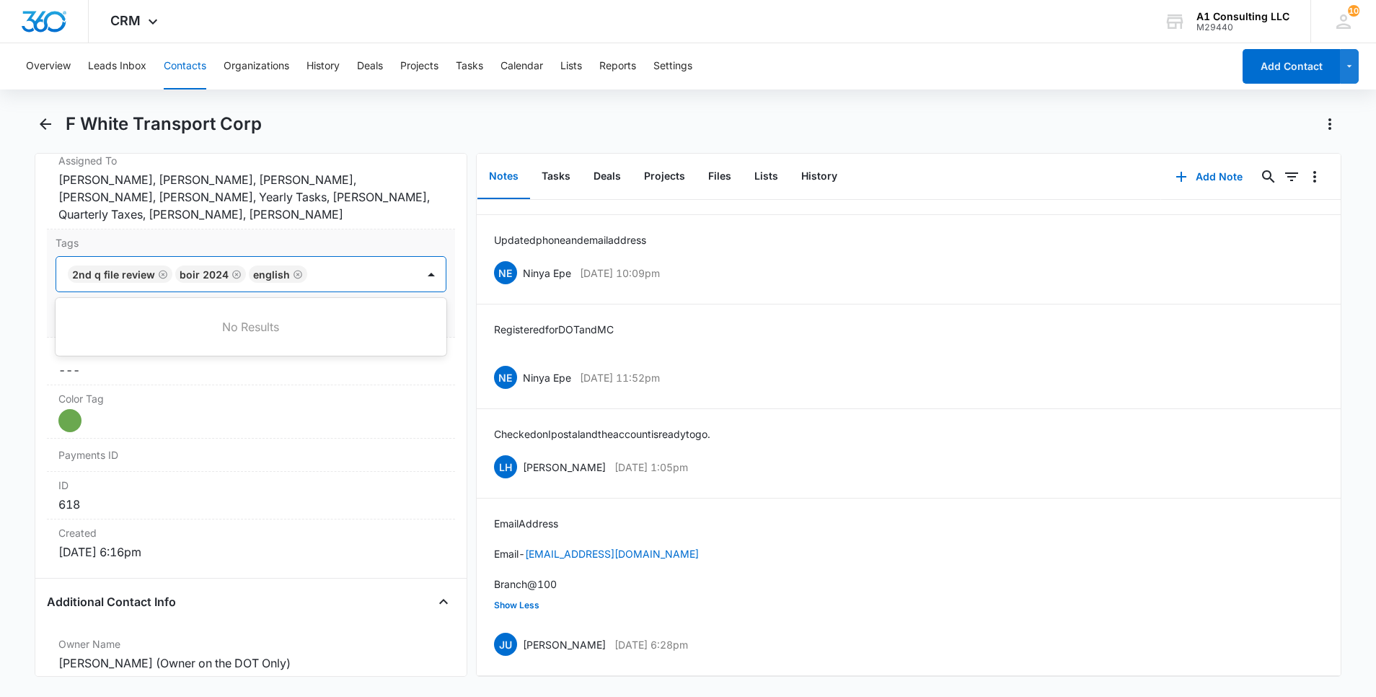
click at [379, 273] on div at bounding box center [364, 274] width 104 height 20
type input "gh"
click at [100, 356] on p "GHL Conversion" at bounding box center [111, 352] width 76 height 15
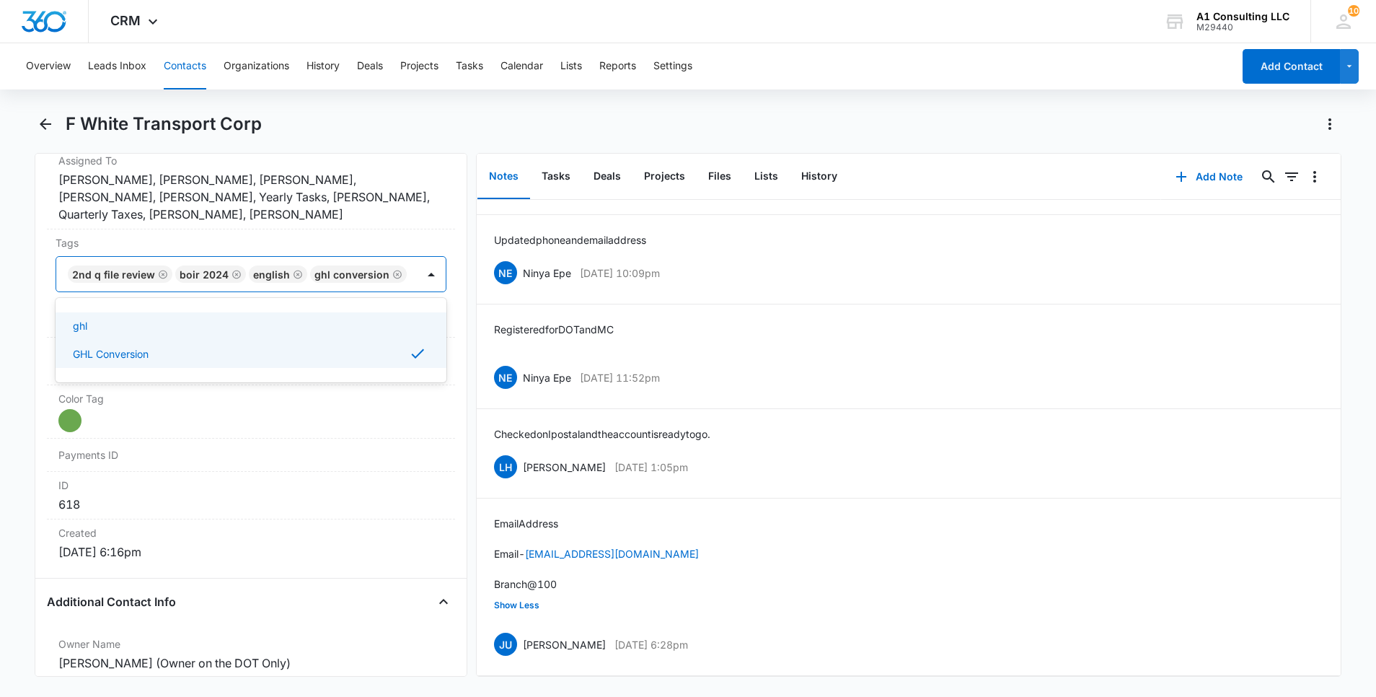
click at [0, 351] on html "CRM Apps Websites Forms CRM Email Social Content Ads Intelligence Files Brand S…" at bounding box center [688, 348] width 1376 height 697
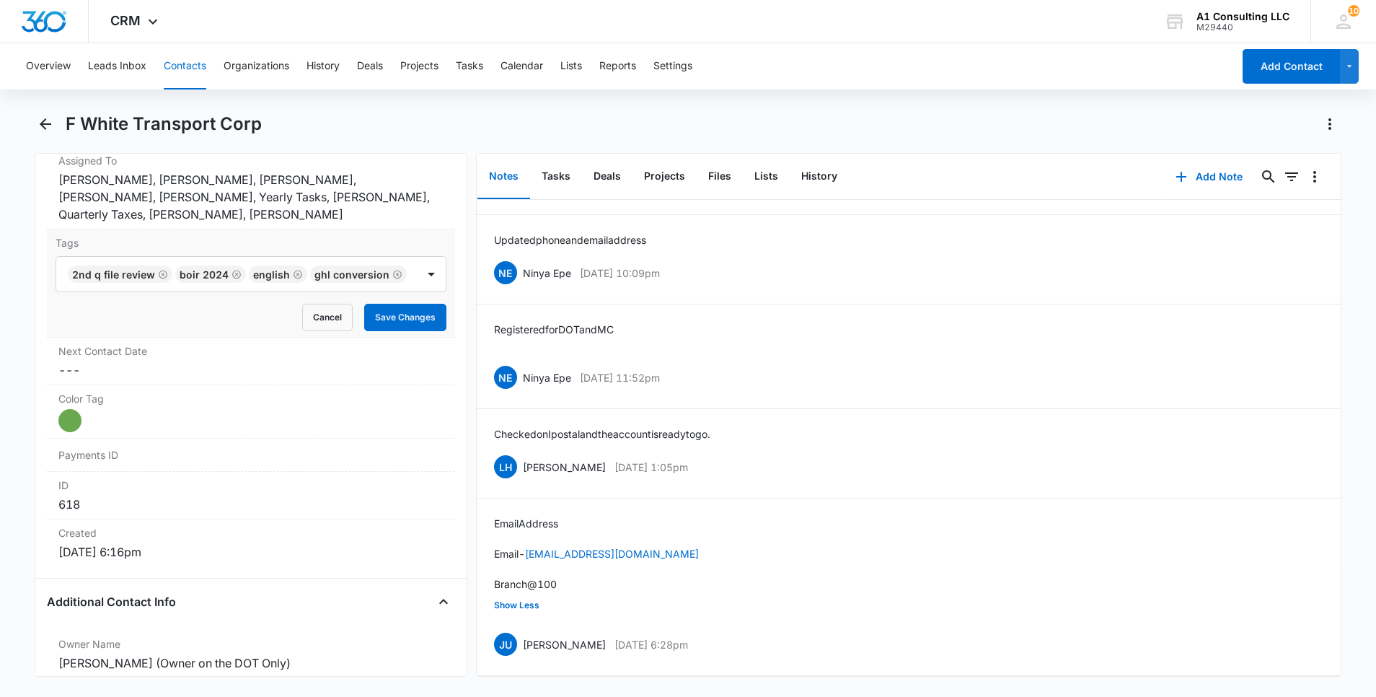
click at [398, 338] on div "Tags 2nd Q File Review BOIR 2024 English GHL Conversion Cancel Save Changes" at bounding box center [251, 283] width 408 height 108
click at [403, 331] on button "Save Changes" at bounding box center [405, 317] width 82 height 27
drag, startPoint x: 725, startPoint y: 638, endPoint x: 515, endPoint y: 624, distance: 210.4
click at [515, 624] on div "Email Address Email - [EMAIL_ADDRESS][DOMAIN_NAME] Branch@100 Show Less JU [PER…" at bounding box center [909, 587] width 830 height 142
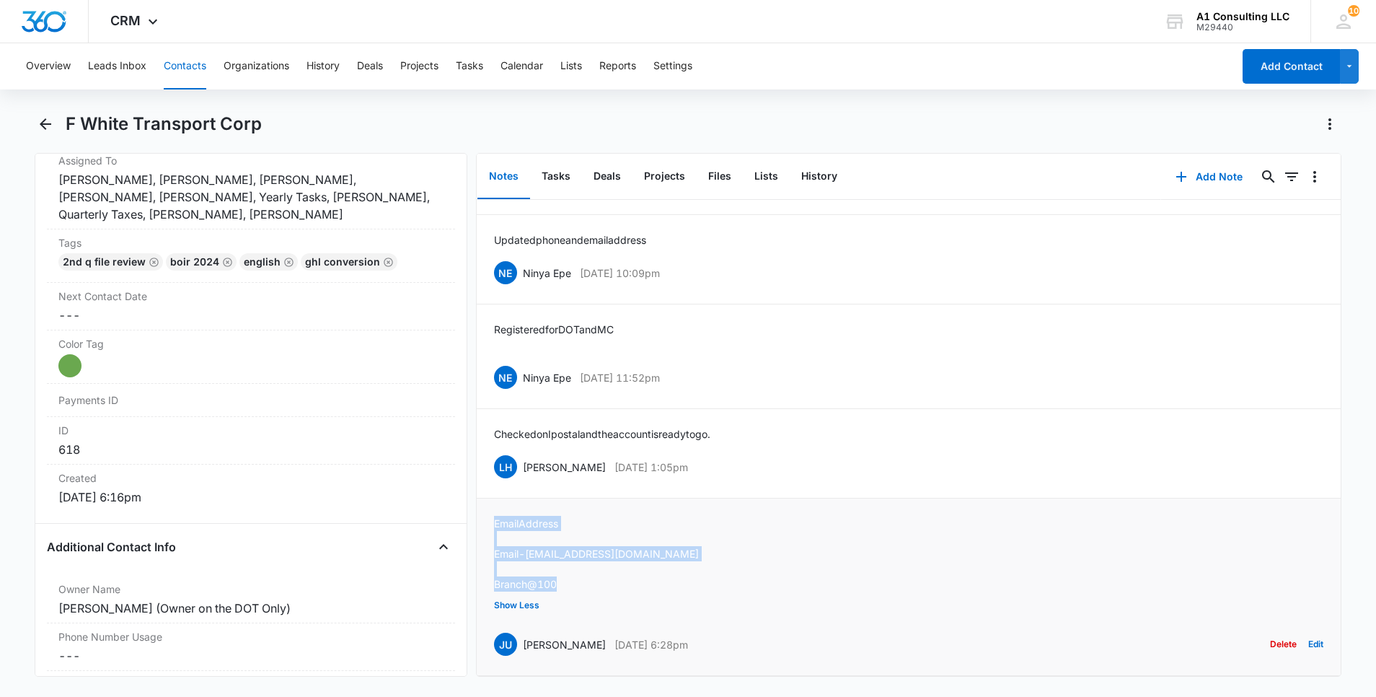
drag, startPoint x: 559, startPoint y: 577, endPoint x: 494, endPoint y: 517, distance: 88.3
click at [495, 517] on div "Email Address Email - [EMAIL_ADDRESS][DOMAIN_NAME] Branch@100" at bounding box center [596, 554] width 205 height 76
drag, startPoint x: 712, startPoint y: 458, endPoint x: 524, endPoint y: 461, distance: 187.6
click at [524, 461] on div "LH [PERSON_NAME] [DATE] 1:05pm Delete Edit" at bounding box center [909, 466] width 830 height 27
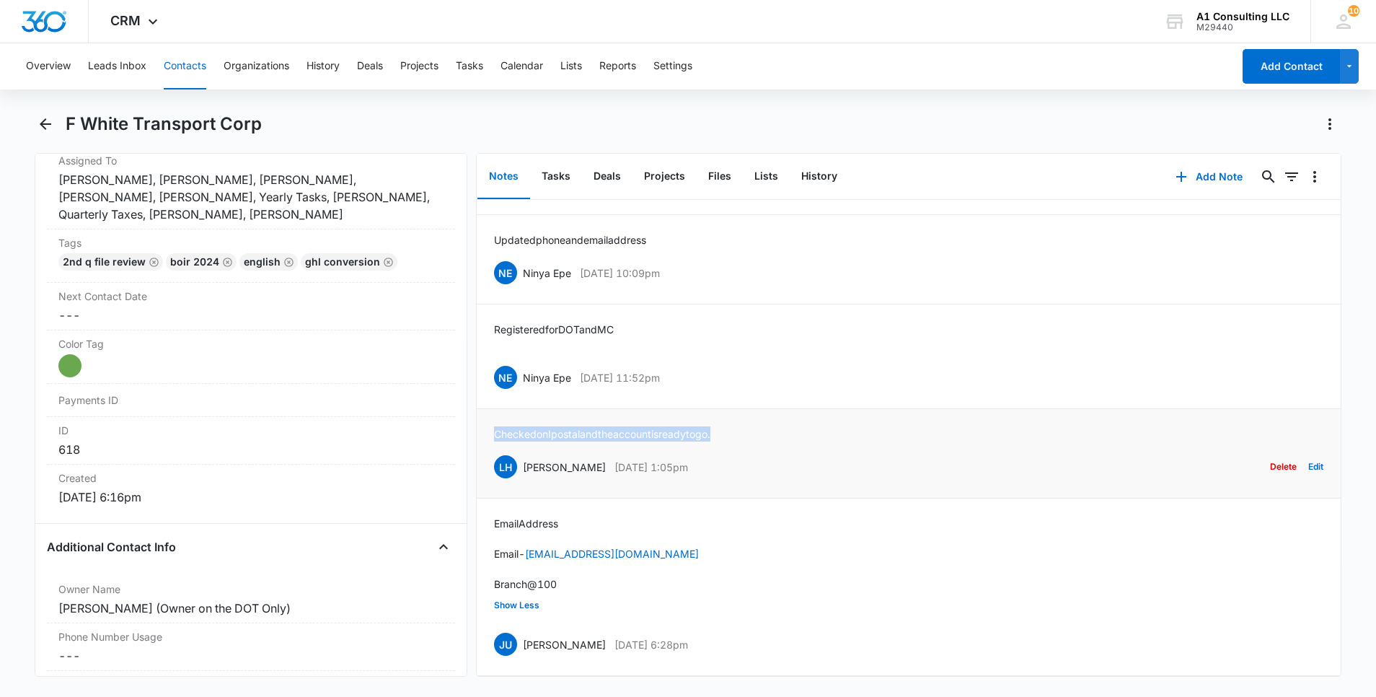
drag, startPoint x: 737, startPoint y: 427, endPoint x: 492, endPoint y: 434, distance: 244.6
click at [492, 434] on li "Checked on Ipostal and the account is ready to go. LH [PERSON_NAME] [DATE] 1:05…" at bounding box center [909, 453] width 864 height 89
drag, startPoint x: 716, startPoint y: 373, endPoint x: 523, endPoint y: 382, distance: 193.6
click at [523, 382] on div "NE Ninya Epe [DATE] 11:52pm Delete Edit" at bounding box center [909, 377] width 830 height 27
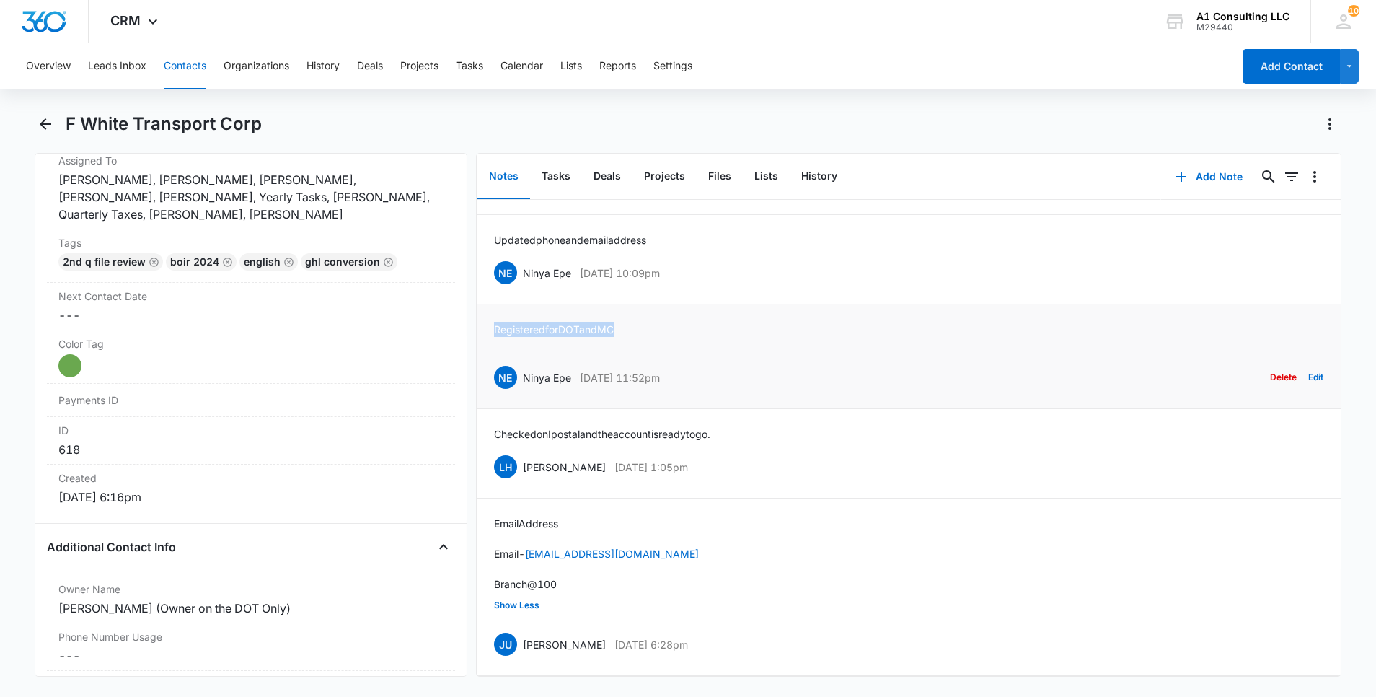
drag, startPoint x: 630, startPoint y: 317, endPoint x: 491, endPoint y: 317, distance: 138.5
click at [491, 317] on li "Registered for DOT and MC NE Ninya Epe [DATE] 11:52pm Delete Edit" at bounding box center [909, 356] width 864 height 105
drag, startPoint x: 657, startPoint y: 268, endPoint x: 523, endPoint y: 268, distance: 134.2
click at [523, 268] on div "NE Ninya Epe [DATE] 10:09pm Delete Edit" at bounding box center [909, 272] width 830 height 27
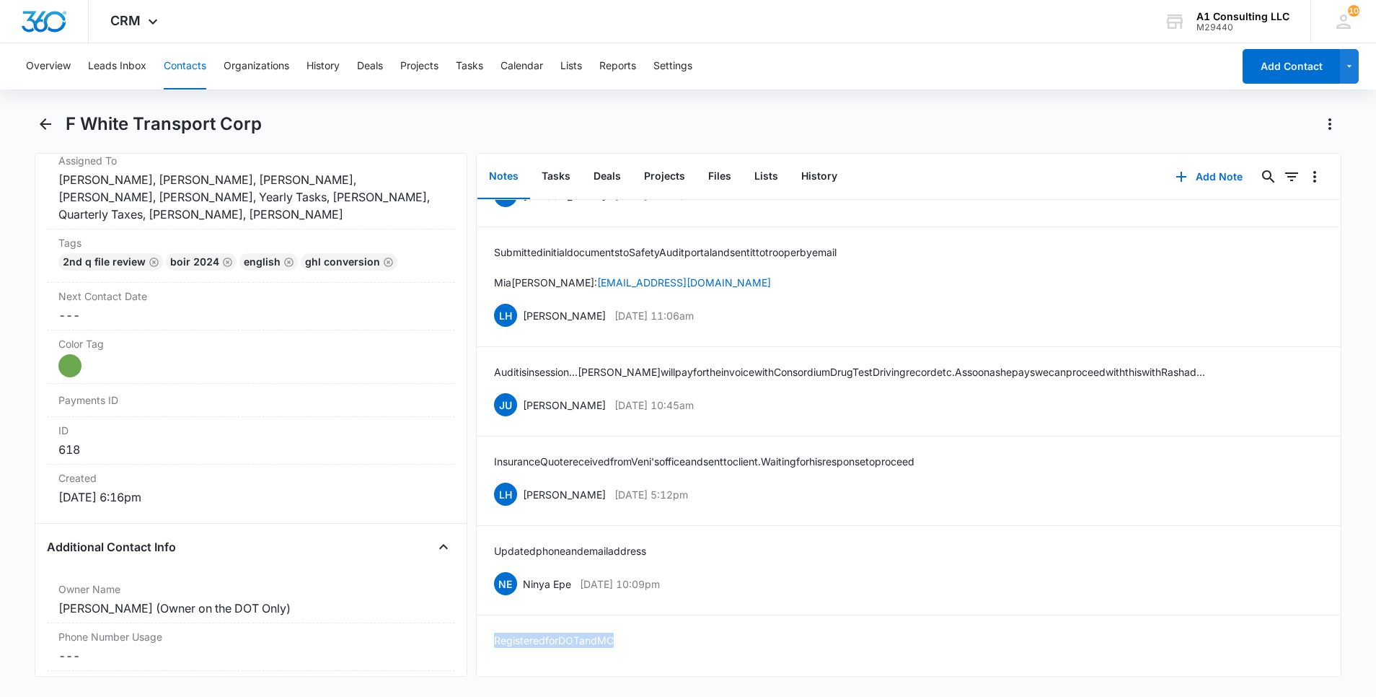
scroll to position [1260, 0]
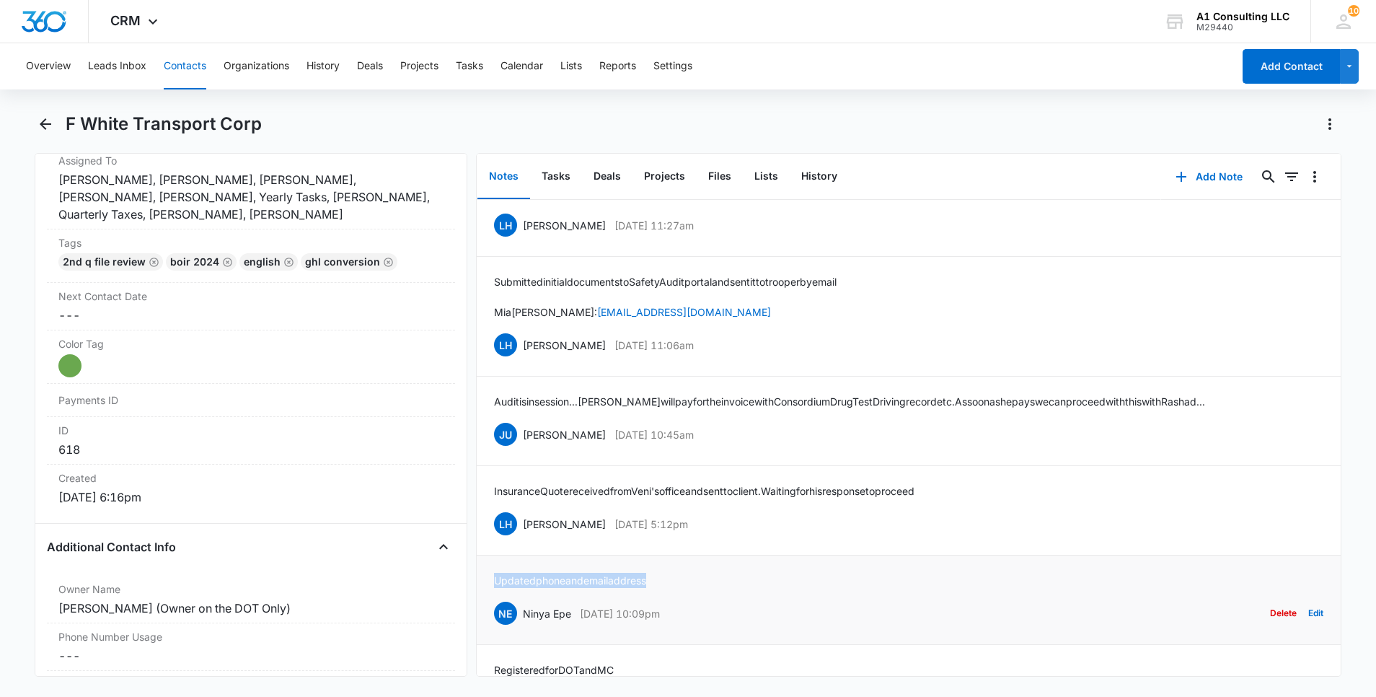
drag, startPoint x: 667, startPoint y: 577, endPoint x: 488, endPoint y: 588, distance: 178.5
click at [488, 588] on li "Updated phone and email address [GEOGRAPHIC_DATA] [DATE] 10:09pm Delete Edit" at bounding box center [909, 599] width 864 height 89
drag, startPoint x: 708, startPoint y: 526, endPoint x: 521, endPoint y: 536, distance: 187.1
click at [521, 536] on div "LH [PERSON_NAME] [DATE] 5:12pm Delete Edit" at bounding box center [909, 523] width 830 height 27
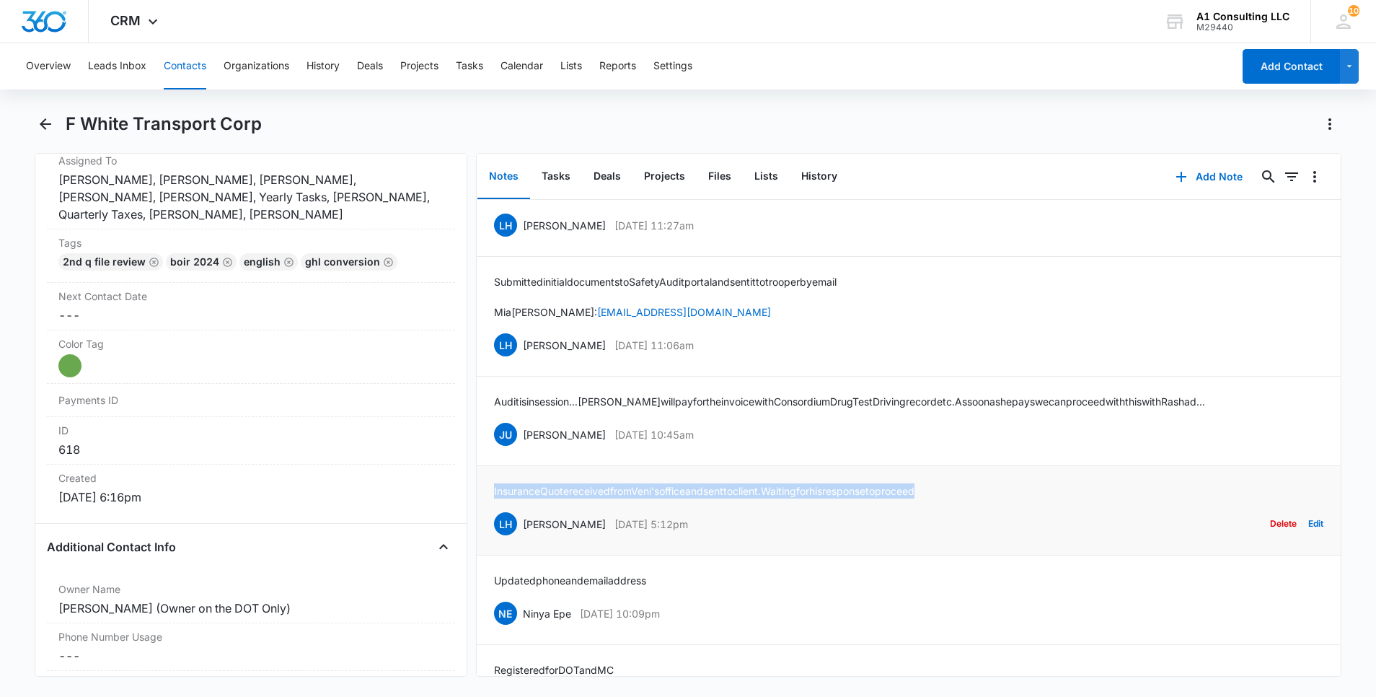
drag, startPoint x: 968, startPoint y: 486, endPoint x: 491, endPoint y: 482, distance: 477.6
click at [490, 482] on li "Insurance Quote received from [PERSON_NAME]'s office and sent to client. Waitin…" at bounding box center [909, 510] width 864 height 89
drag, startPoint x: 733, startPoint y: 432, endPoint x: 524, endPoint y: 442, distance: 208.7
click at [524, 442] on div "JU [PERSON_NAME] [DATE] 10:45am Delete Edit" at bounding box center [909, 434] width 830 height 27
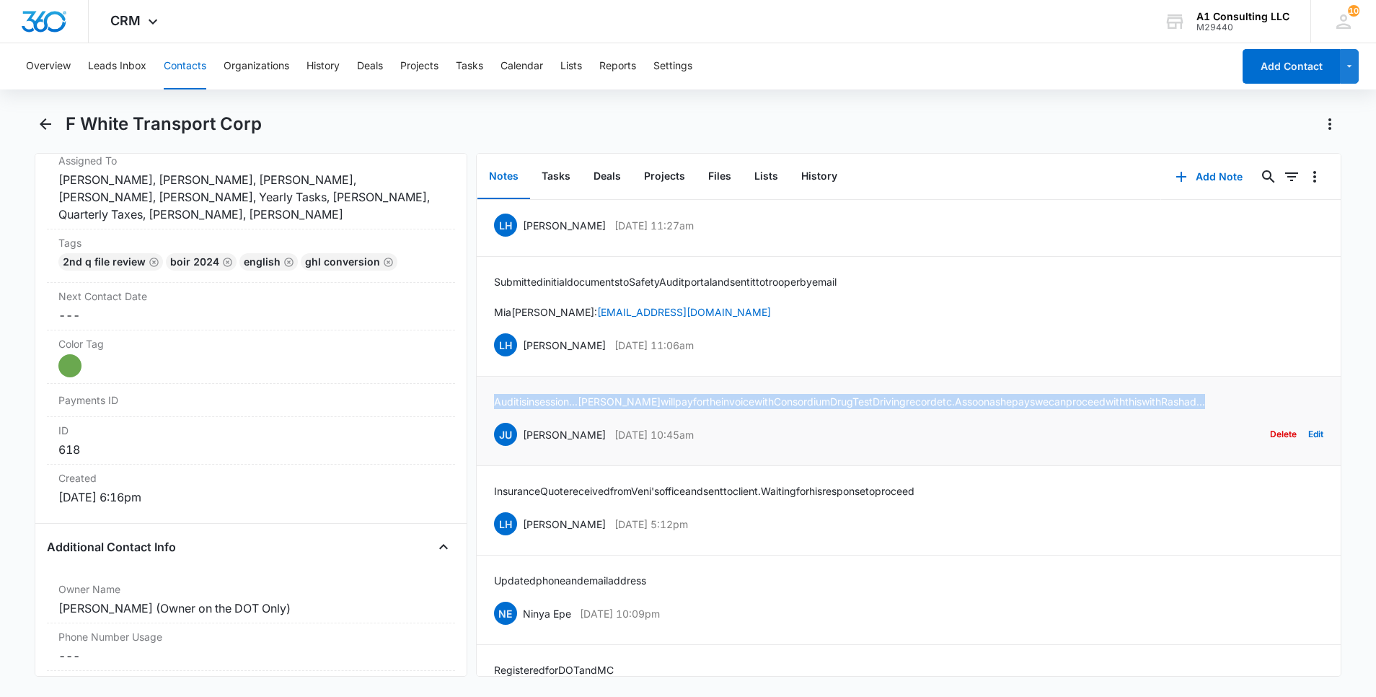
drag, startPoint x: 1222, startPoint y: 402, endPoint x: 482, endPoint y: 392, distance: 740.2
click at [482, 392] on li "Audit is in session...[PERSON_NAME] will pay for the invoice with Consordium [M…" at bounding box center [909, 421] width 864 height 89
drag, startPoint x: 741, startPoint y: 352, endPoint x: 523, endPoint y: 353, distance: 217.9
click at [523, 353] on div "LH [PERSON_NAME] [DATE] 11:06am Delete Edit" at bounding box center [909, 344] width 830 height 27
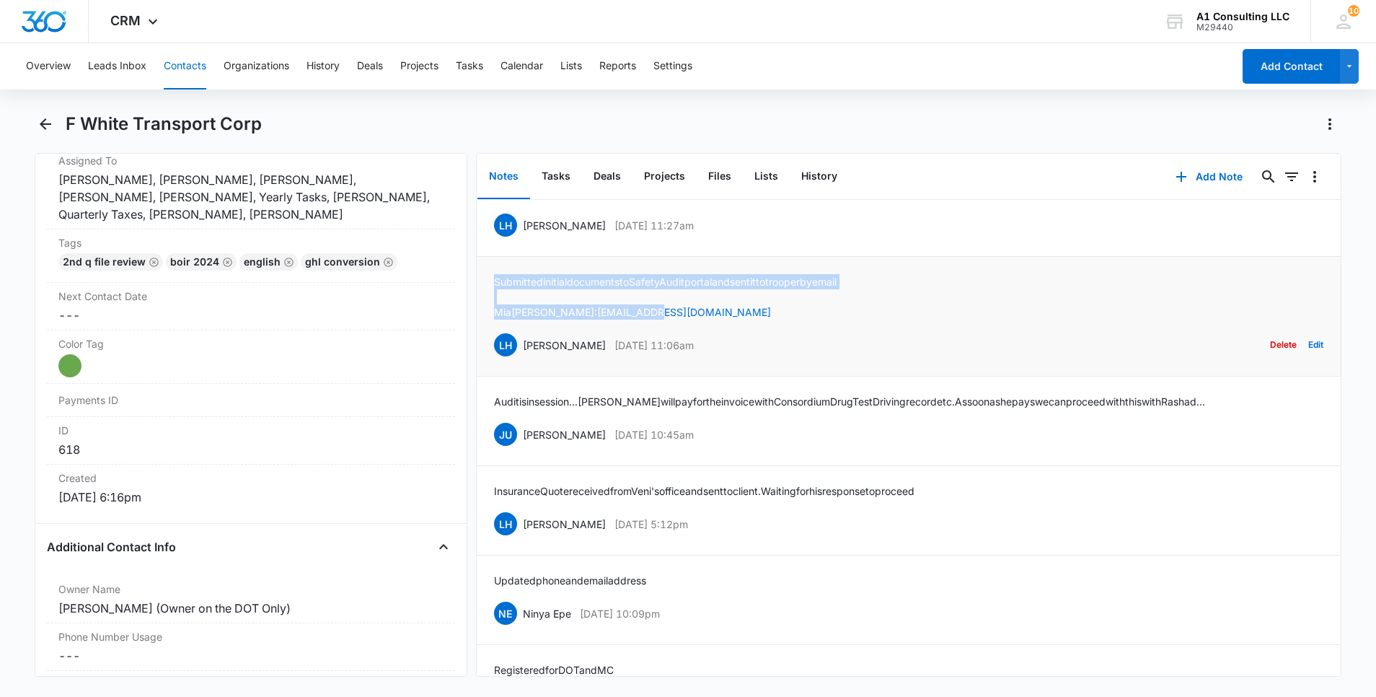
drag, startPoint x: 636, startPoint y: 312, endPoint x: 486, endPoint y: 273, distance: 155.0
click at [486, 273] on li "Submitted initial documents to Safety Audit portal and sent it to trooper by em…" at bounding box center [909, 317] width 864 height 120
drag, startPoint x: 725, startPoint y: 228, endPoint x: 524, endPoint y: 225, distance: 201.3
click at [524, 225] on div "LH [PERSON_NAME] [DATE] 11:27am Delete Edit" at bounding box center [909, 224] width 830 height 27
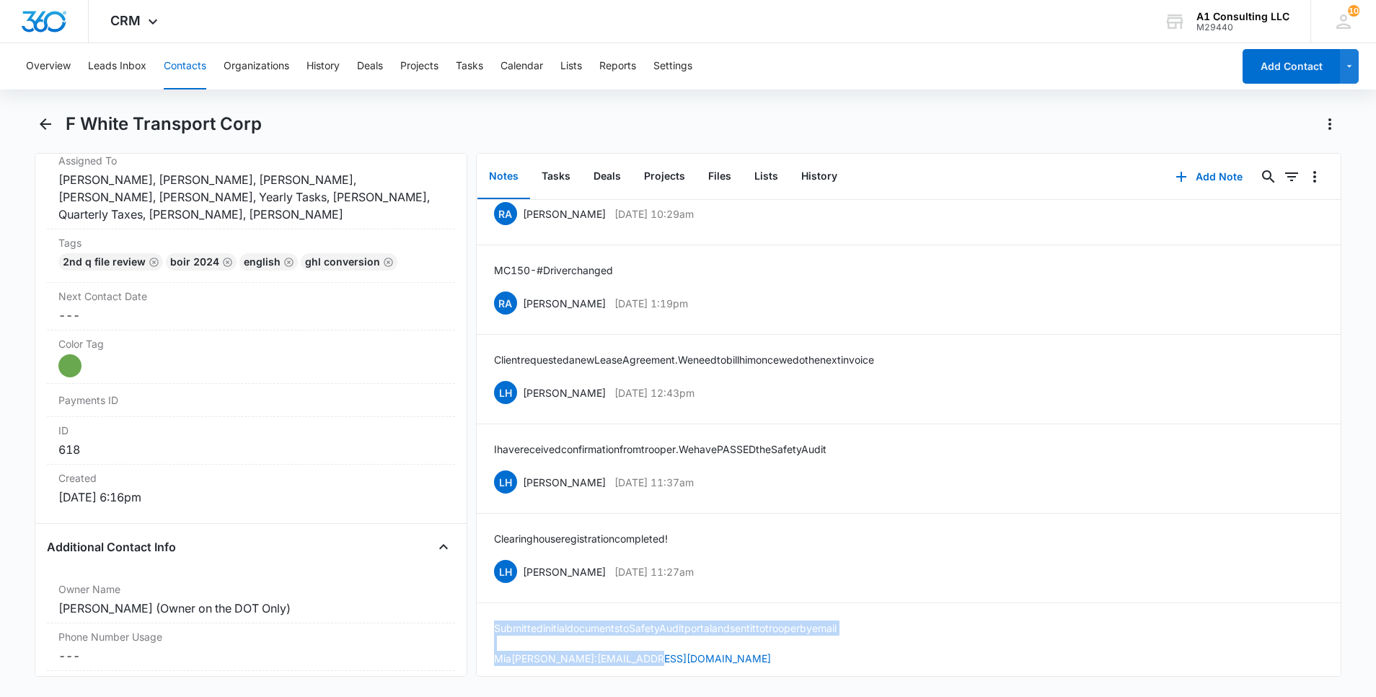
scroll to position [871, 0]
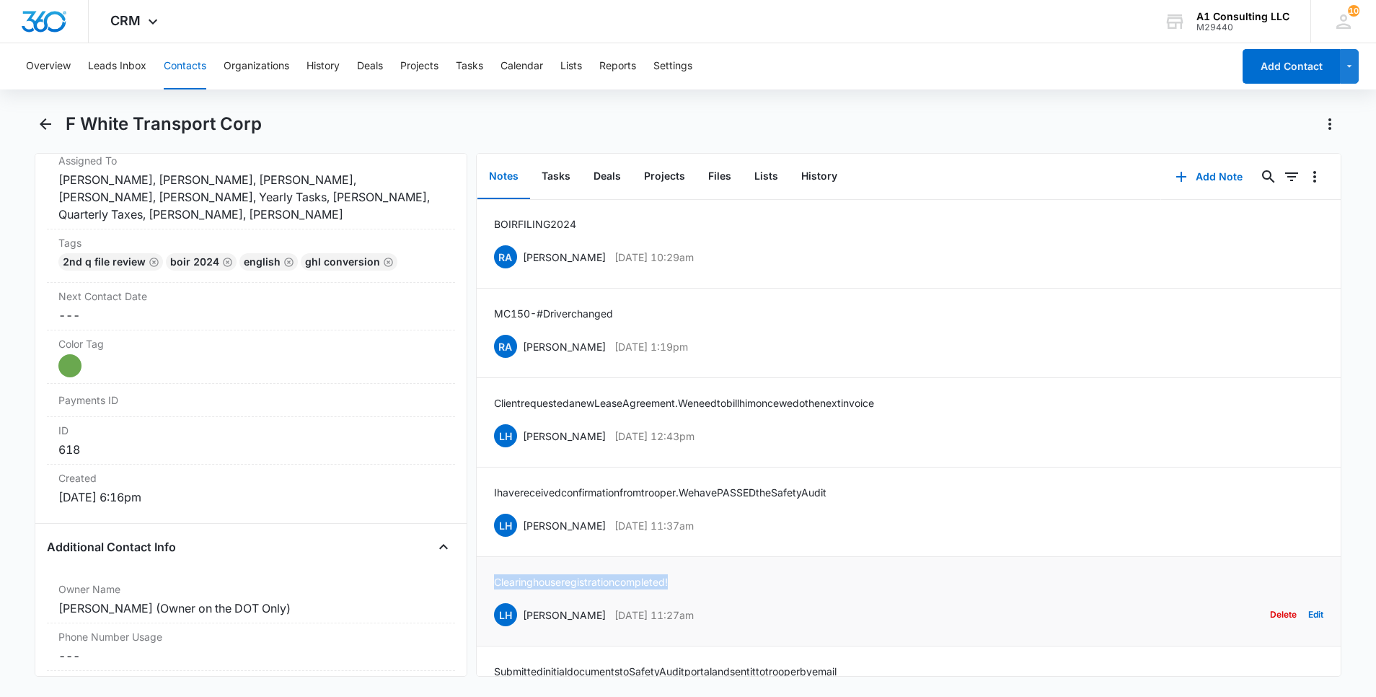
drag, startPoint x: 687, startPoint y: 576, endPoint x: 491, endPoint y: 581, distance: 195.6
click at [491, 581] on li "Clearinghouse registration completed! LH [PERSON_NAME] [DATE] 11:27am Delete Ed…" at bounding box center [909, 601] width 864 height 89
drag, startPoint x: 688, startPoint y: 527, endPoint x: 522, endPoint y: 525, distance: 165.9
click at [522, 525] on div "LH [PERSON_NAME] [DATE] 11:37am Delete Edit" at bounding box center [909, 524] width 830 height 27
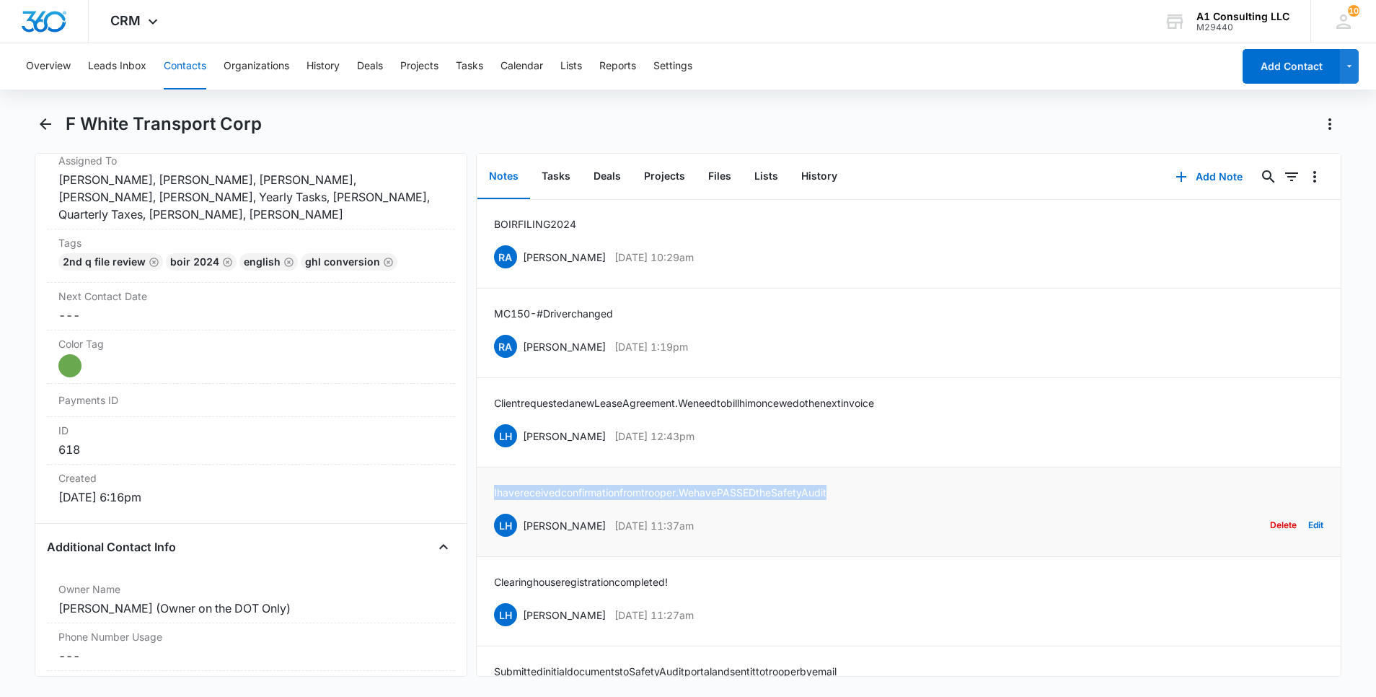
drag, startPoint x: 853, startPoint y: 487, endPoint x: 492, endPoint y: 492, distance: 361.5
click at [492, 492] on li "I have received confirmation from trooper. We have PASSED the Safety Audit LH […" at bounding box center [909, 511] width 864 height 89
drag, startPoint x: 634, startPoint y: 442, endPoint x: 587, endPoint y: 446, distance: 47.8
click at [587, 446] on div "LH [PERSON_NAME] [DATE] 12:43pm" at bounding box center [594, 435] width 201 height 23
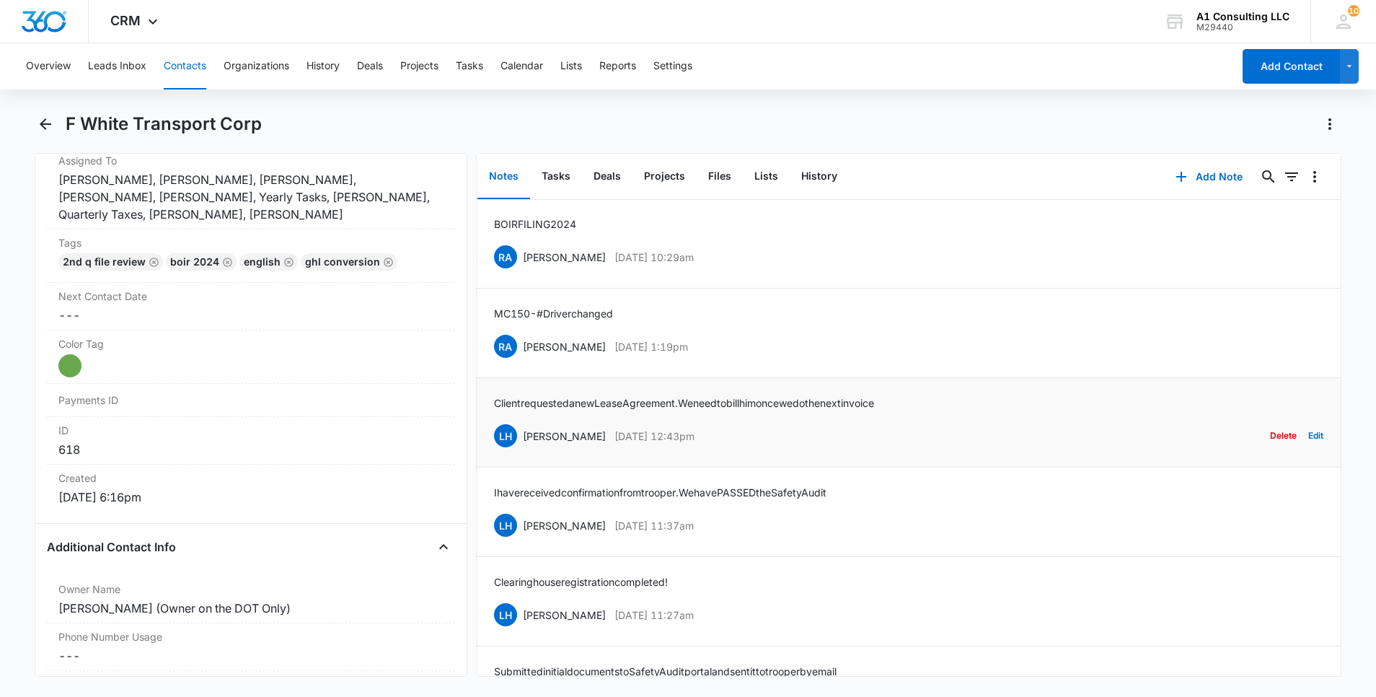
drag, startPoint x: 587, startPoint y: 446, endPoint x: 715, endPoint y: 444, distance: 128.4
click at [715, 444] on div "LH [PERSON_NAME] [DATE] 12:43pm Delete Edit" at bounding box center [909, 435] width 830 height 27
drag, startPoint x: 711, startPoint y: 429, endPoint x: 520, endPoint y: 439, distance: 190.7
click at [520, 439] on div "LH [PERSON_NAME] [DATE] 12:43pm Delete Edit" at bounding box center [909, 435] width 830 height 27
drag, startPoint x: 920, startPoint y: 401, endPoint x: 491, endPoint y: 396, distance: 428.5
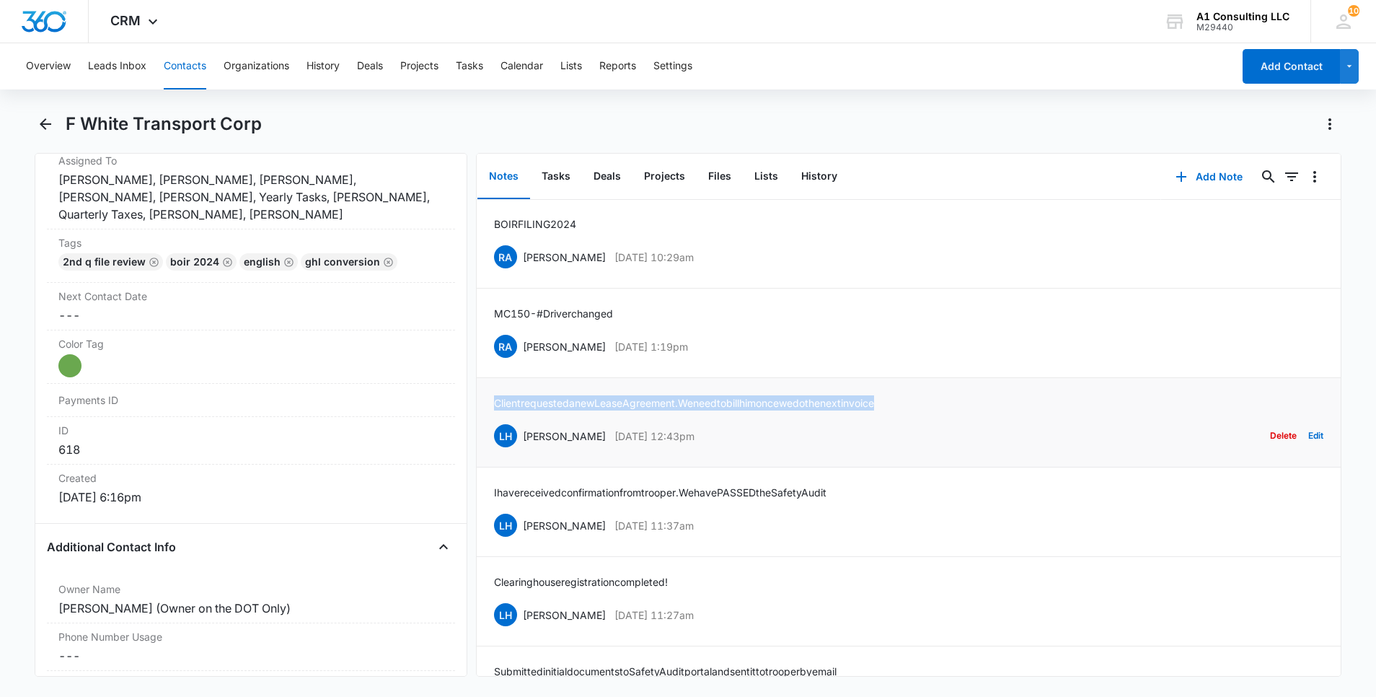
click at [491, 396] on li "Client requested a new Lease Agreement. We need to bill him once we do the next…" at bounding box center [909, 422] width 864 height 89
drag, startPoint x: 723, startPoint y: 348, endPoint x: 524, endPoint y: 345, distance: 198.4
click at [524, 345] on div "RA [PERSON_NAME] [DATE] 1:19pm Delete Edit" at bounding box center [909, 346] width 830 height 27
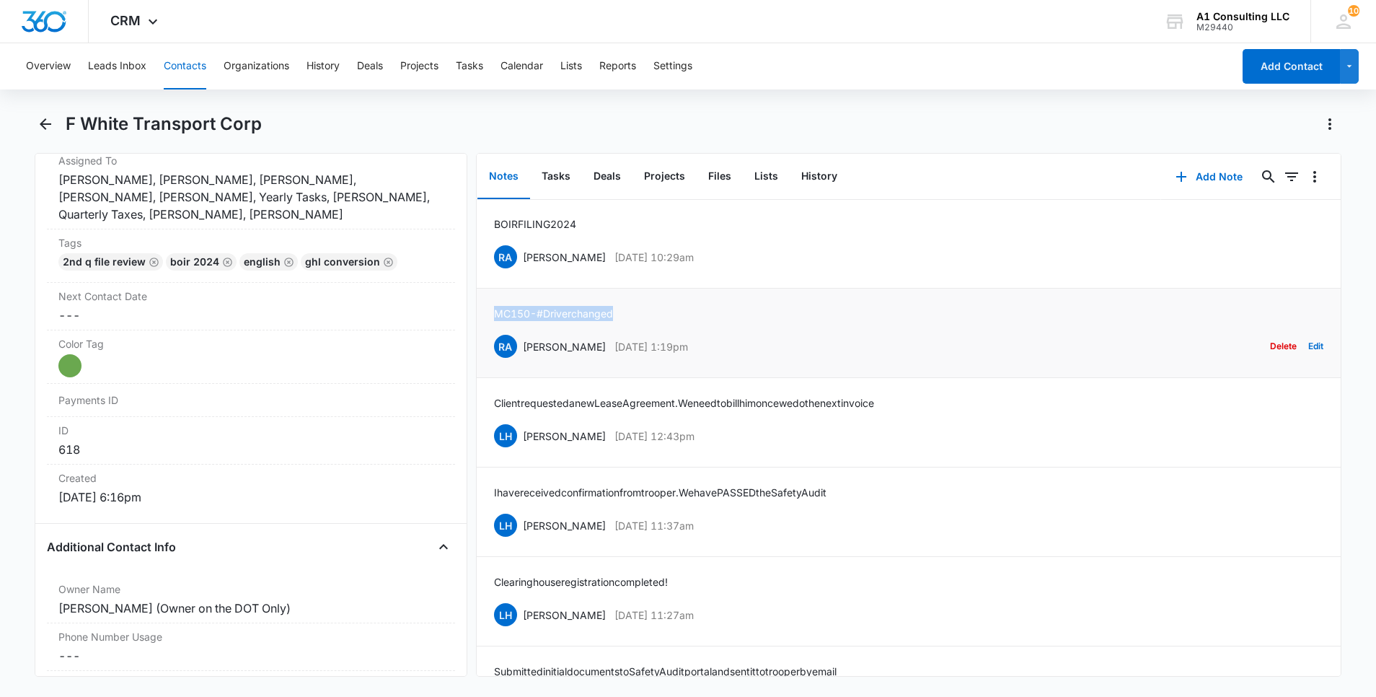
drag, startPoint x: 636, startPoint y: 313, endPoint x: 490, endPoint y: 312, distance: 146.4
click at [490, 312] on li "MC 150 - # Driver changed RA [PERSON_NAME] [DATE] 1:19pm Delete Edit" at bounding box center [909, 333] width 864 height 89
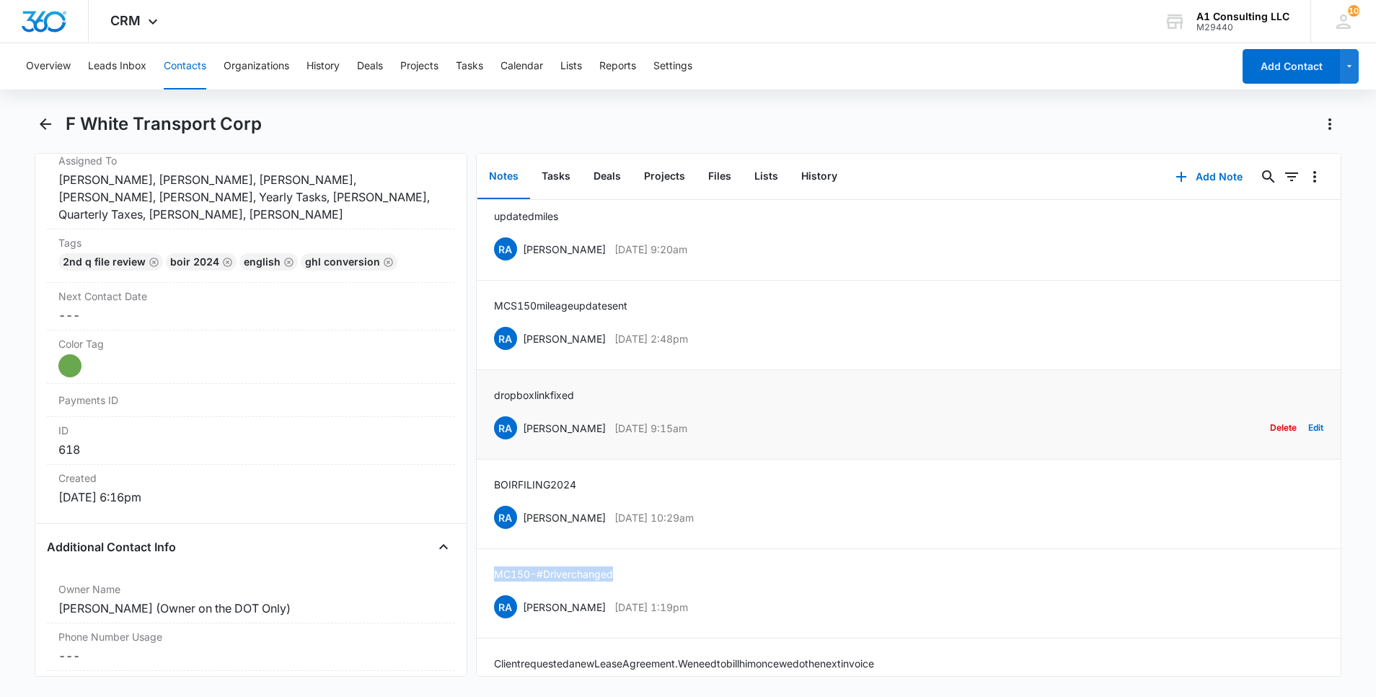
scroll to position [568, 0]
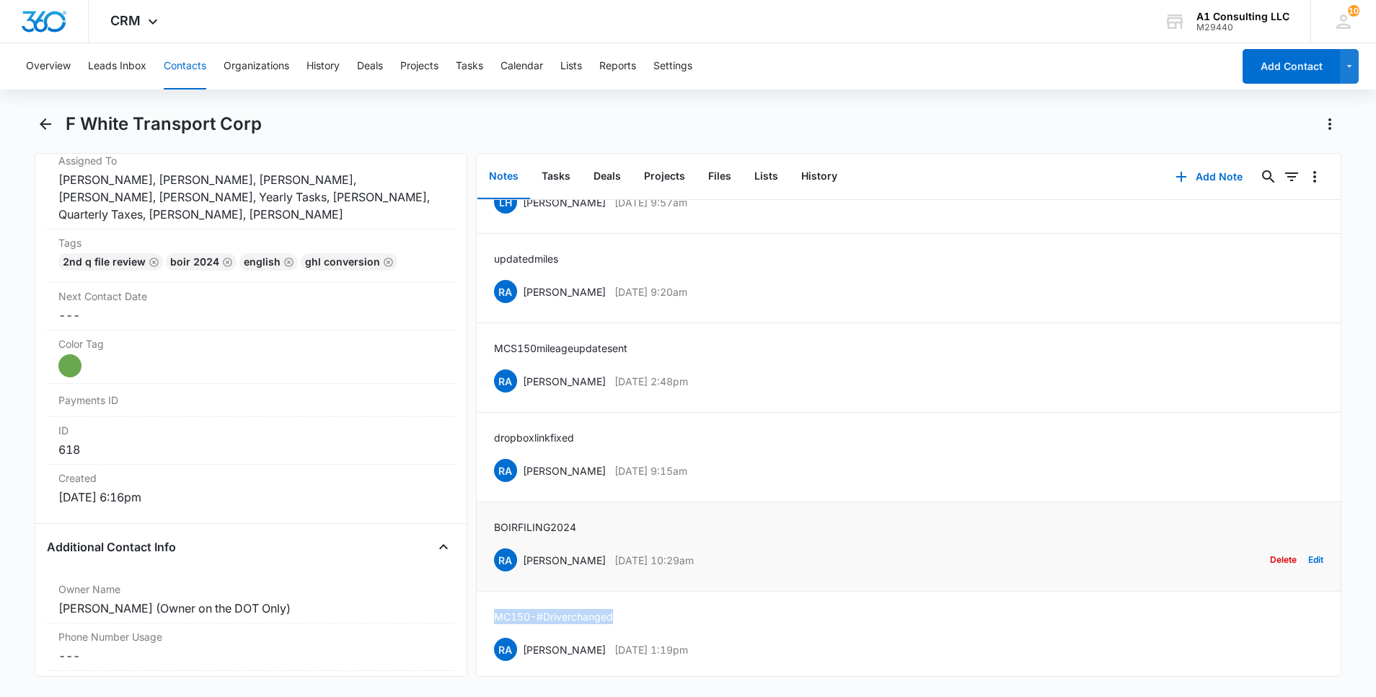
drag, startPoint x: 658, startPoint y: 566, endPoint x: 521, endPoint y: 563, distance: 137.1
click at [521, 563] on div "RA [PERSON_NAME] [DATE] 10:29am Delete Edit" at bounding box center [909, 559] width 830 height 27
drag, startPoint x: 587, startPoint y: 527, endPoint x: 486, endPoint y: 540, distance: 101.2
click at [486, 540] on li "BOIR FILING 2024 RA [PERSON_NAME] [DATE] 10:29am Delete Edit" at bounding box center [909, 546] width 864 height 89
drag, startPoint x: 495, startPoint y: 528, endPoint x: 582, endPoint y: 527, distance: 87.3
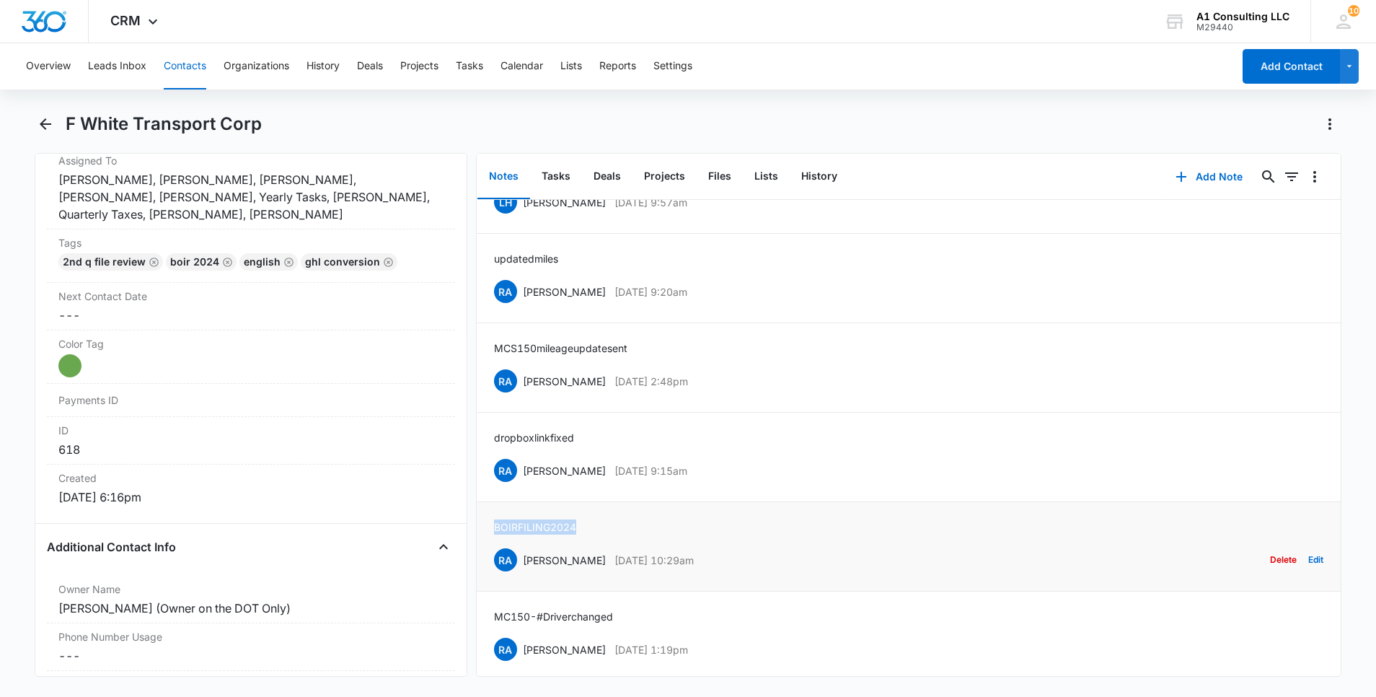
click at [582, 527] on div "BOIR FILING 2024 RA [PERSON_NAME] [DATE] 10:29am Delete Edit" at bounding box center [909, 546] width 830 height 54
drag, startPoint x: 713, startPoint y: 480, endPoint x: 518, endPoint y: 486, distance: 194.9
click at [518, 486] on li "dropbox link fixed RA [PERSON_NAME] [DATE] 9:15am Delete Edit" at bounding box center [909, 457] width 864 height 89
drag, startPoint x: 584, startPoint y: 439, endPoint x: 491, endPoint y: 444, distance: 92.5
click at [491, 444] on li "dropbox link fixed RA [PERSON_NAME] [DATE] 9:15am Delete Edit" at bounding box center [909, 457] width 864 height 89
